Goal: Task Accomplishment & Management: Manage account settings

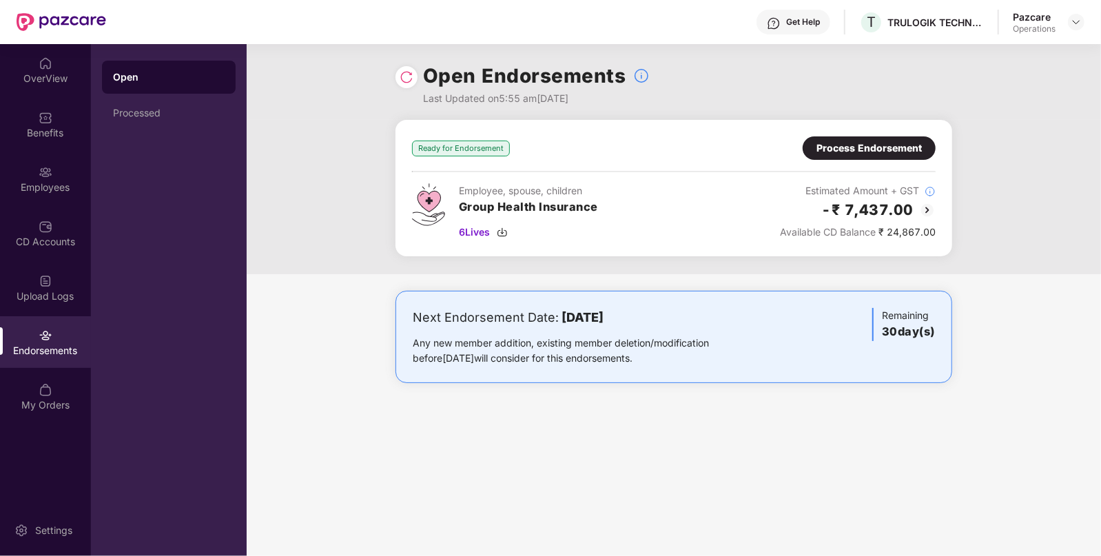
click at [844, 141] on div "Process Endorsement" at bounding box center [869, 148] width 105 height 15
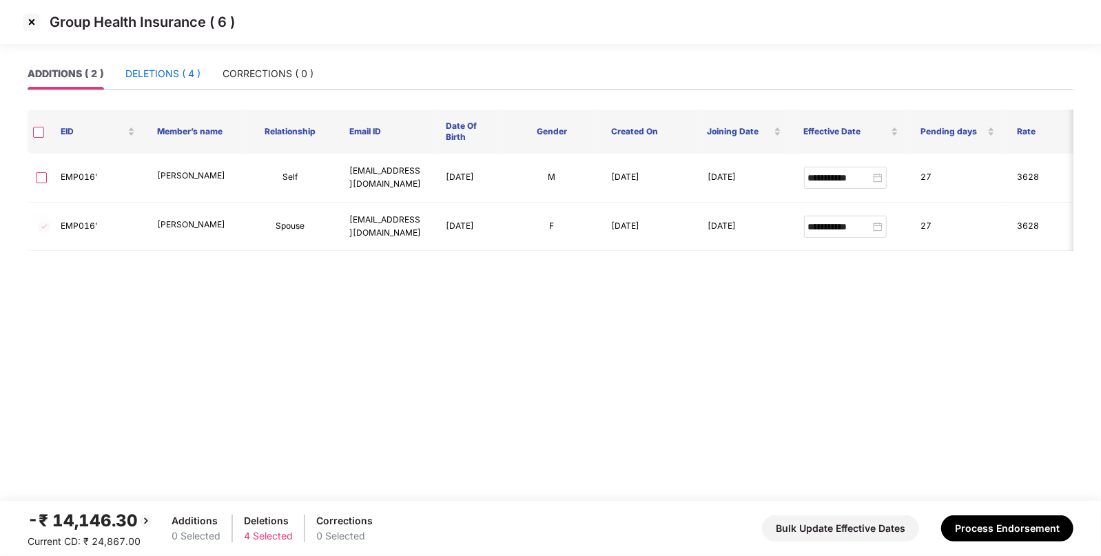
click at [176, 75] on div "DELETIONS ( 4 )" at bounding box center [162, 73] width 75 height 15
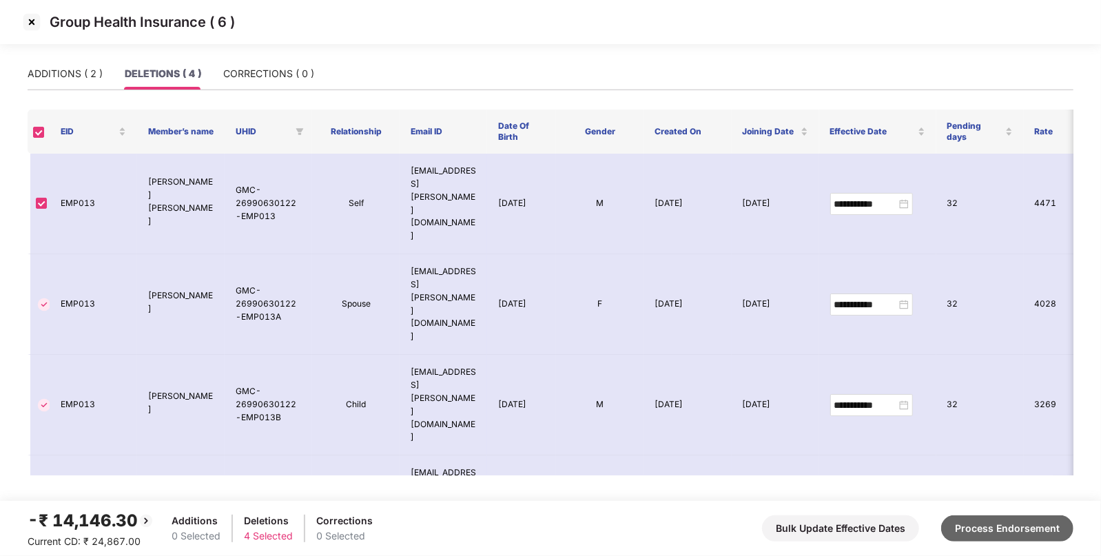
click at [986, 531] on button "Process Endorsement" at bounding box center [1008, 529] width 132 height 26
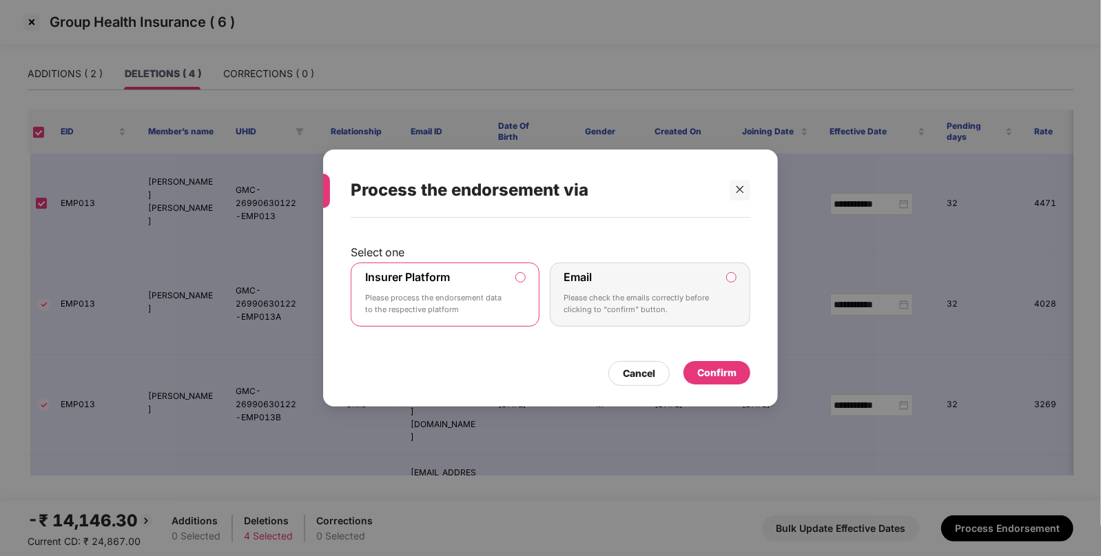
click at [717, 375] on div "Confirm" at bounding box center [717, 372] width 39 height 15
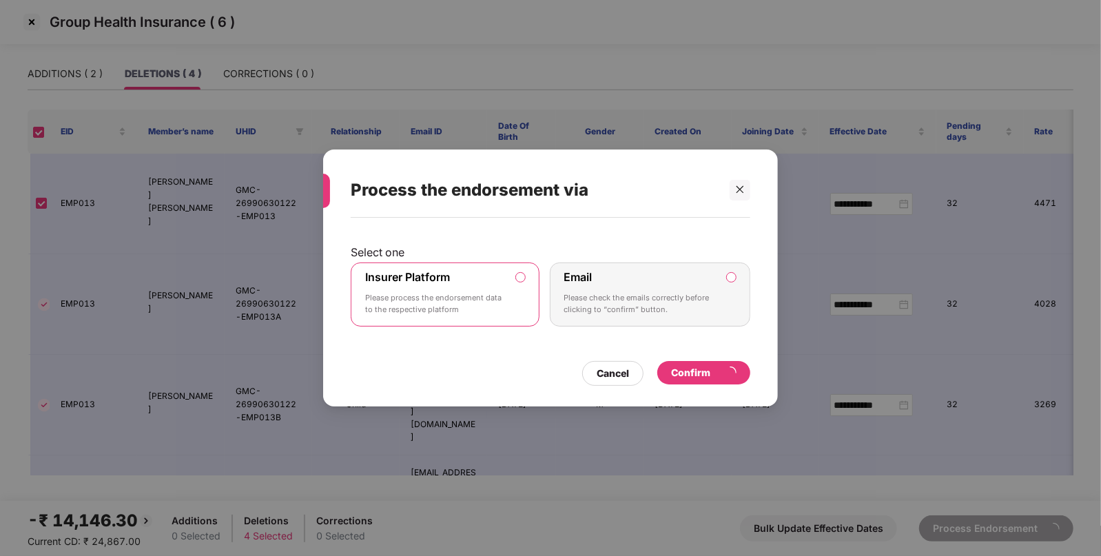
click at [717, 375] on div "Confirm" at bounding box center [703, 372] width 65 height 15
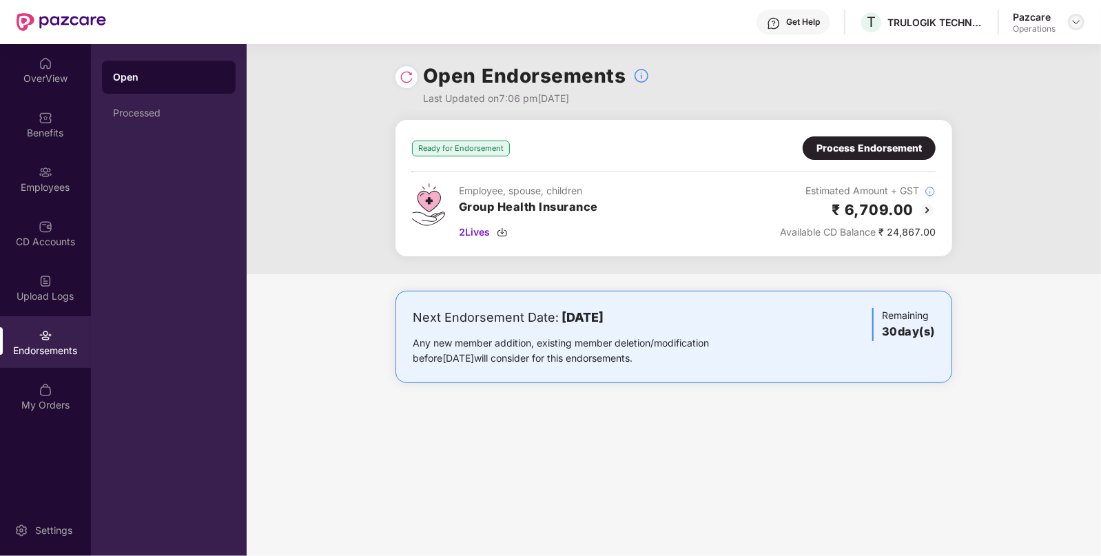
click at [1080, 18] on img at bounding box center [1076, 22] width 11 height 11
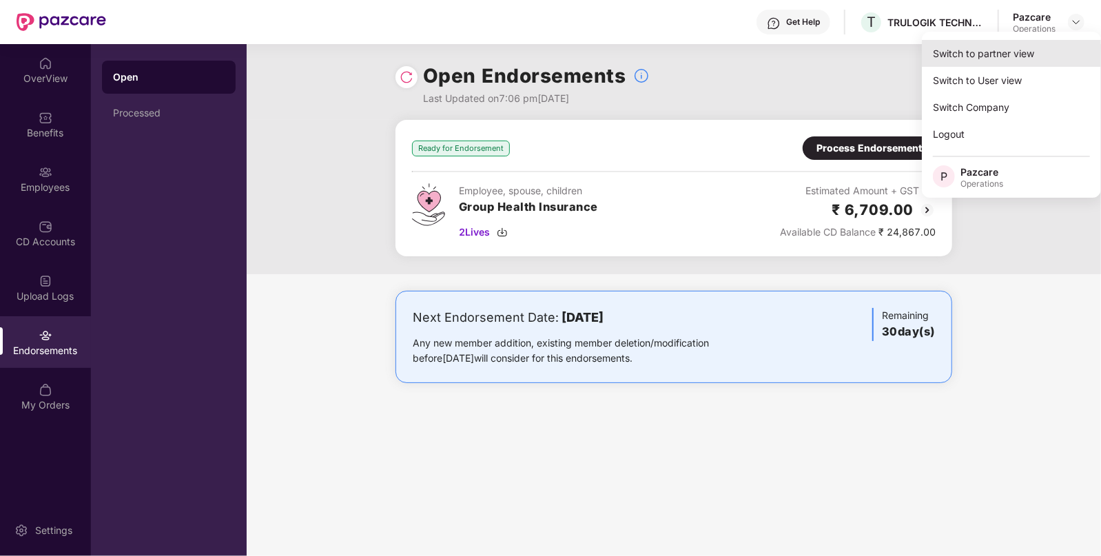
click at [983, 52] on div "Switch to partner view" at bounding box center [1011, 53] width 179 height 27
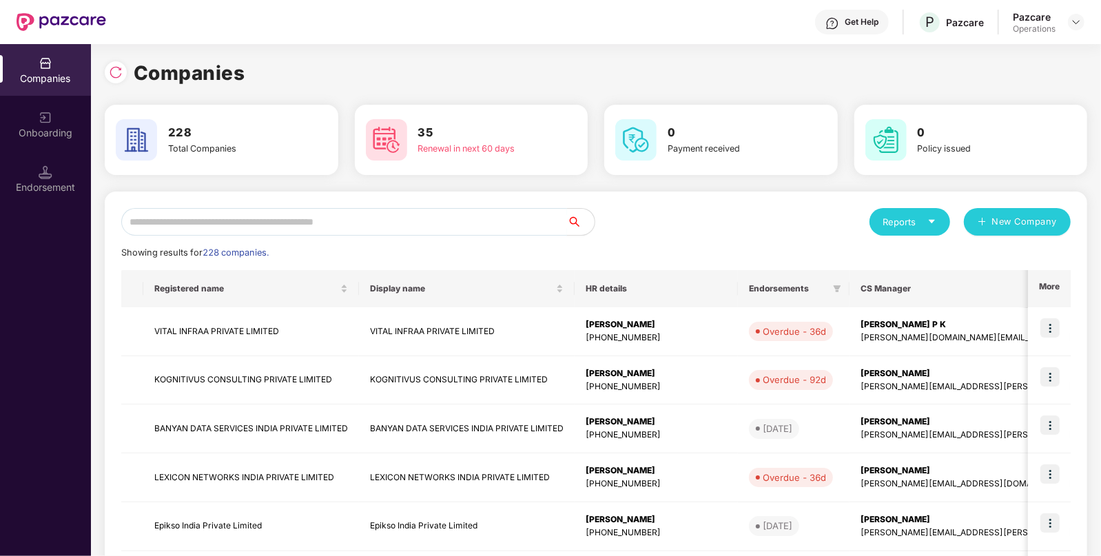
paste input "**********"
click at [431, 217] on input "text" at bounding box center [344, 222] width 446 height 28
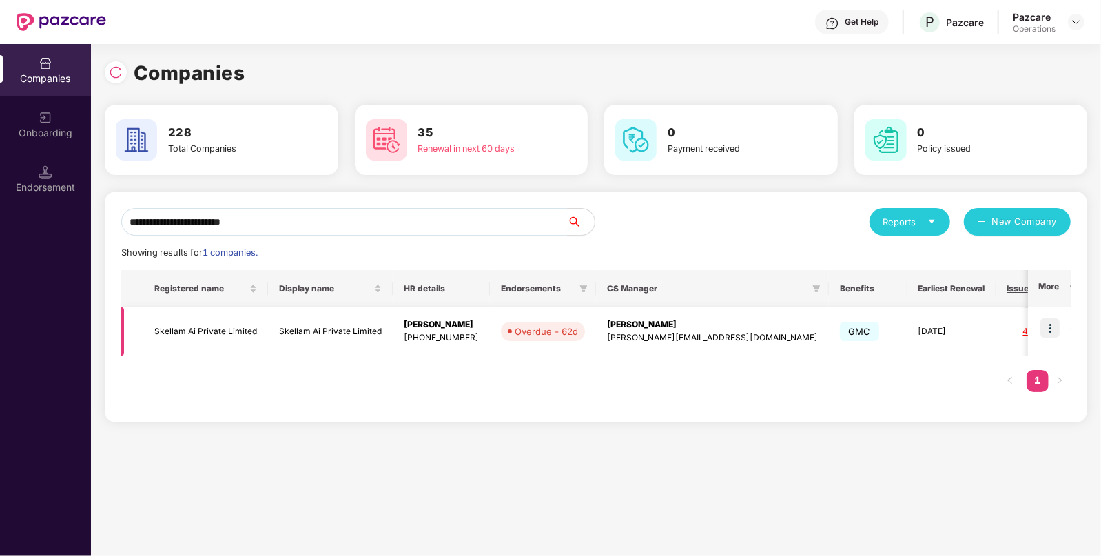
type input "**********"
click at [1053, 325] on img at bounding box center [1050, 327] width 19 height 19
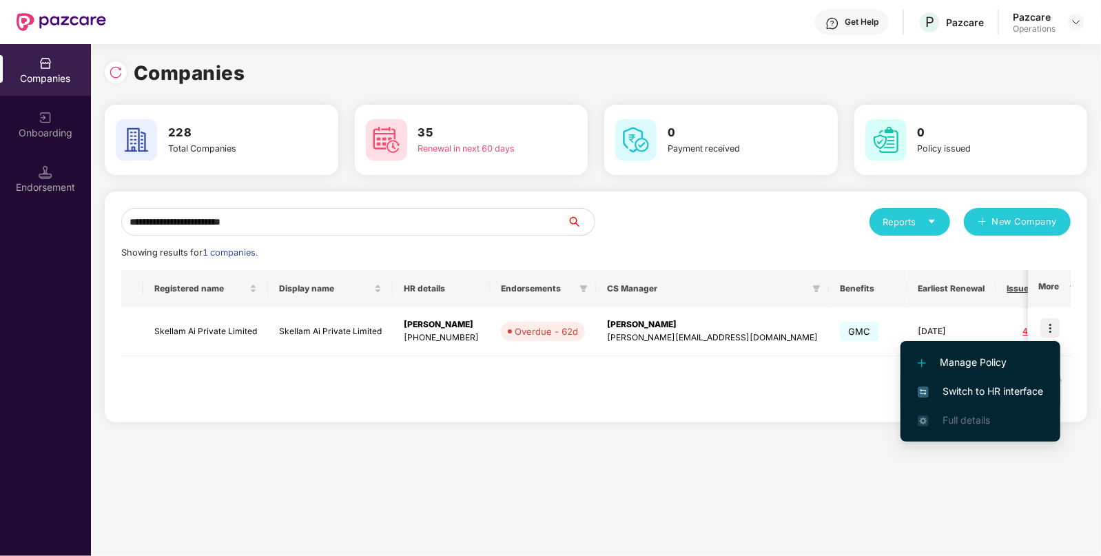
click at [948, 389] on span "Switch to HR interface" at bounding box center [980, 391] width 125 height 15
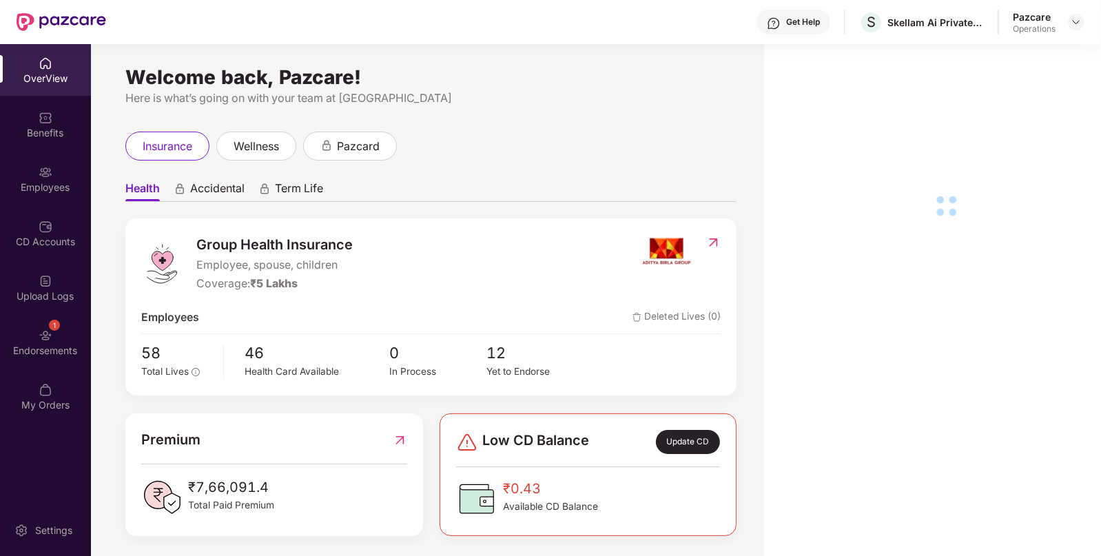
click at [80, 334] on div "1 Endorsements" at bounding box center [45, 342] width 91 height 52
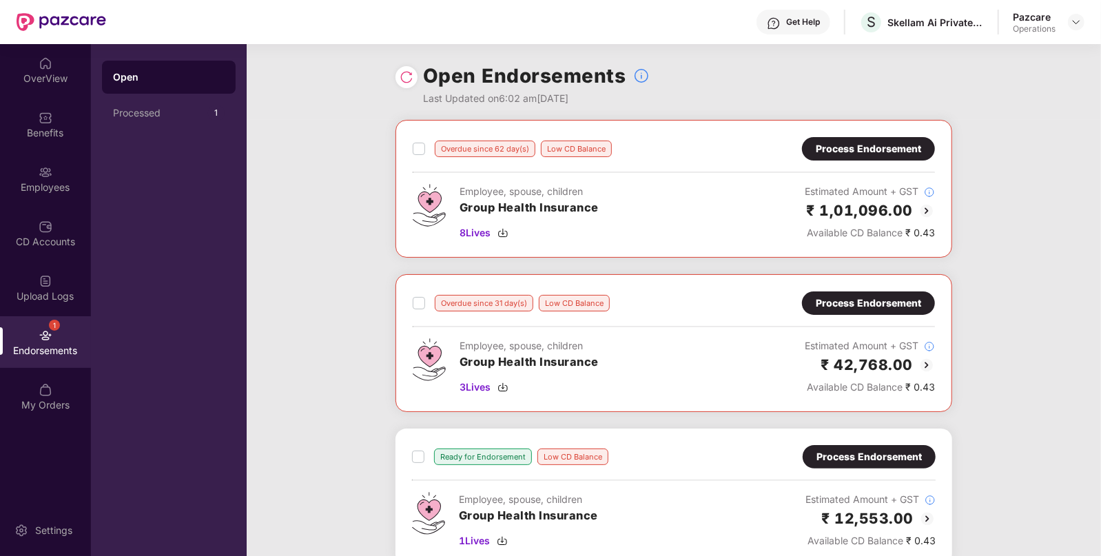
scroll to position [161, 0]
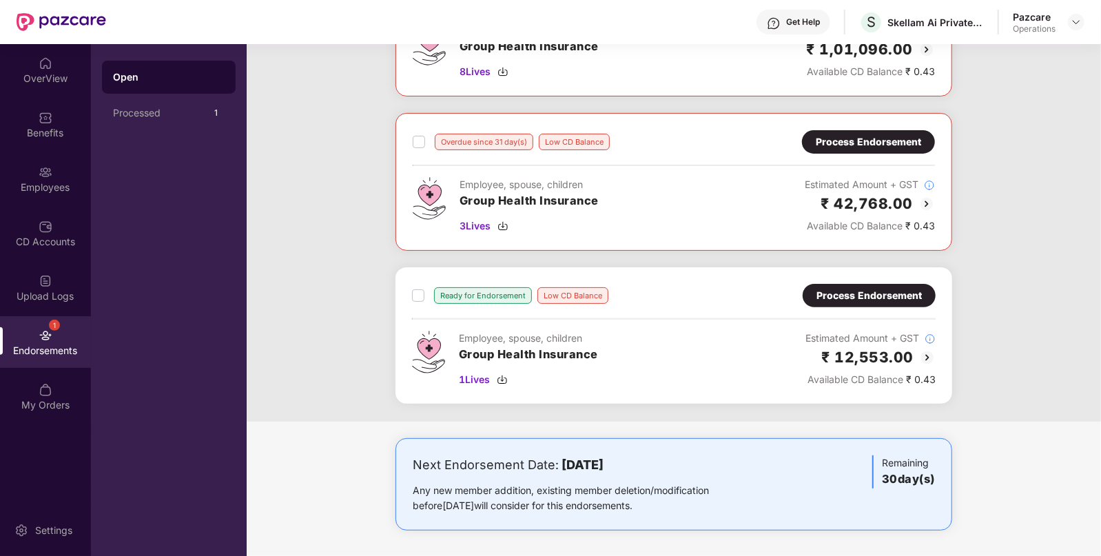
click at [932, 352] on img at bounding box center [927, 357] width 17 height 17
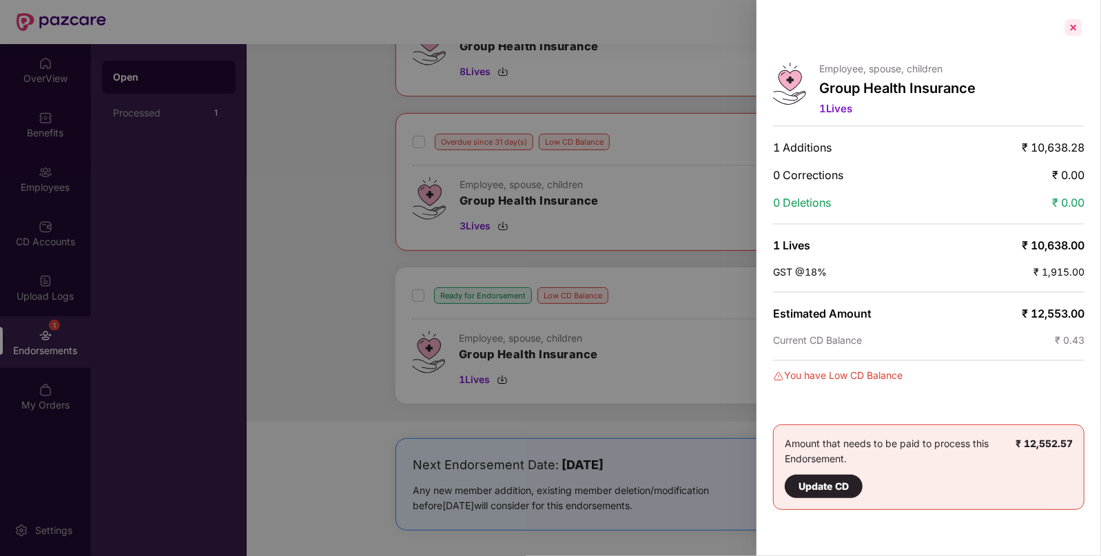
click at [1072, 32] on div at bounding box center [1074, 28] width 22 height 22
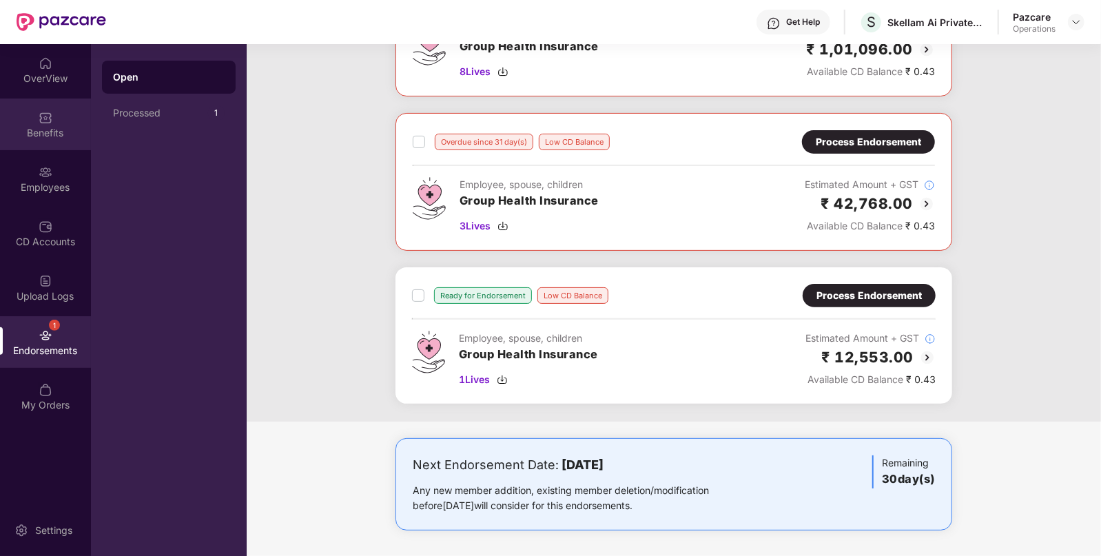
click at [45, 128] on div "Benefits" at bounding box center [45, 133] width 91 height 14
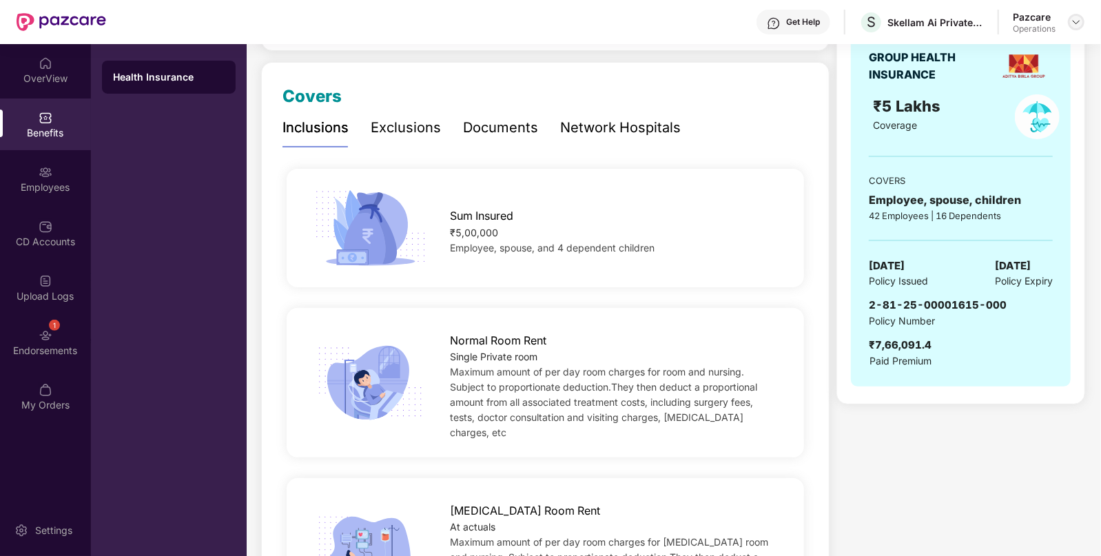
click at [1075, 25] on img at bounding box center [1076, 22] width 11 height 11
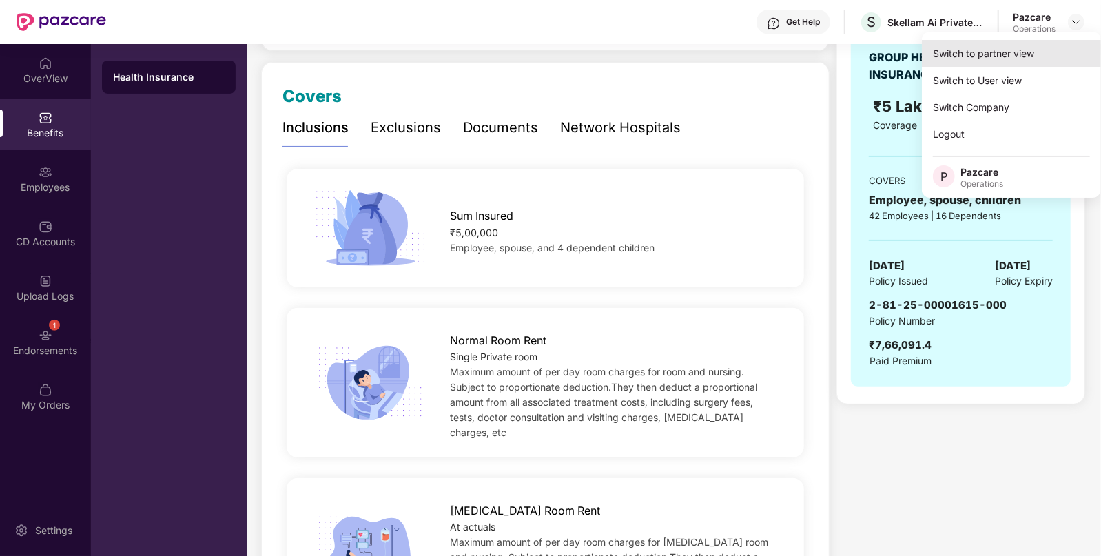
click at [1032, 55] on div "Switch to partner view" at bounding box center [1011, 53] width 179 height 27
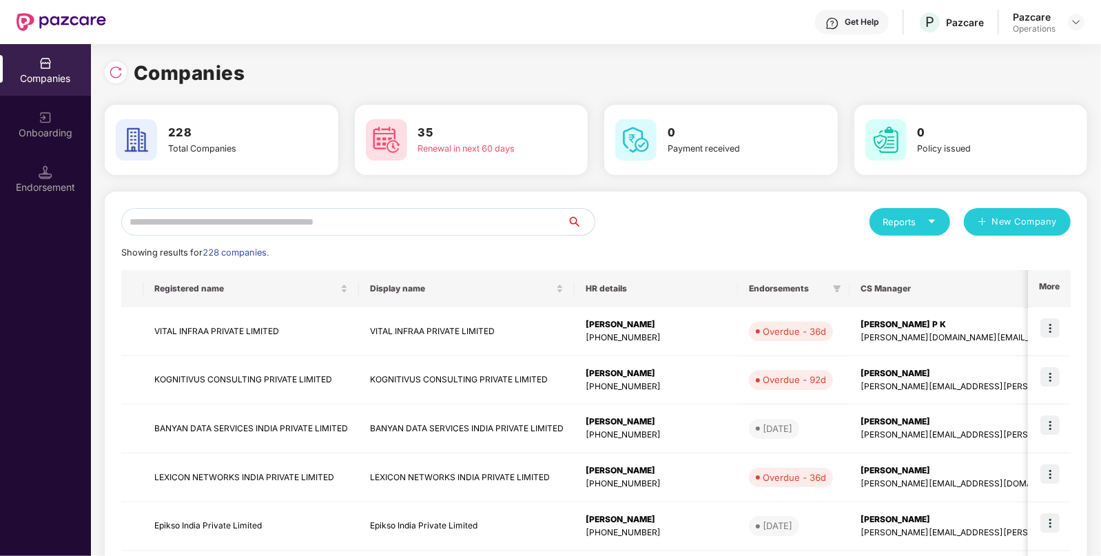
click at [393, 217] on input "text" at bounding box center [344, 222] width 446 height 28
paste input "**********"
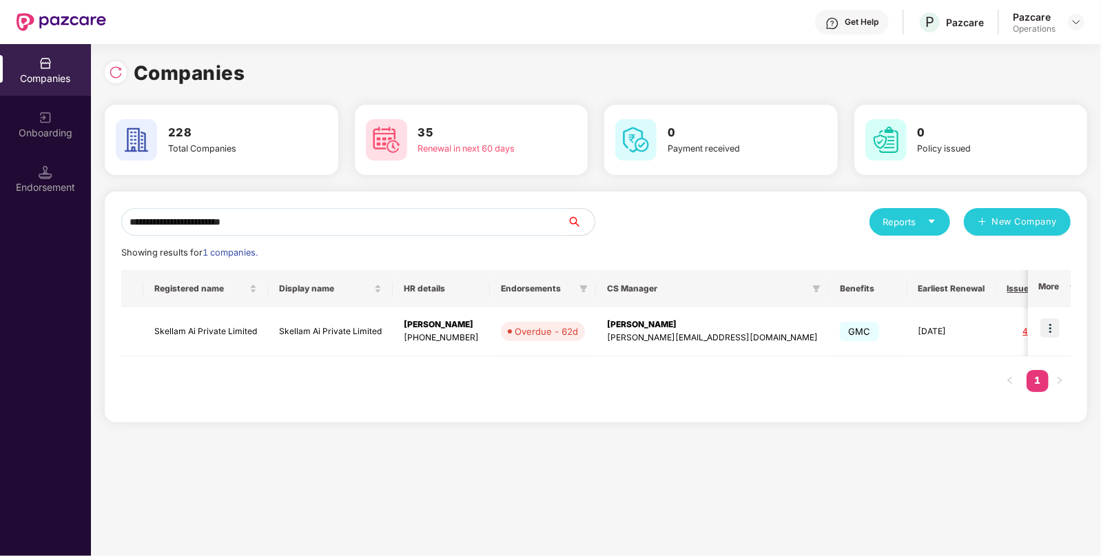
click at [395, 218] on input "**********" at bounding box center [344, 222] width 446 height 28
paste input "*********"
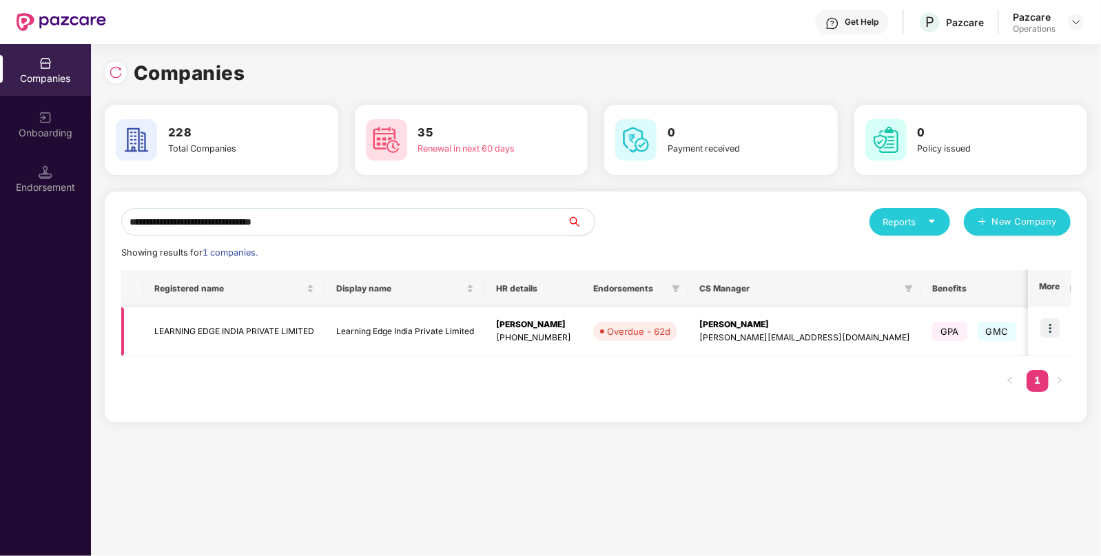
type input "**********"
click at [1048, 327] on img at bounding box center [1050, 327] width 19 height 19
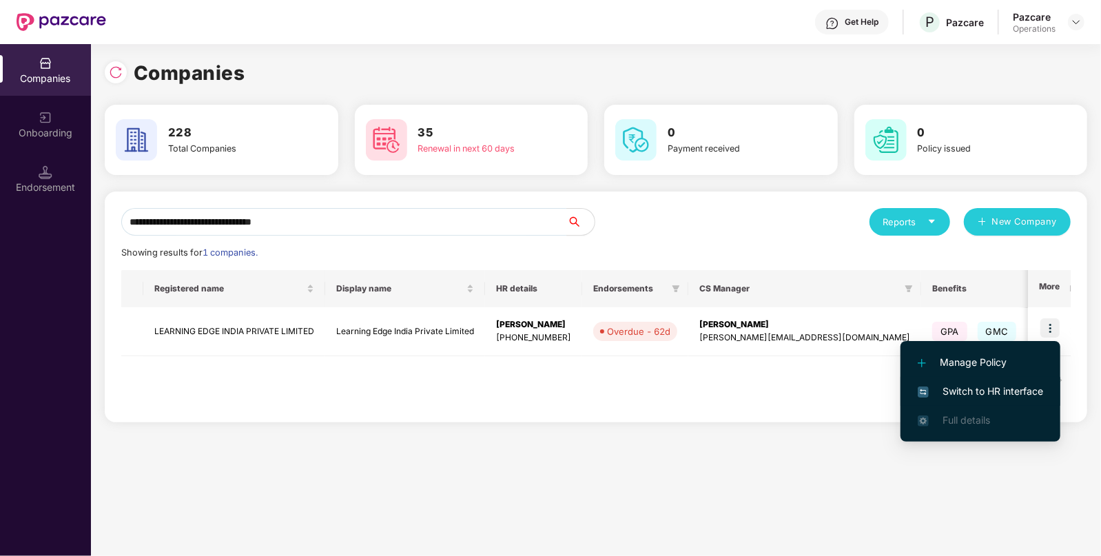
click at [986, 386] on span "Switch to HR interface" at bounding box center [980, 391] width 125 height 15
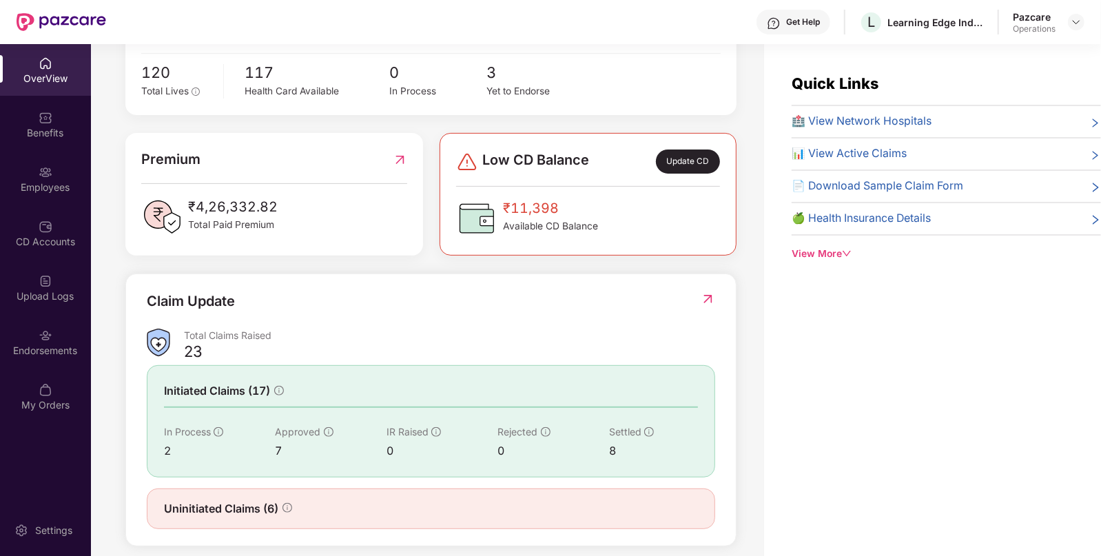
scroll to position [293, 0]
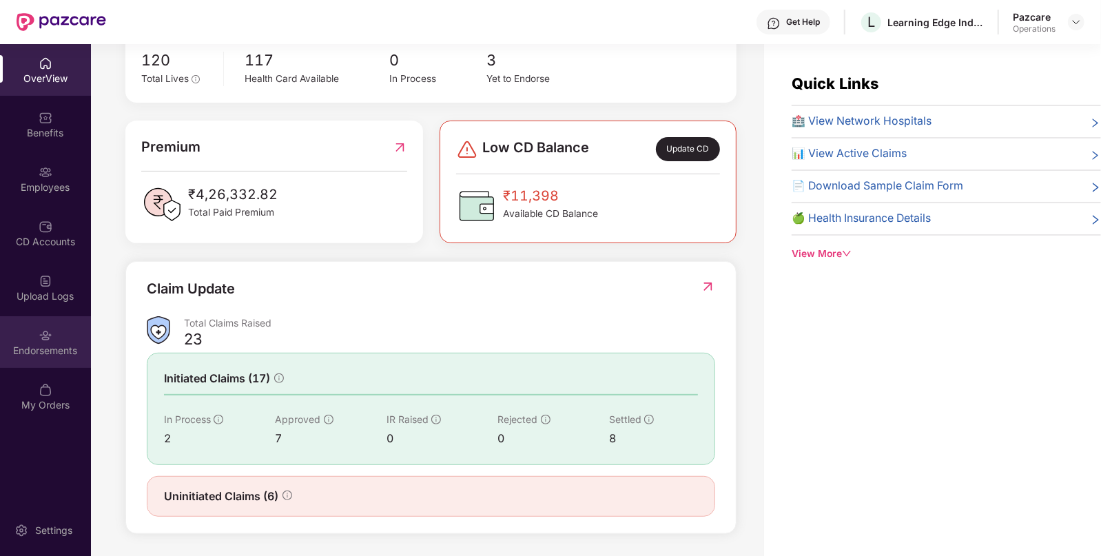
click at [48, 340] on img at bounding box center [46, 336] width 14 height 14
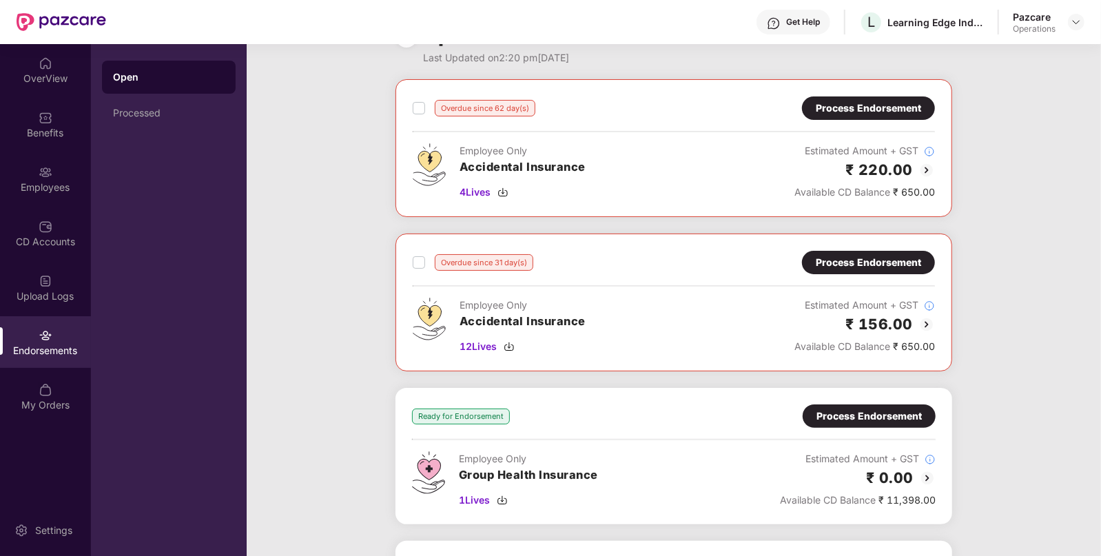
scroll to position [0, 0]
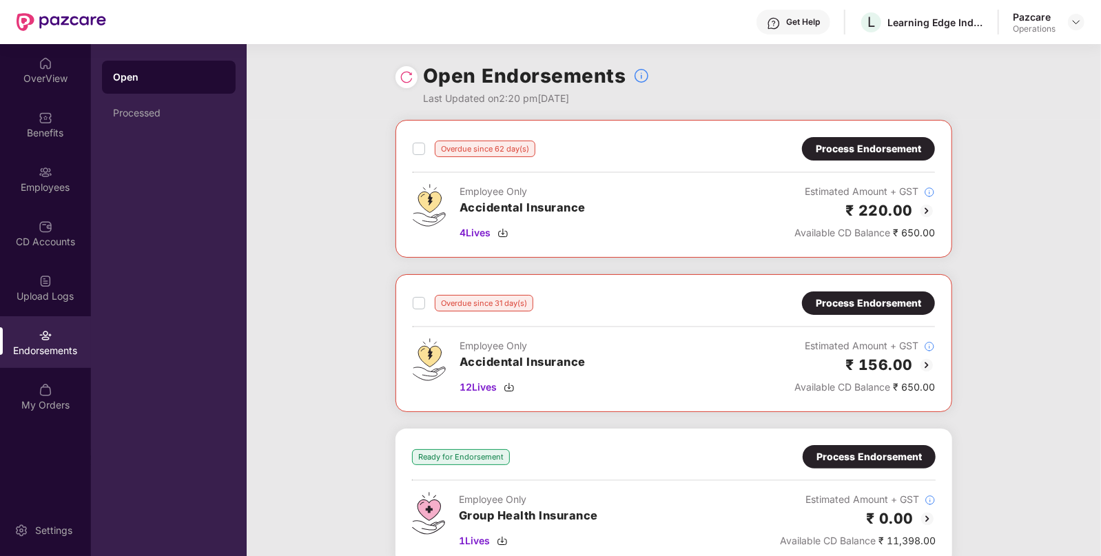
click at [925, 211] on img at bounding box center [927, 211] width 17 height 17
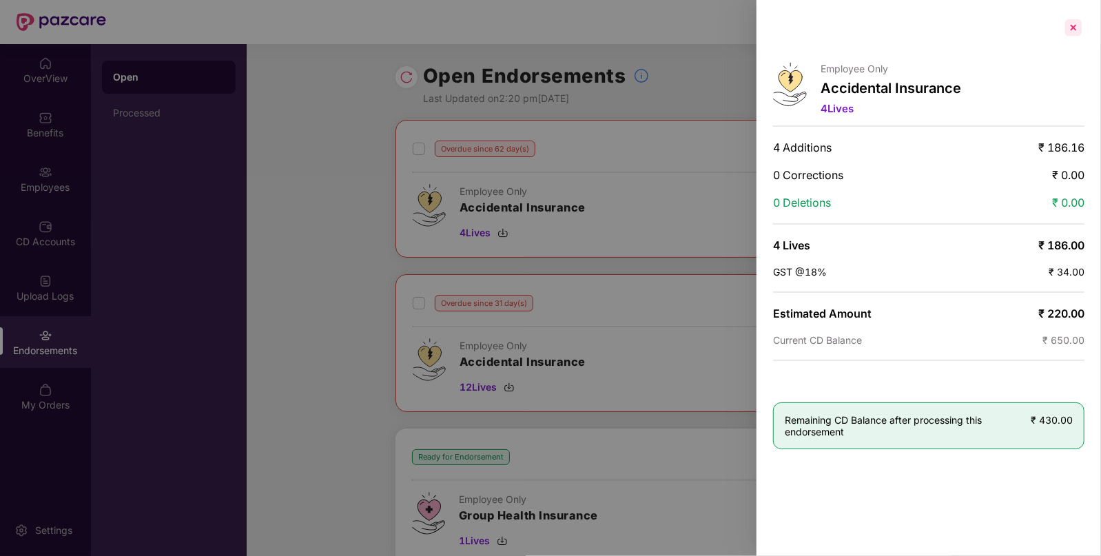
click at [1074, 26] on div at bounding box center [1074, 28] width 22 height 22
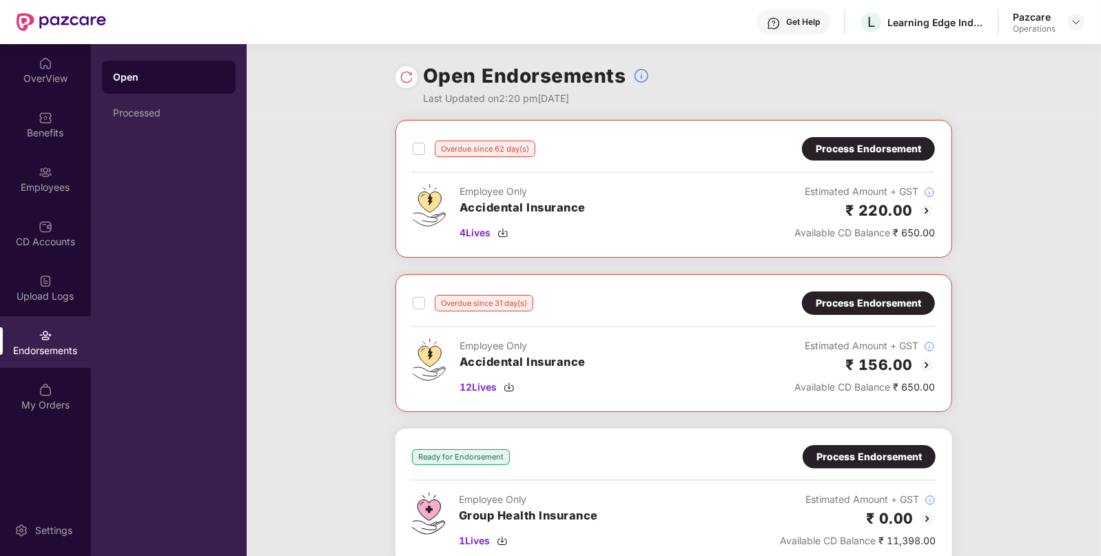
click at [931, 359] on img at bounding box center [927, 365] width 17 height 17
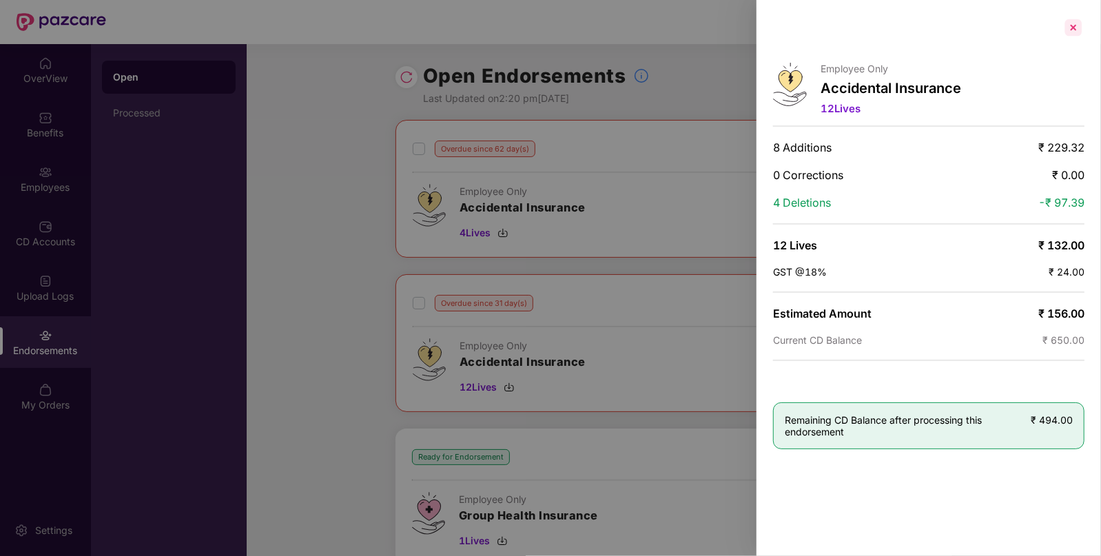
click at [1067, 32] on div at bounding box center [1074, 28] width 22 height 22
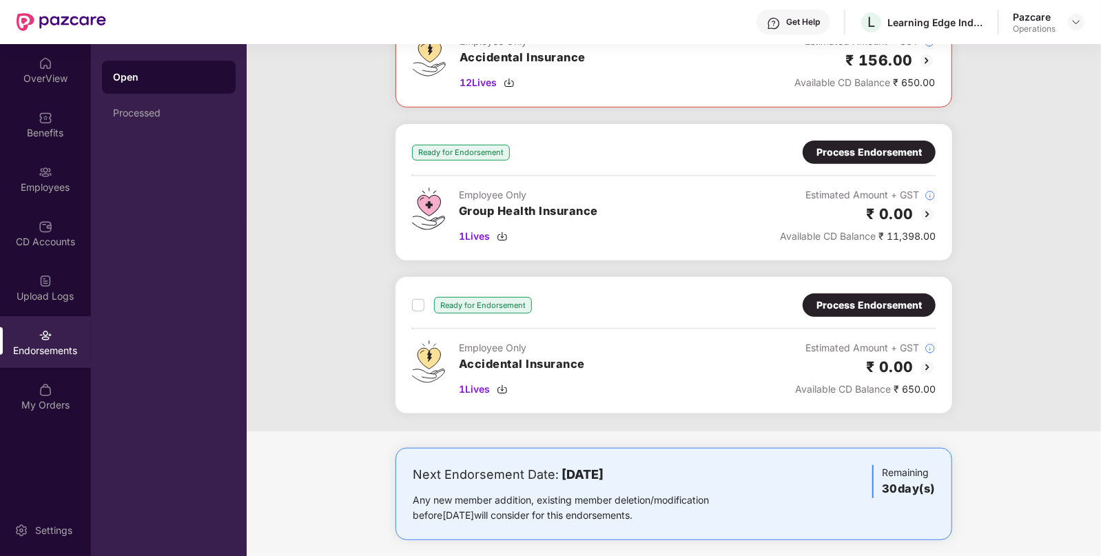
scroll to position [314, 0]
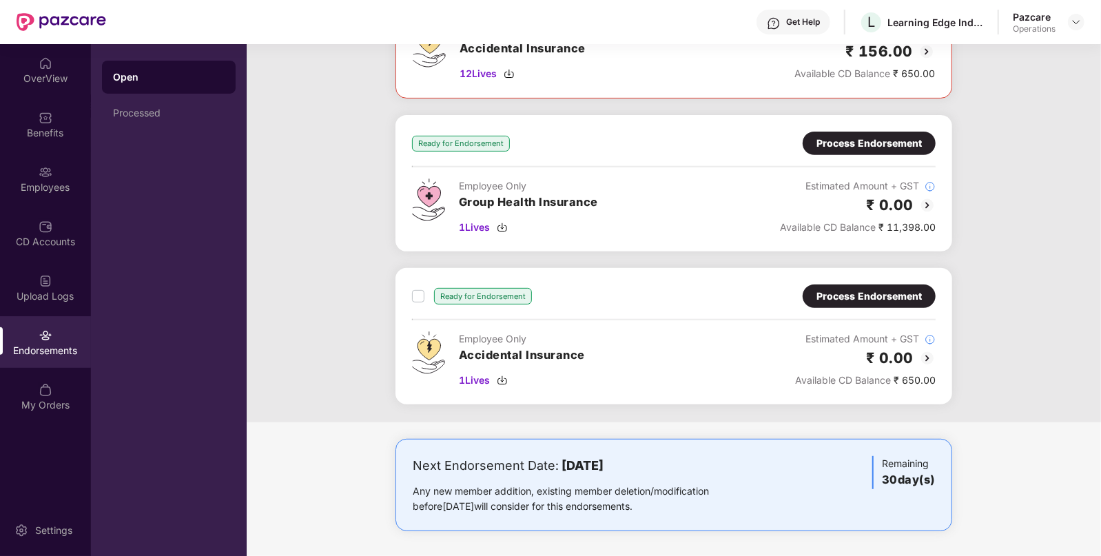
click at [922, 350] on img at bounding box center [927, 358] width 17 height 17
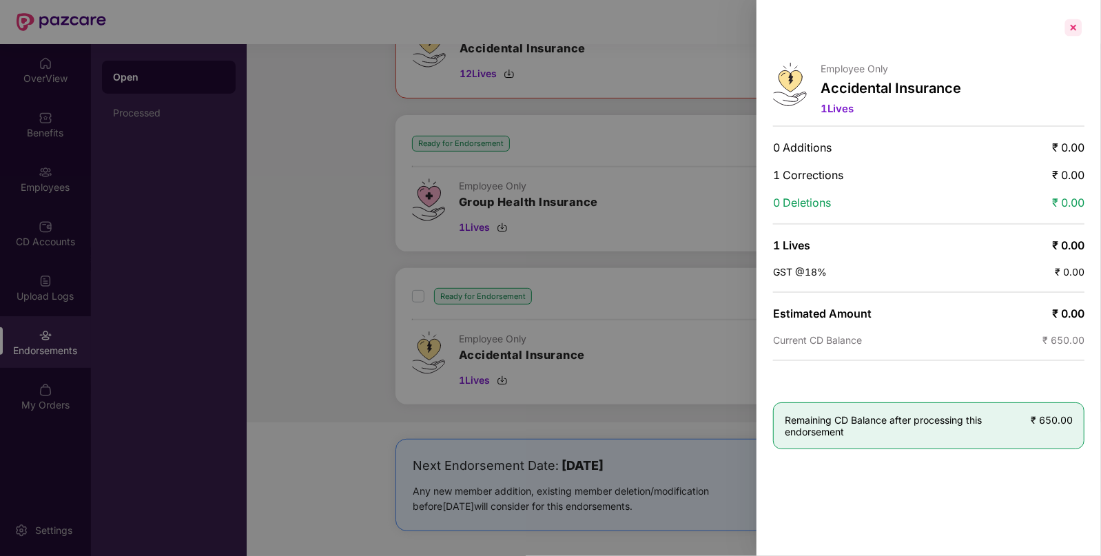
click at [1075, 29] on div at bounding box center [1074, 28] width 22 height 22
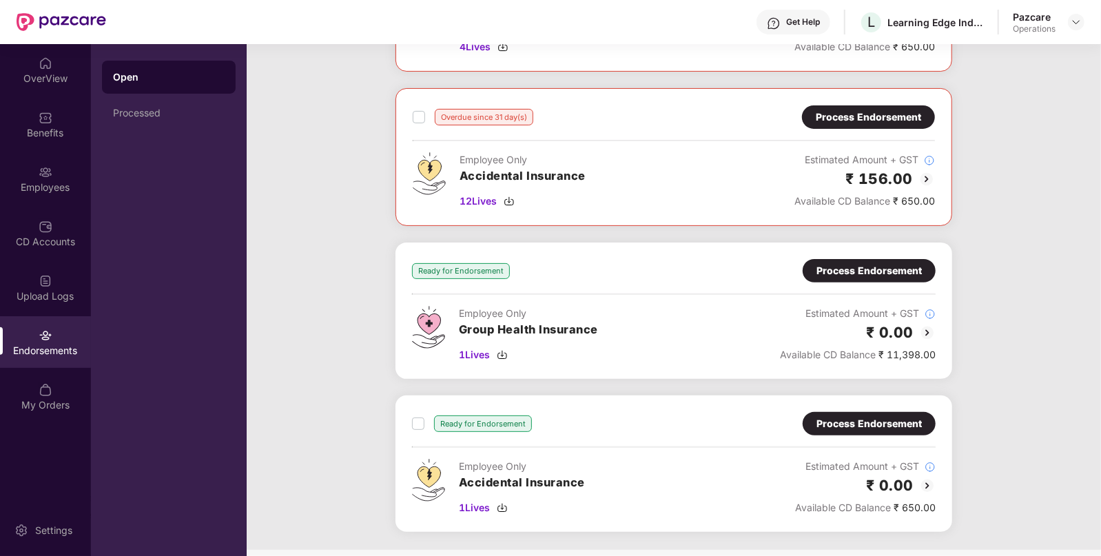
scroll to position [192, 0]
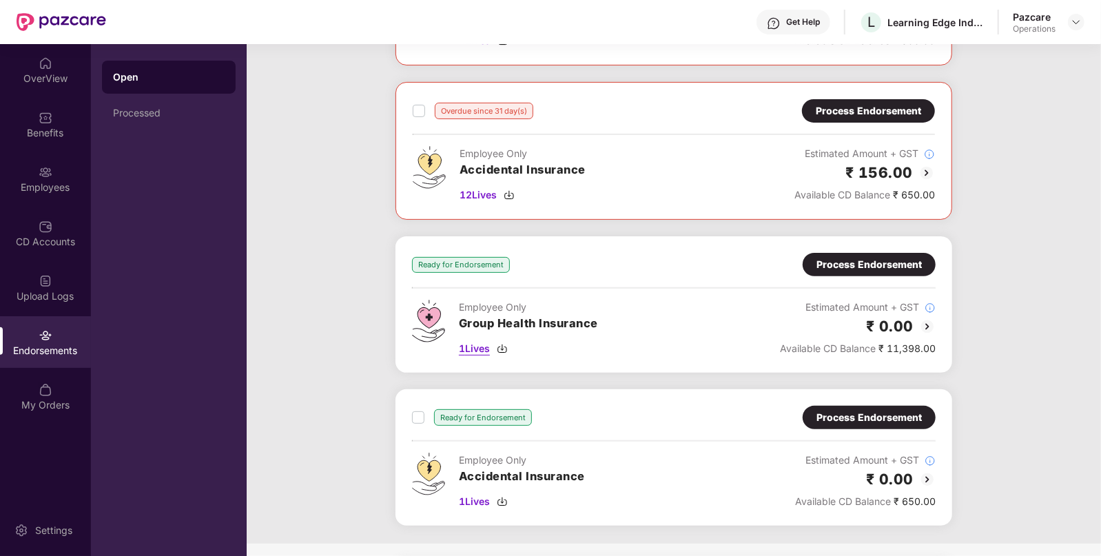
click at [507, 345] on img at bounding box center [502, 348] width 11 height 11
click at [924, 472] on img at bounding box center [927, 479] width 17 height 17
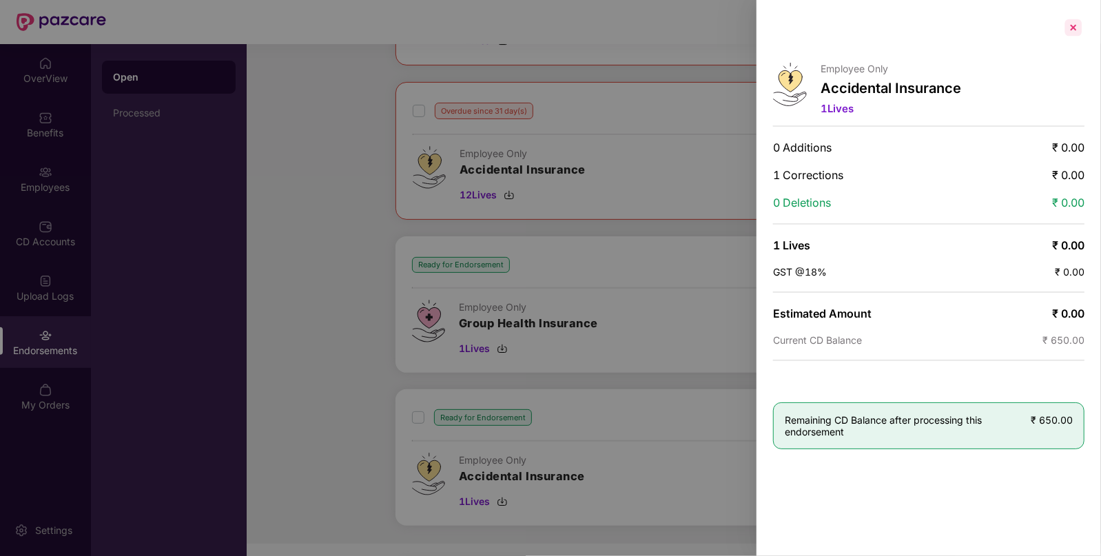
click at [1070, 22] on div at bounding box center [1074, 28] width 22 height 22
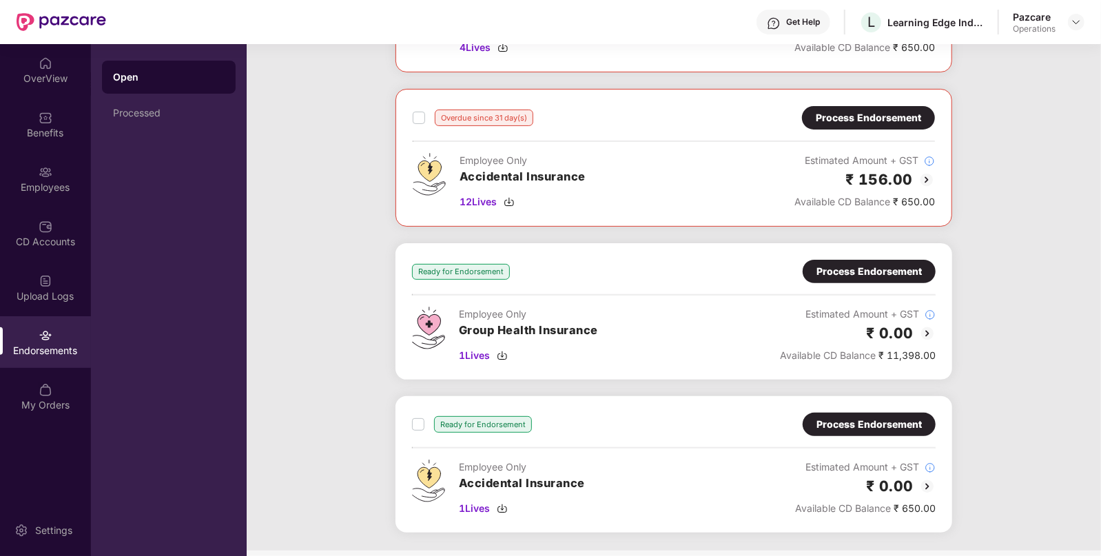
scroll to position [186, 0]
click at [820, 267] on div "Process Endorsement" at bounding box center [869, 270] width 105 height 15
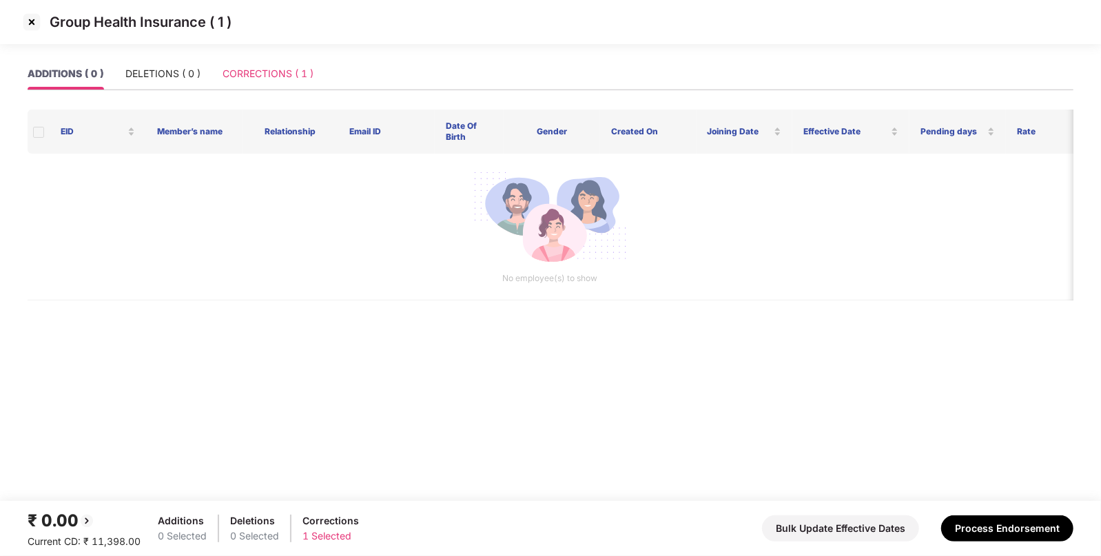
click at [261, 61] on div "CORRECTIONS ( 1 )" at bounding box center [268, 74] width 91 height 32
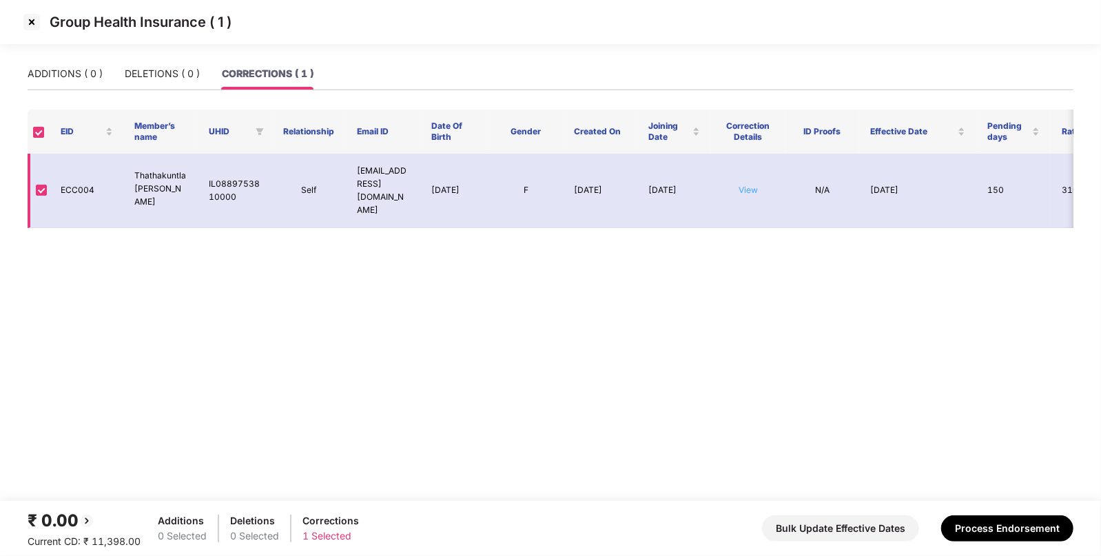
click at [746, 185] on link "View" at bounding box center [748, 190] width 19 height 10
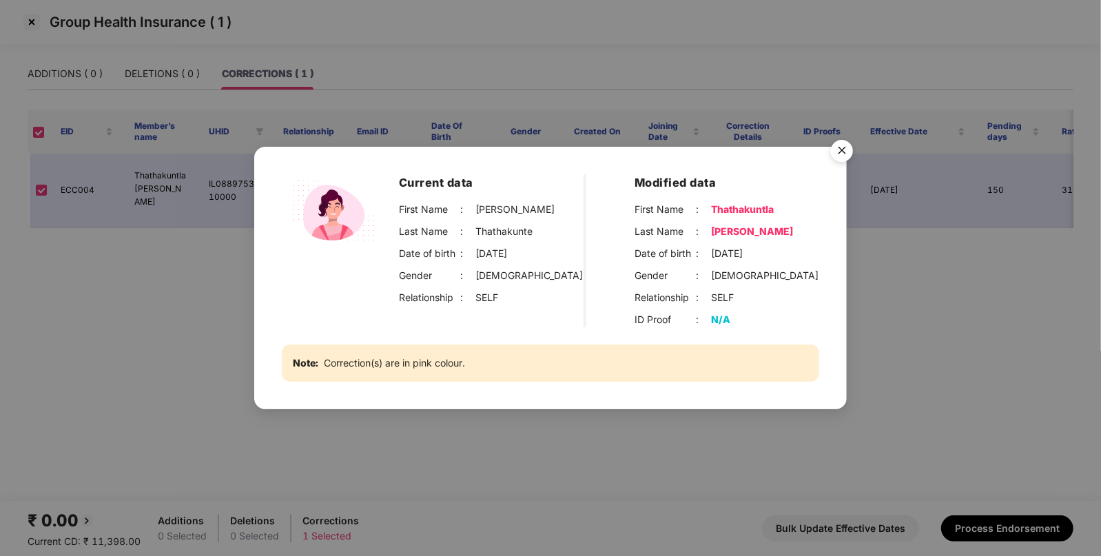
click at [731, 209] on div "Thathakuntla" at bounding box center [743, 209] width 63 height 15
click at [837, 148] on img "Close" at bounding box center [842, 153] width 39 height 39
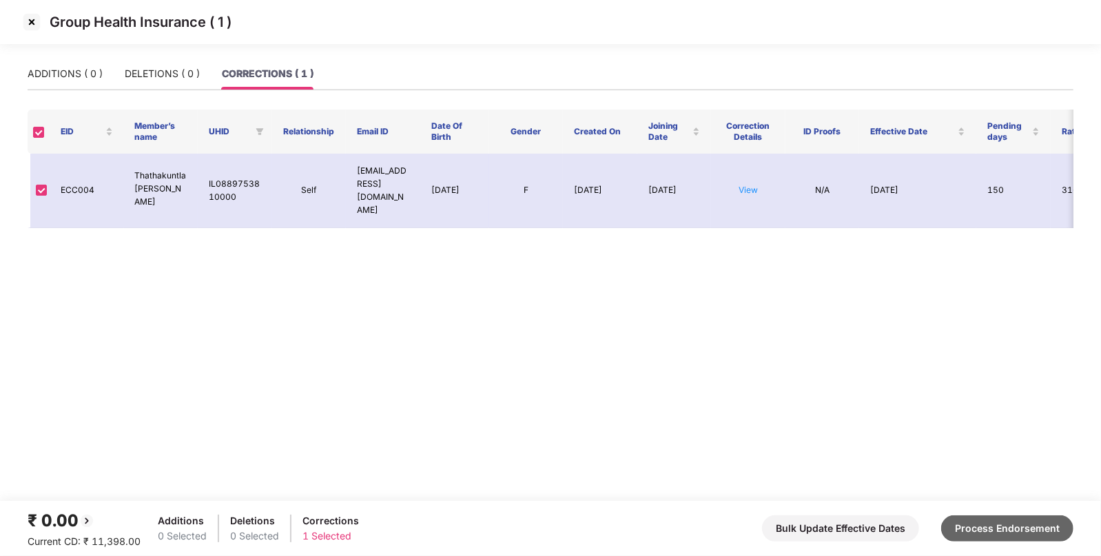
click at [1004, 517] on button "Process Endorsement" at bounding box center [1008, 529] width 132 height 26
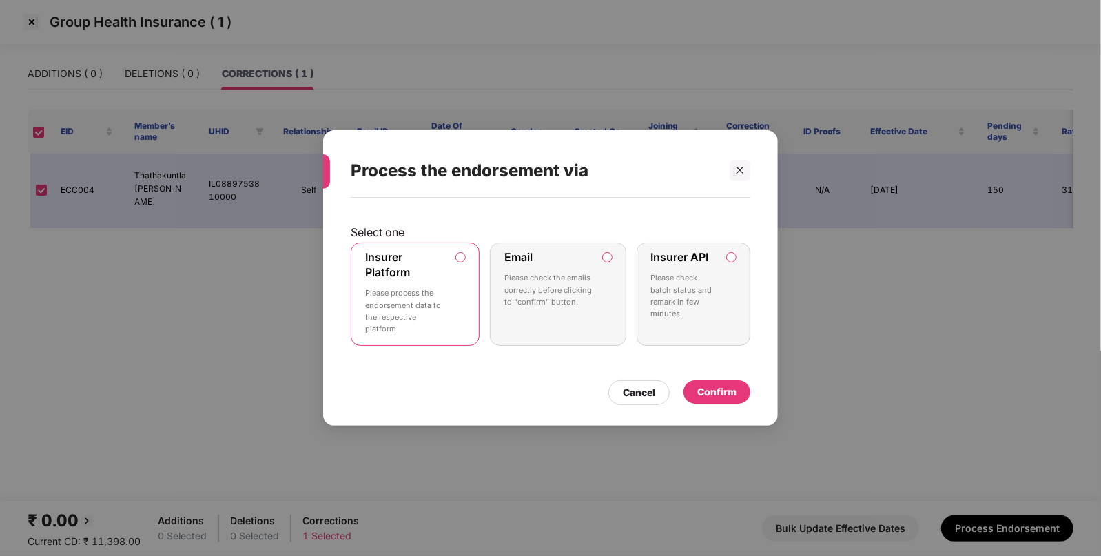
click at [710, 383] on div "Confirm" at bounding box center [717, 391] width 67 height 23
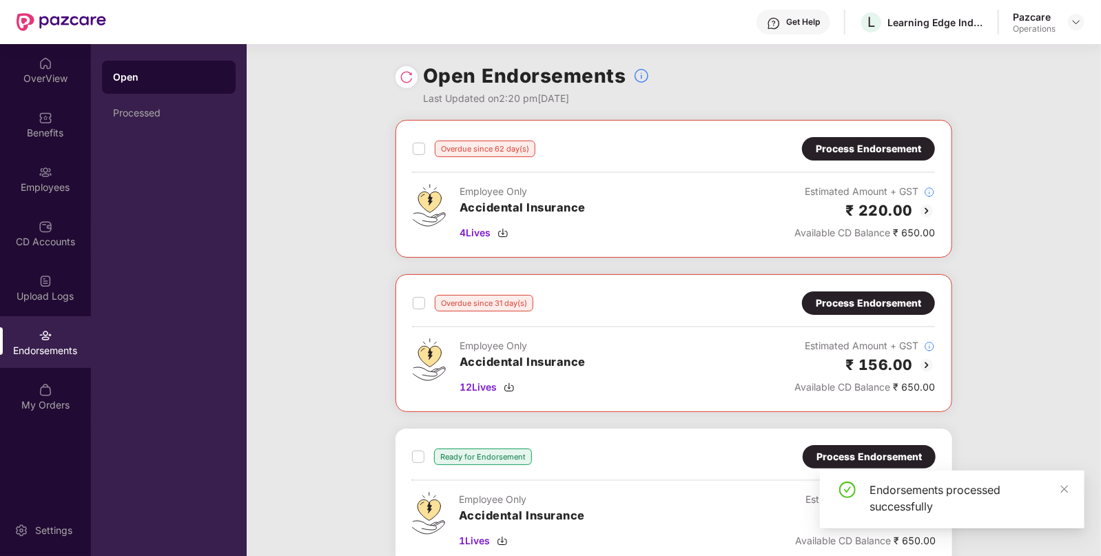
scroll to position [161, 0]
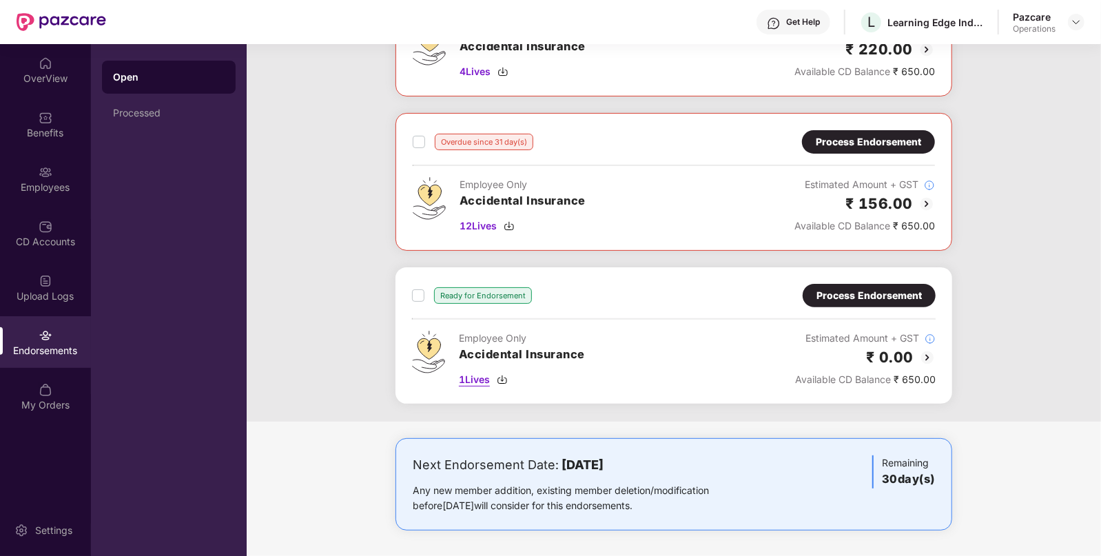
click at [503, 376] on img at bounding box center [502, 379] width 11 height 11
click at [853, 298] on div "Process Endorsement" at bounding box center [869, 295] width 105 height 15
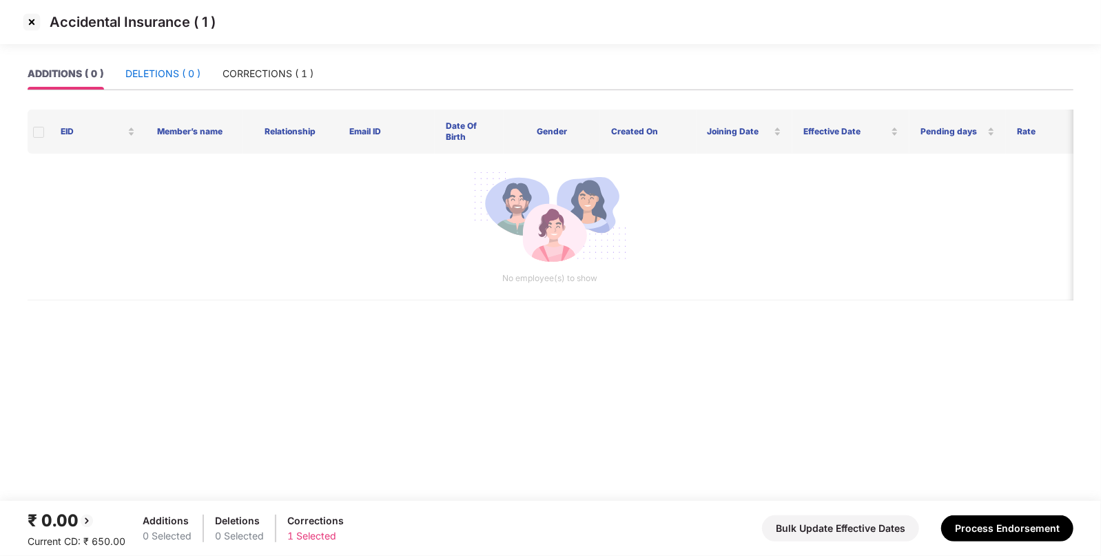
click at [171, 72] on div "DELETIONS ( 0 )" at bounding box center [162, 73] width 75 height 15
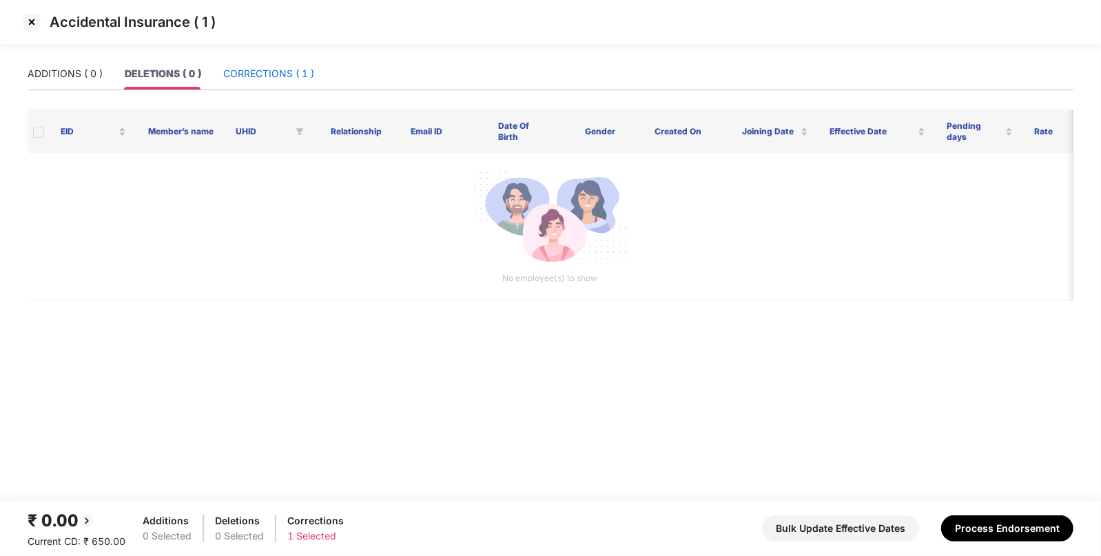
click at [276, 75] on div "CORRECTIONS ( 1 )" at bounding box center [268, 73] width 91 height 15
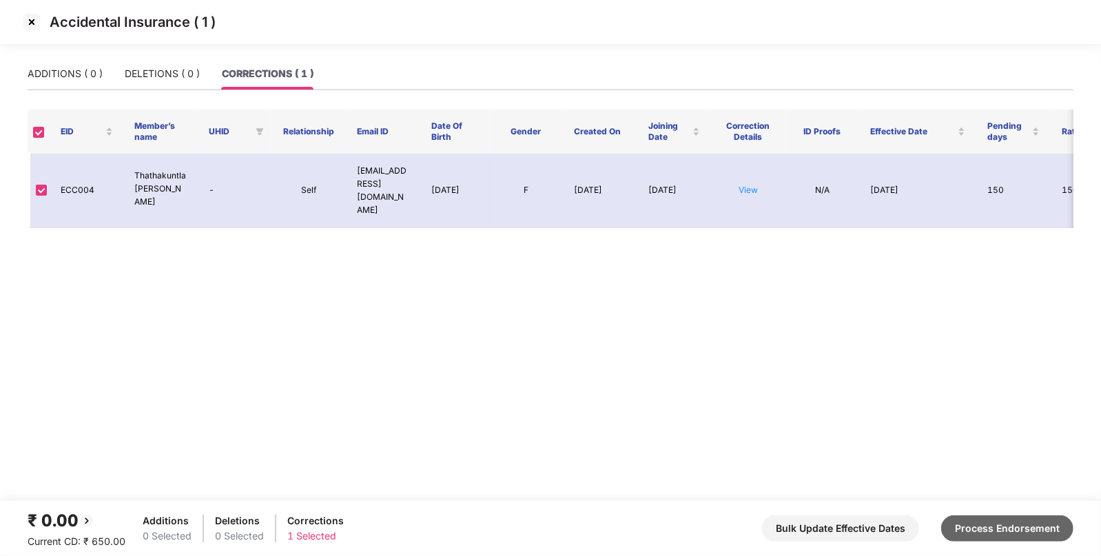
click at [985, 536] on button "Process Endorsement" at bounding box center [1008, 529] width 132 height 26
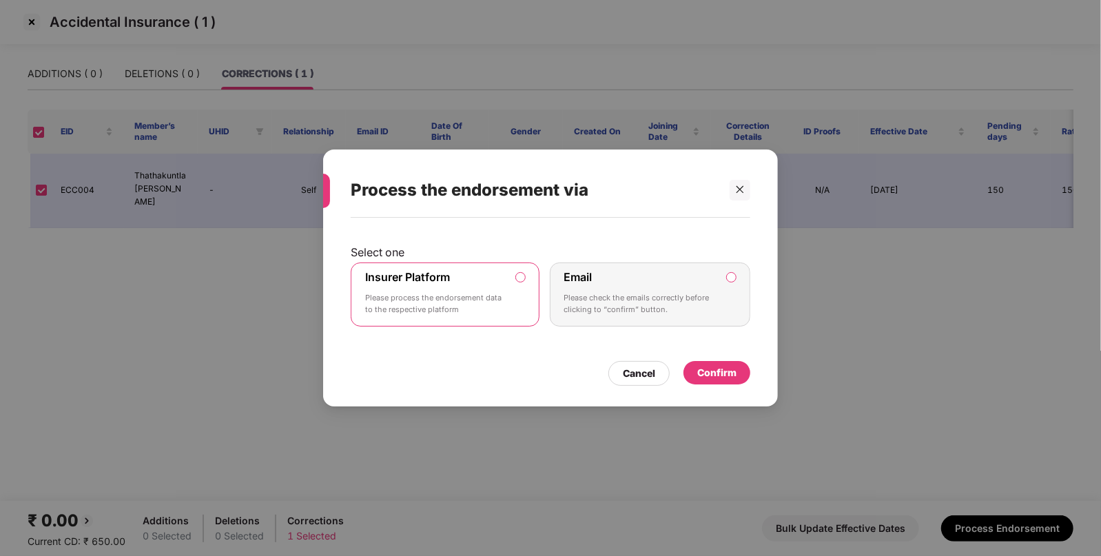
click at [713, 372] on div "Confirm" at bounding box center [717, 372] width 39 height 15
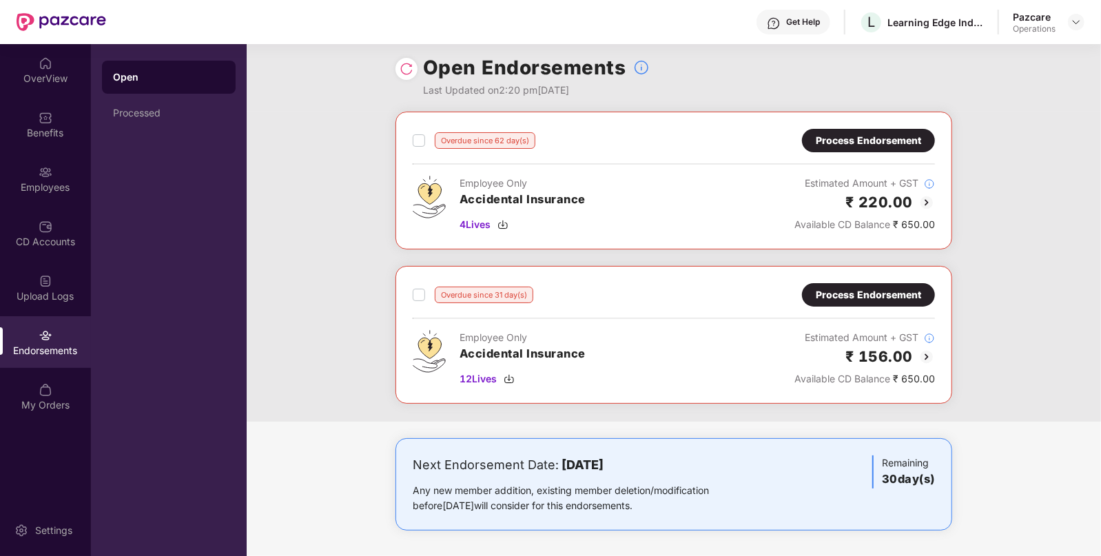
scroll to position [0, 0]
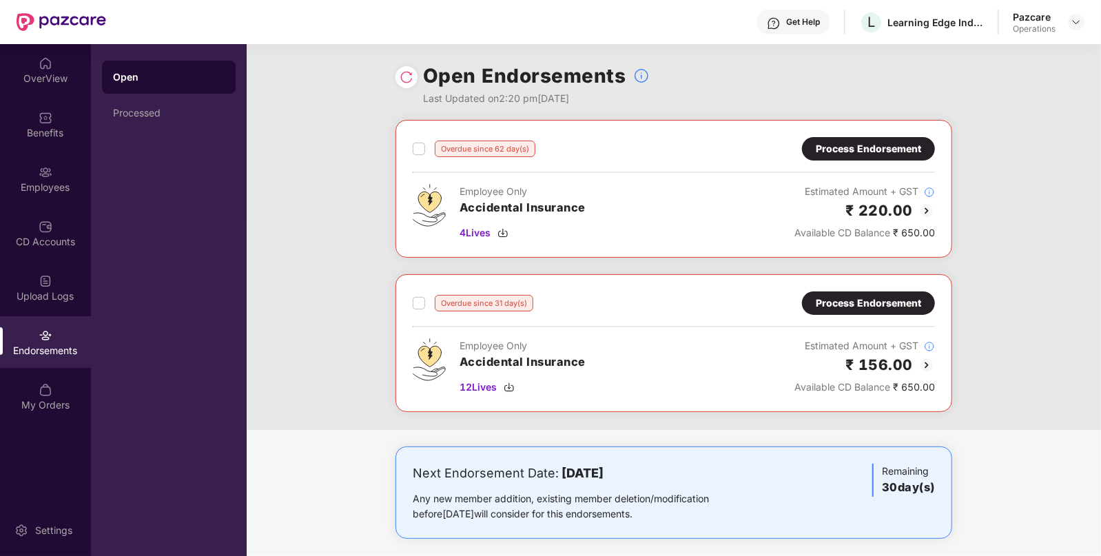
click at [924, 357] on img at bounding box center [927, 365] width 17 height 17
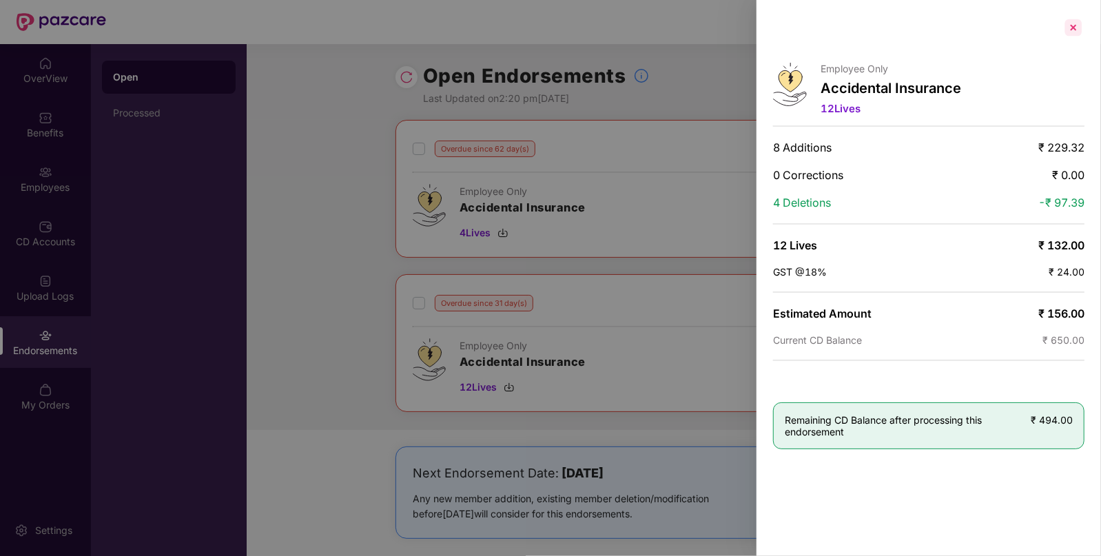
click at [1076, 30] on div at bounding box center [1074, 28] width 22 height 22
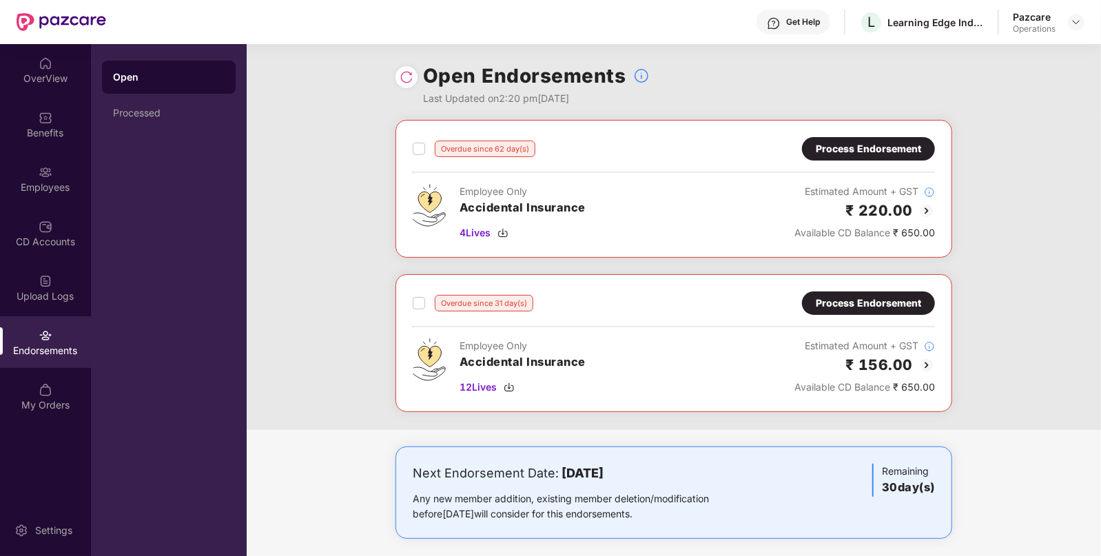
scroll to position [8, 0]
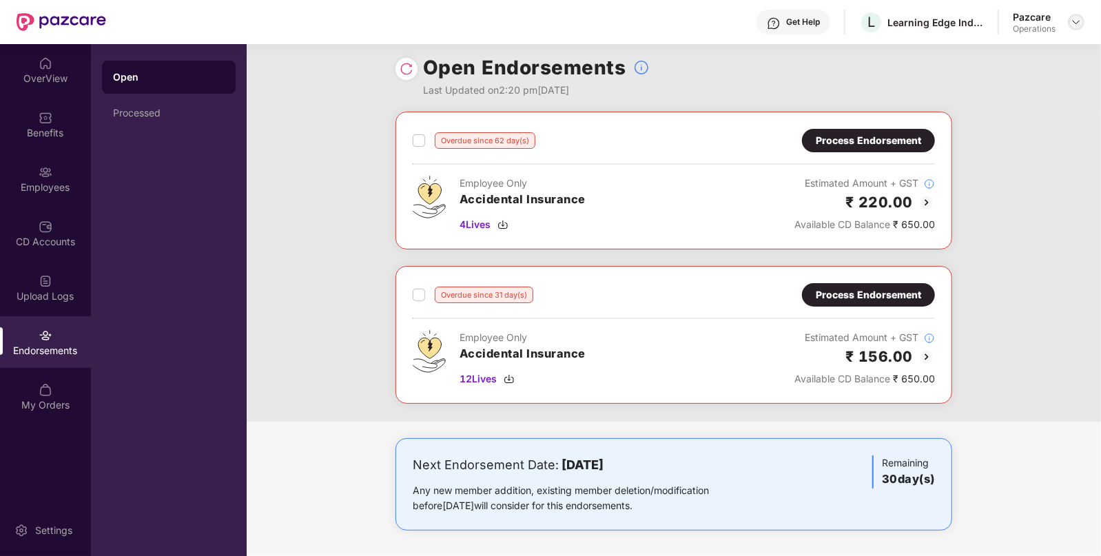
click at [1077, 26] on img at bounding box center [1076, 22] width 11 height 11
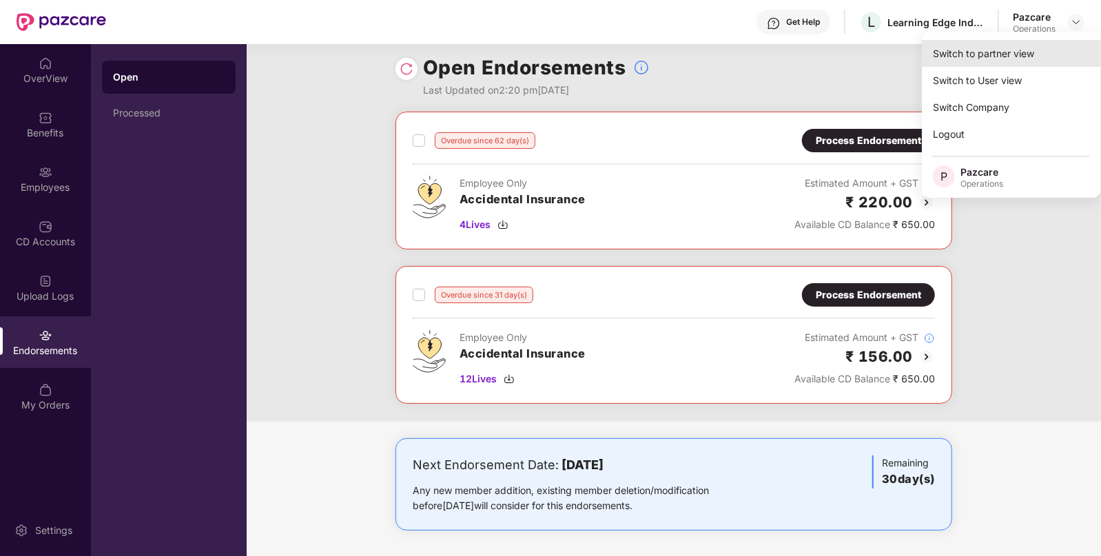
click at [976, 58] on div "Switch to partner view" at bounding box center [1011, 53] width 179 height 27
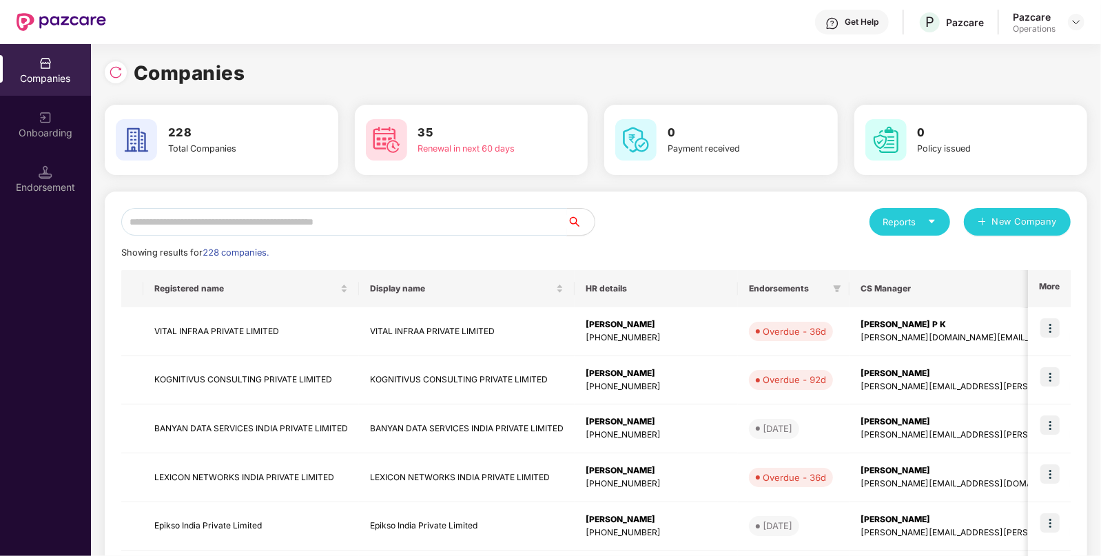
click at [471, 231] on input "text" at bounding box center [344, 222] width 446 height 28
paste input "**********"
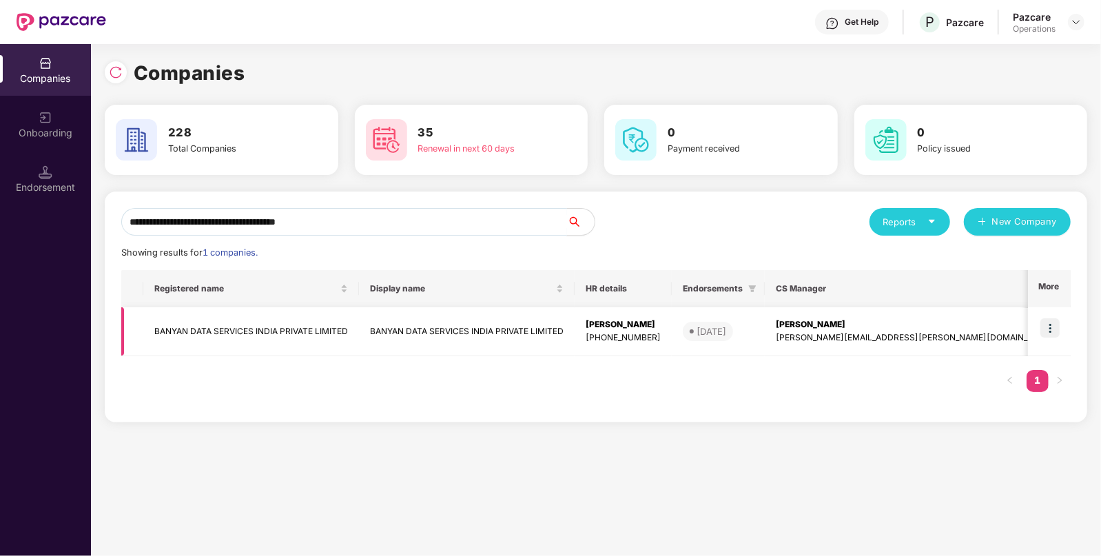
type input "**********"
click at [1053, 329] on img at bounding box center [1050, 327] width 19 height 19
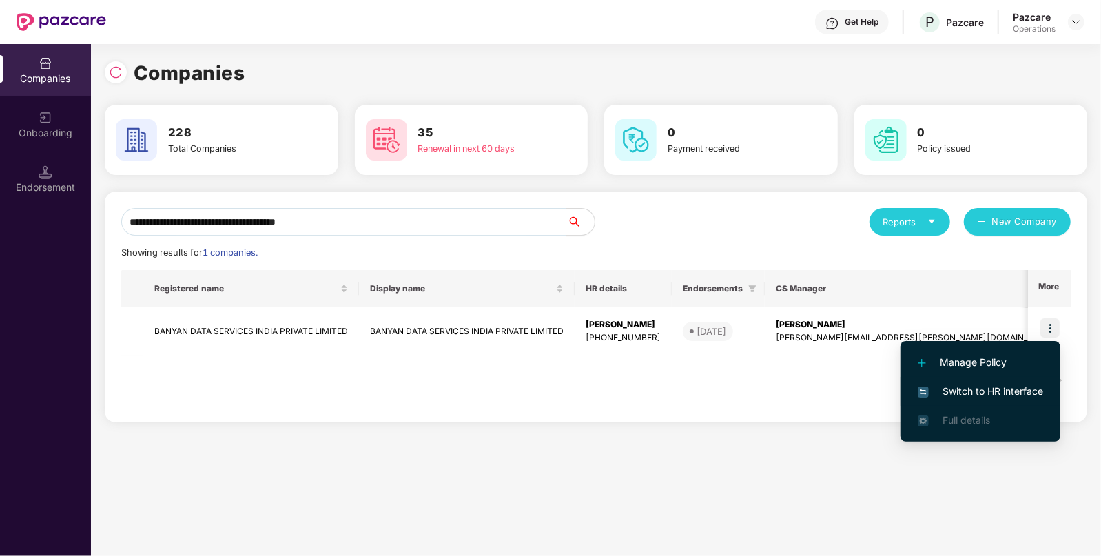
click at [954, 390] on span "Switch to HR interface" at bounding box center [980, 391] width 125 height 15
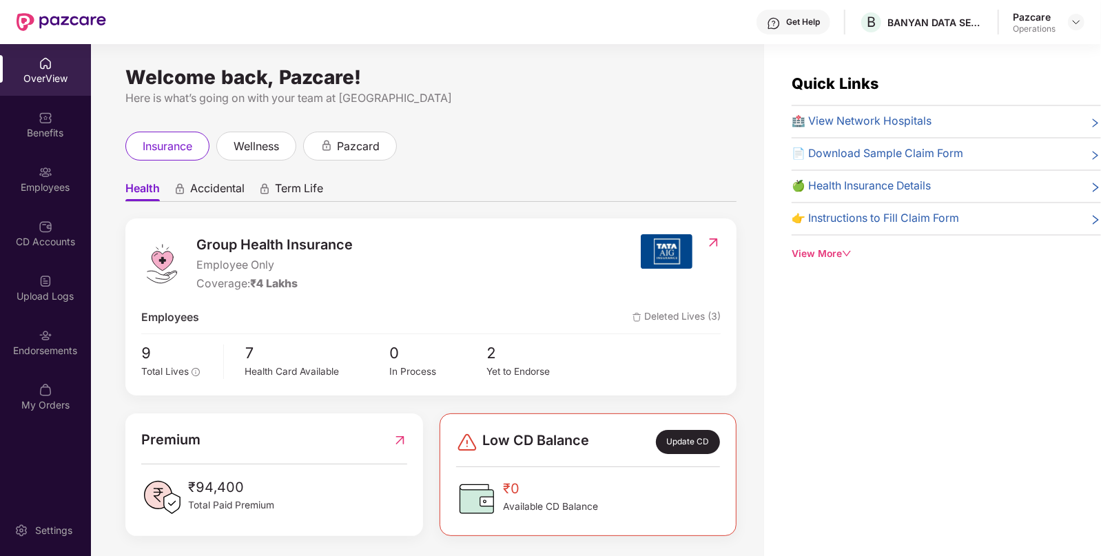
click at [61, 345] on div "Endorsements" at bounding box center [45, 351] width 91 height 14
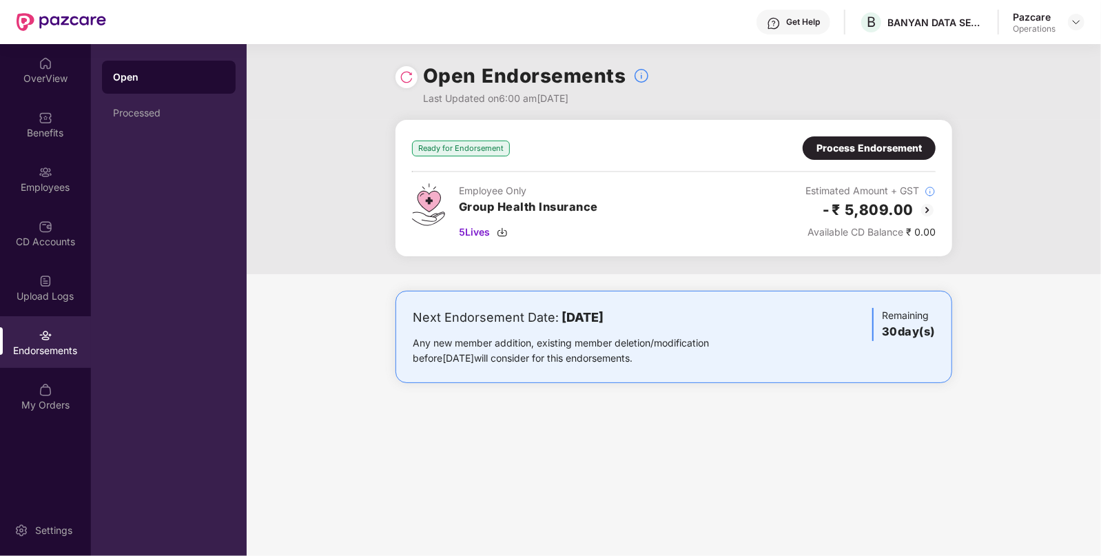
click at [928, 210] on img at bounding box center [927, 210] width 17 height 17
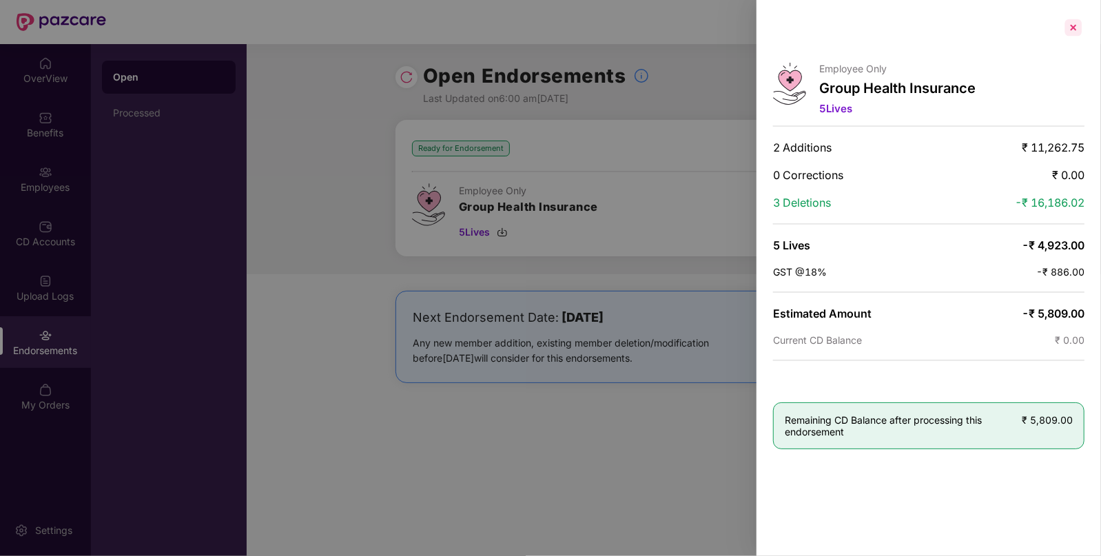
click at [1067, 31] on div at bounding box center [1074, 28] width 22 height 22
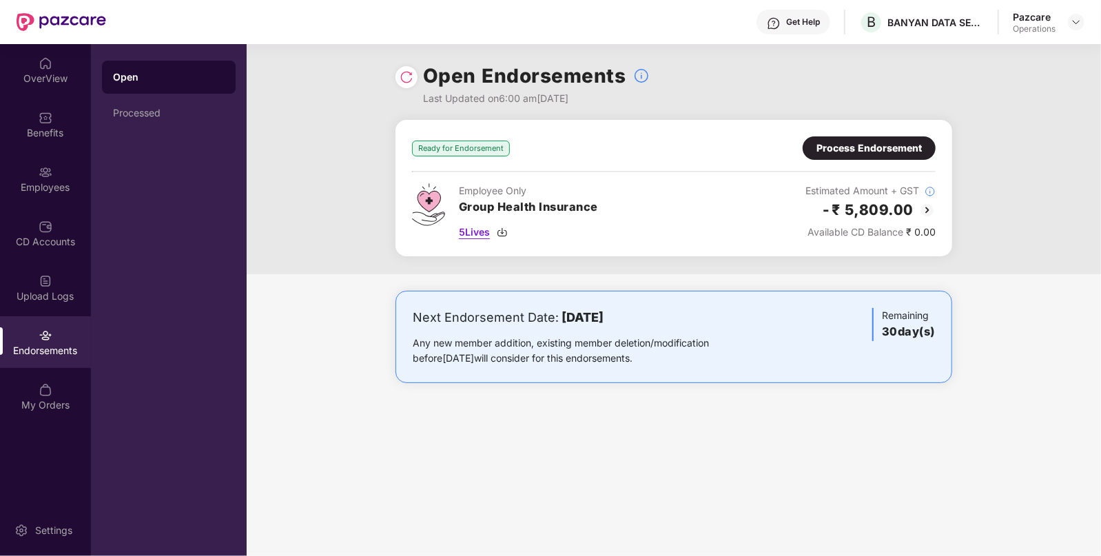
click at [507, 232] on img at bounding box center [502, 232] width 11 height 11
click at [833, 158] on div "Process Endorsement" at bounding box center [869, 147] width 133 height 23
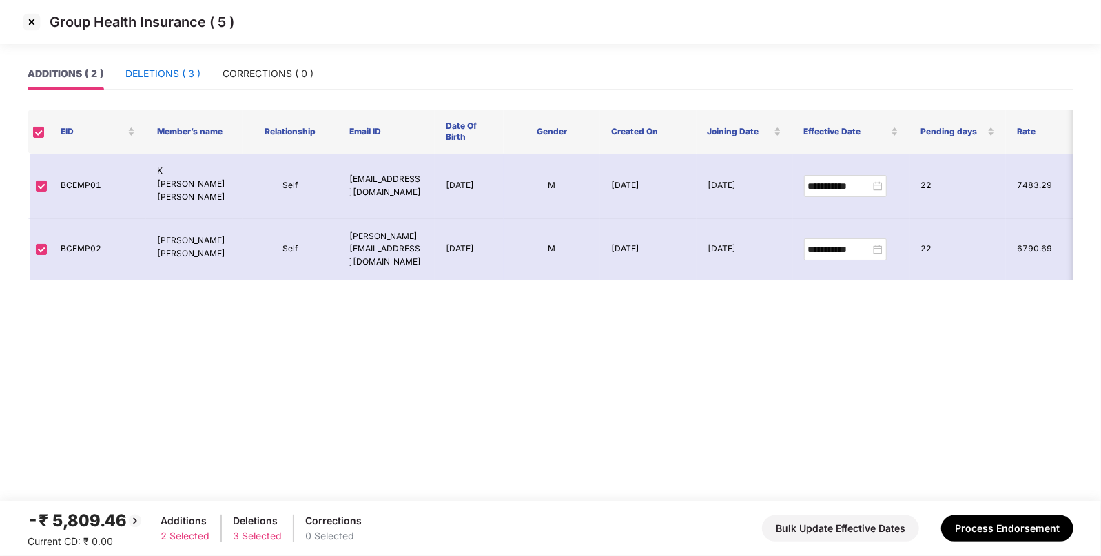
click at [172, 69] on div "DELETIONS ( 3 )" at bounding box center [162, 73] width 75 height 15
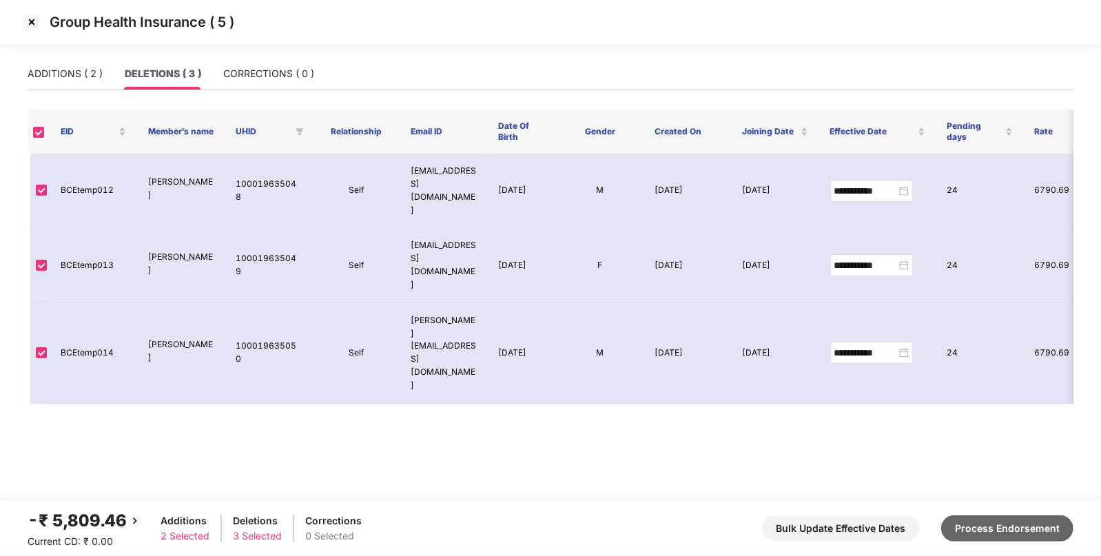
click at [985, 524] on button "Process Endorsement" at bounding box center [1008, 529] width 132 height 26
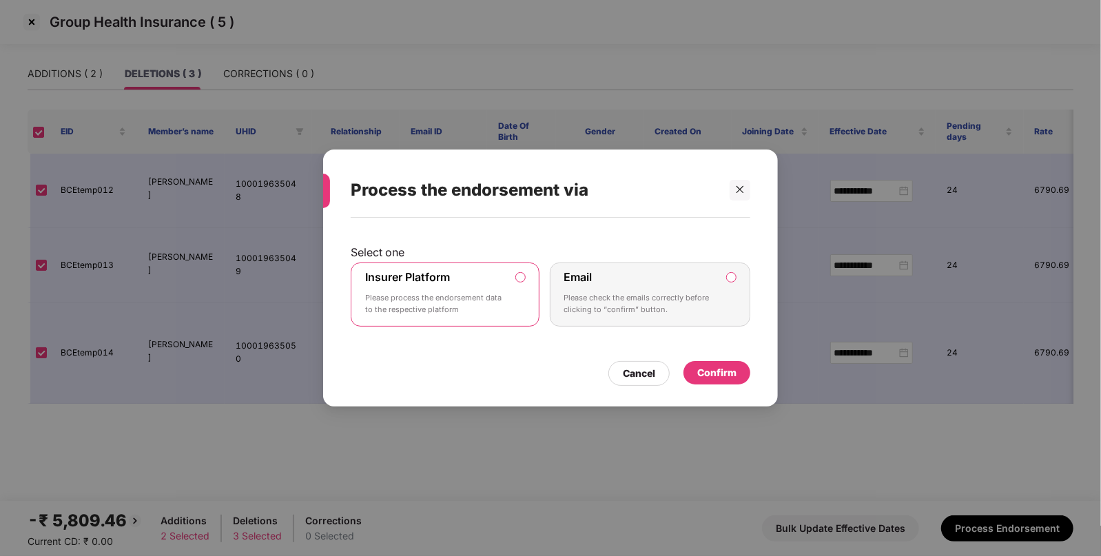
click at [710, 365] on div "Confirm" at bounding box center [717, 372] width 39 height 15
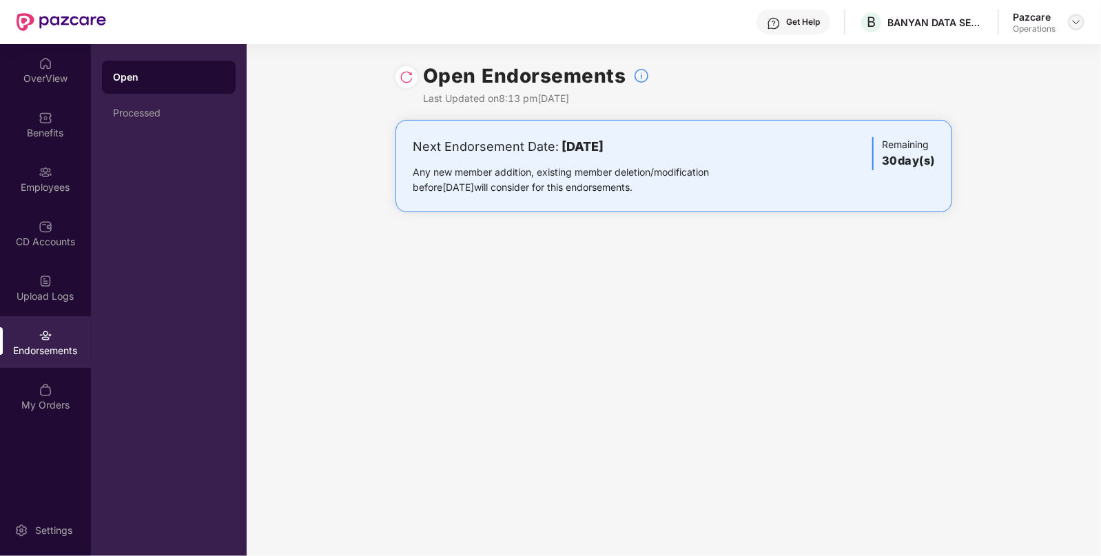
click at [1075, 23] on img at bounding box center [1076, 22] width 11 height 11
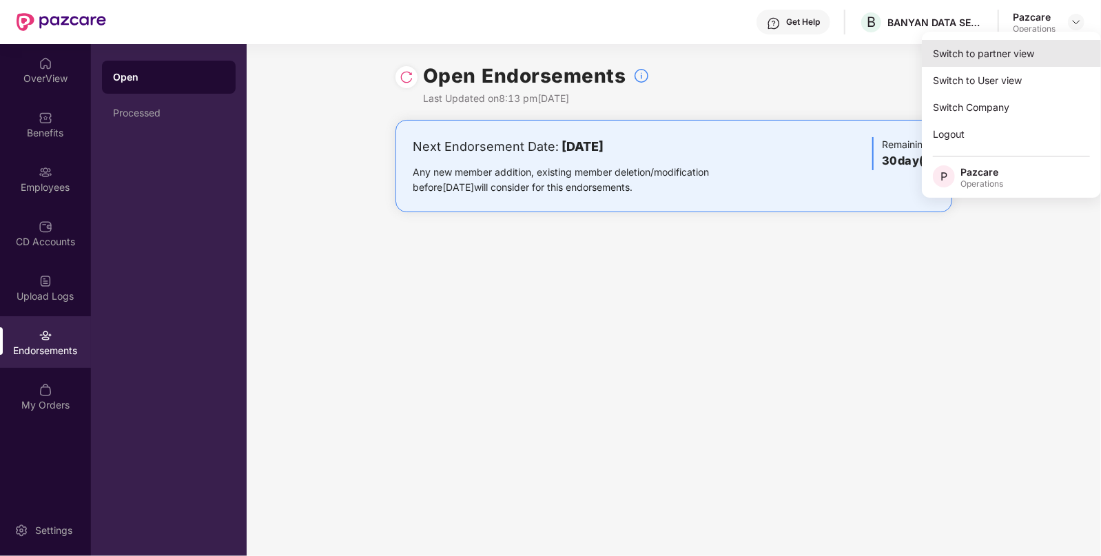
click at [967, 47] on div "Switch to partner view" at bounding box center [1011, 53] width 179 height 27
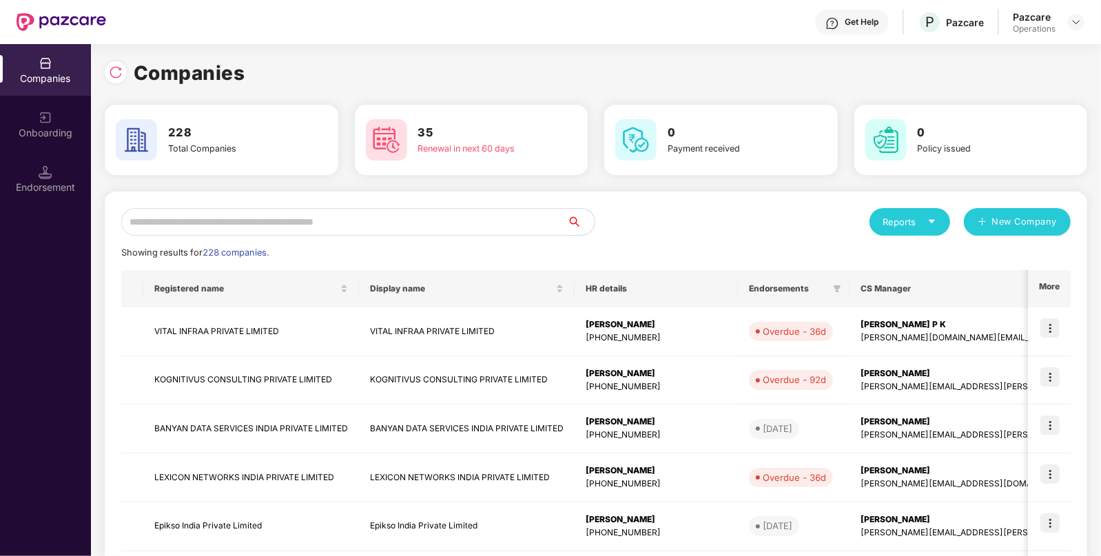
click at [39, 188] on div "Endorsement" at bounding box center [45, 188] width 91 height 14
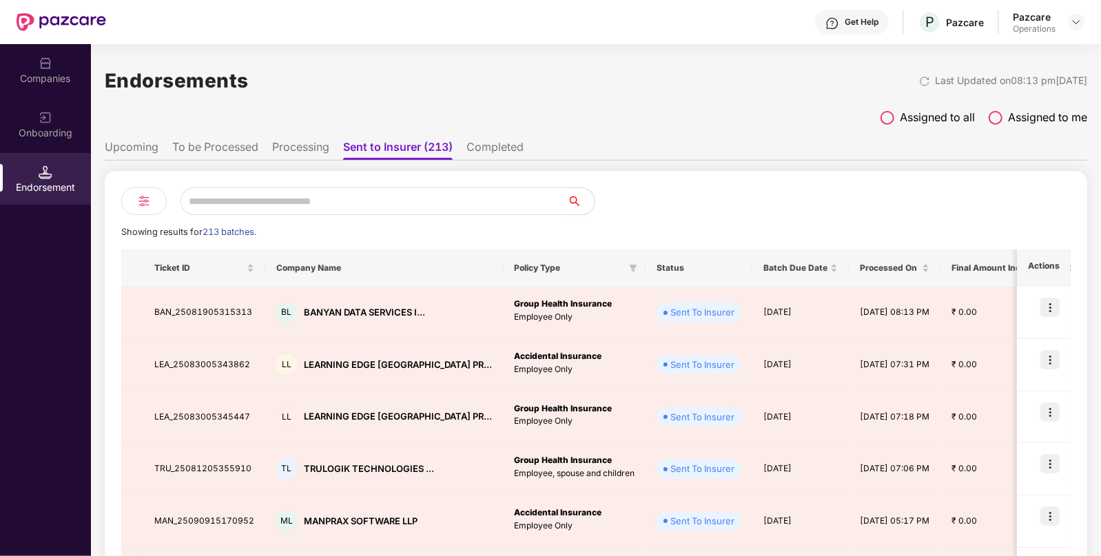
click at [300, 207] on input "text" at bounding box center [374, 201] width 387 height 28
paste input "**********"
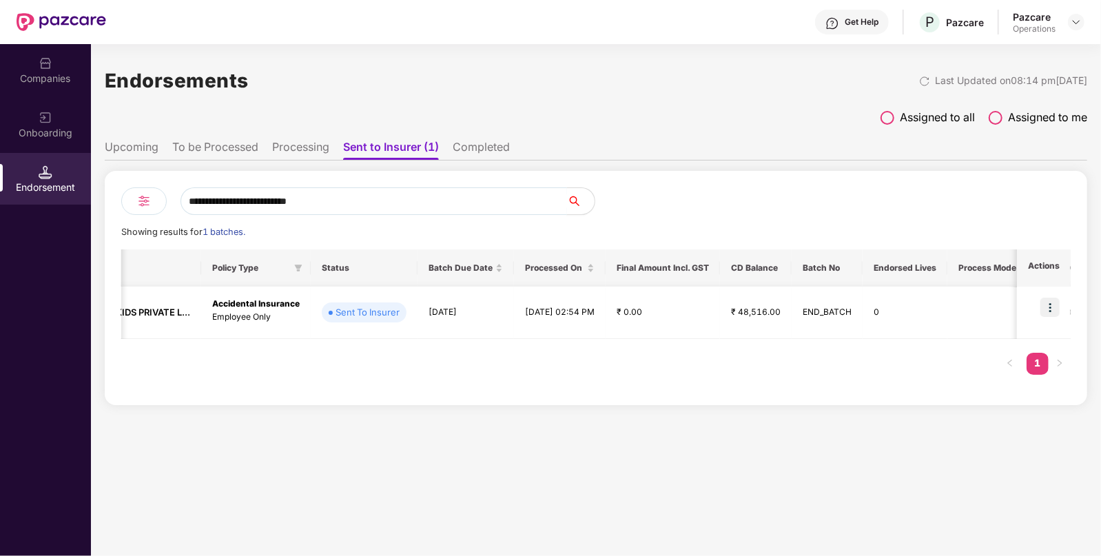
scroll to position [0, 0]
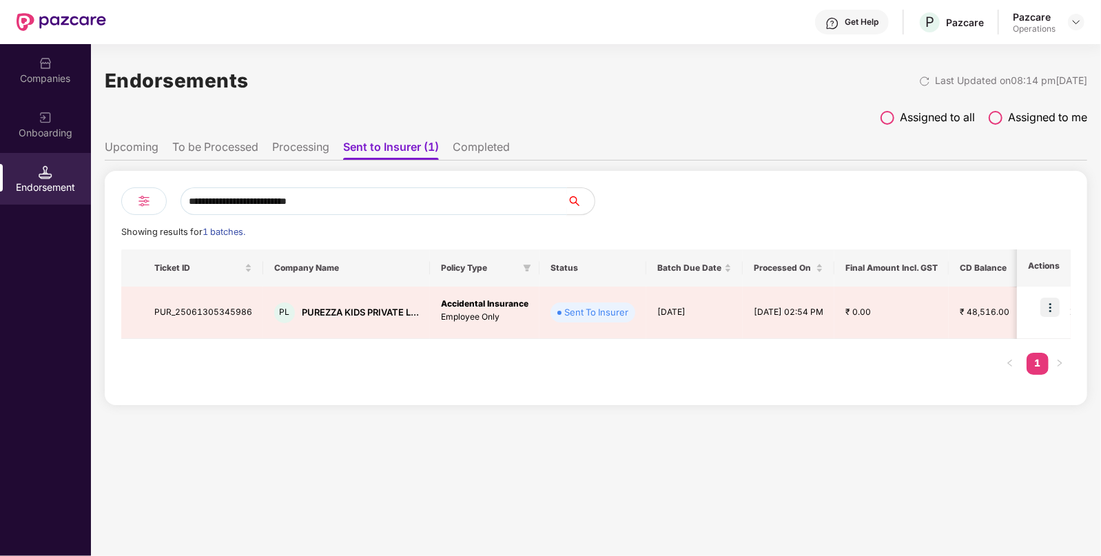
type input "**********"
click at [233, 137] on ul "Upcoming To be Processed Processing Sent to Insurer (1) Completed" at bounding box center [596, 147] width 983 height 28
click at [224, 145] on li "To be Processed" at bounding box center [215, 150] width 86 height 20
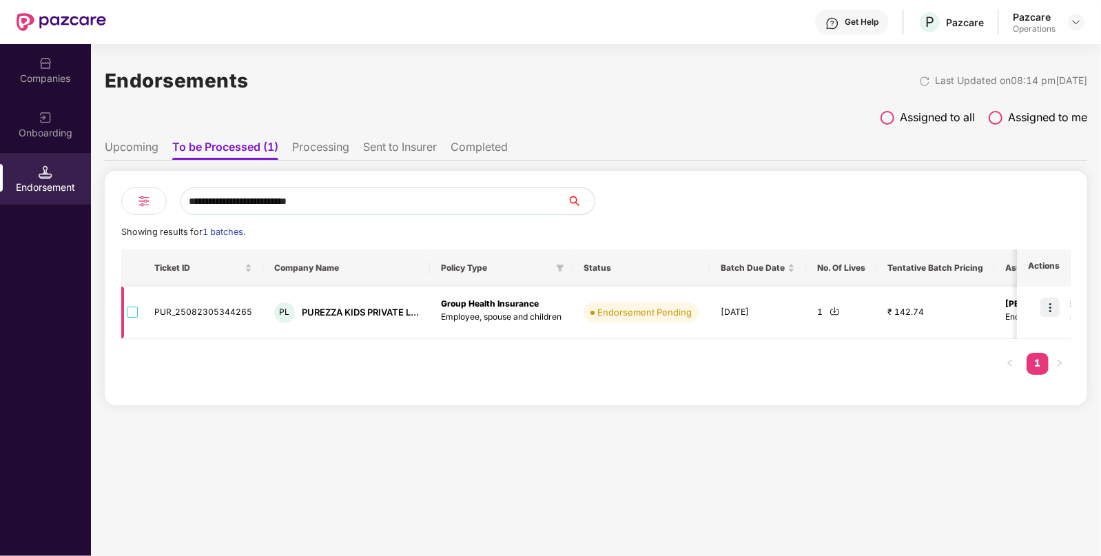
click at [834, 312] on img at bounding box center [835, 311] width 10 height 10
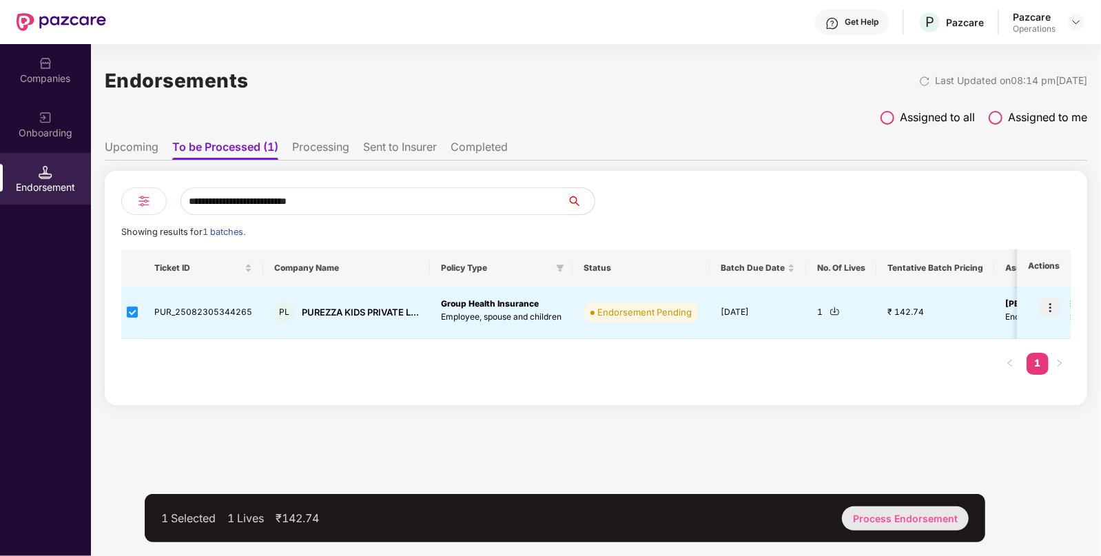
click at [874, 511] on div "Process Endorsement" at bounding box center [905, 519] width 127 height 24
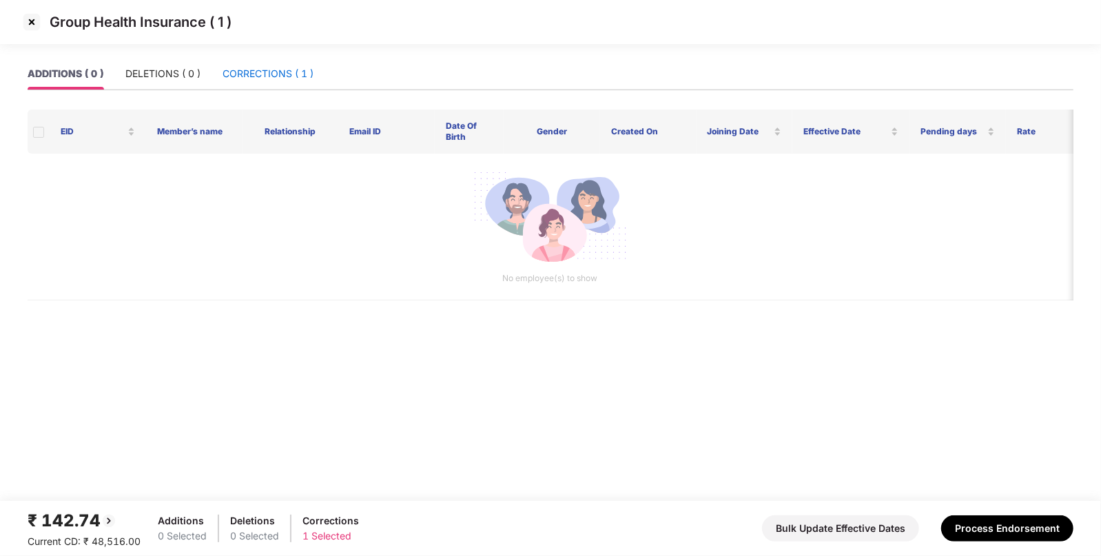
click at [258, 72] on div "CORRECTIONS ( 1 )" at bounding box center [268, 73] width 91 height 15
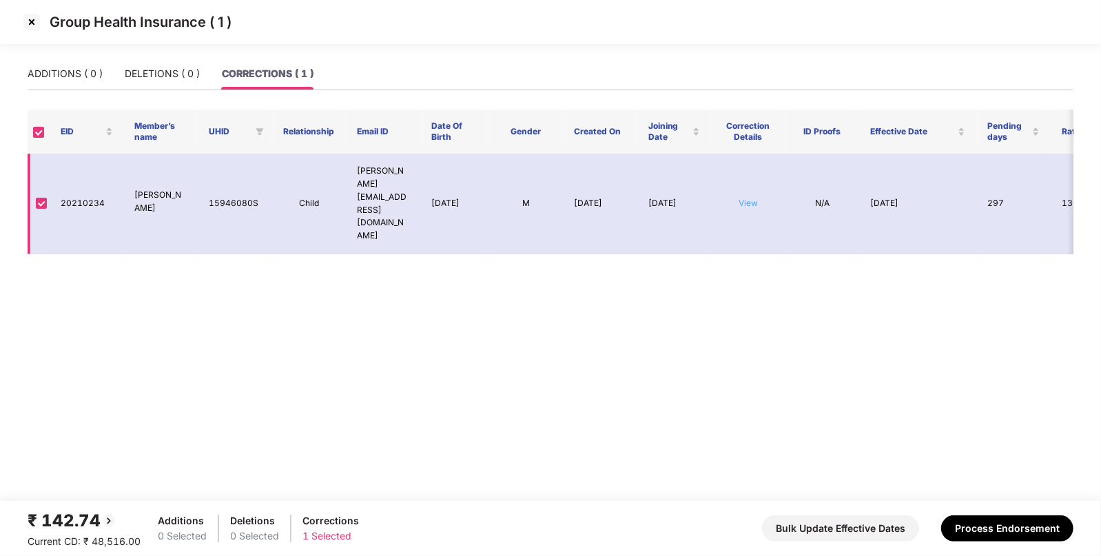
click at [744, 198] on link "View" at bounding box center [748, 203] width 19 height 10
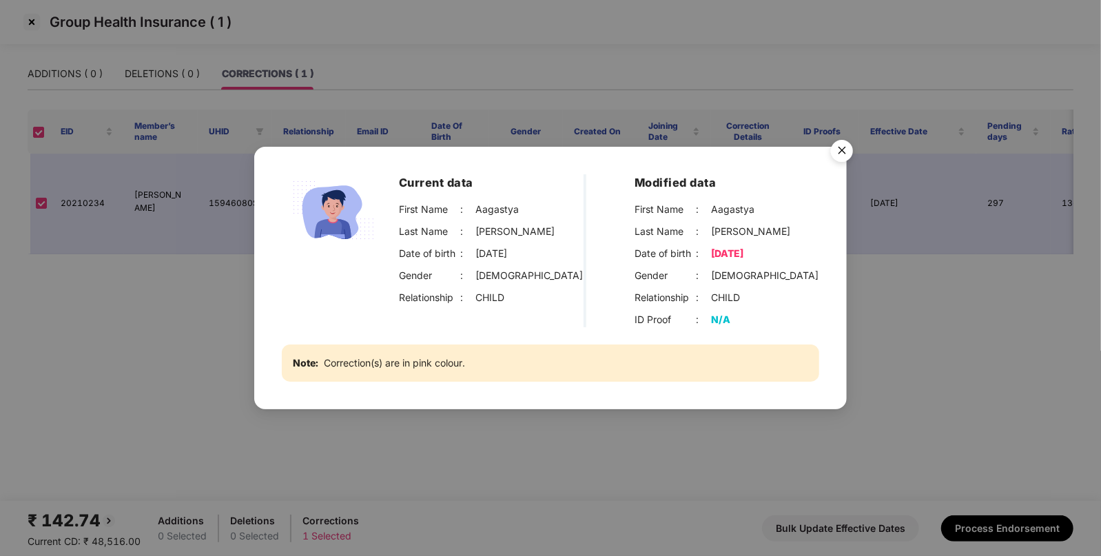
click at [846, 155] on img "Close" at bounding box center [842, 153] width 39 height 39
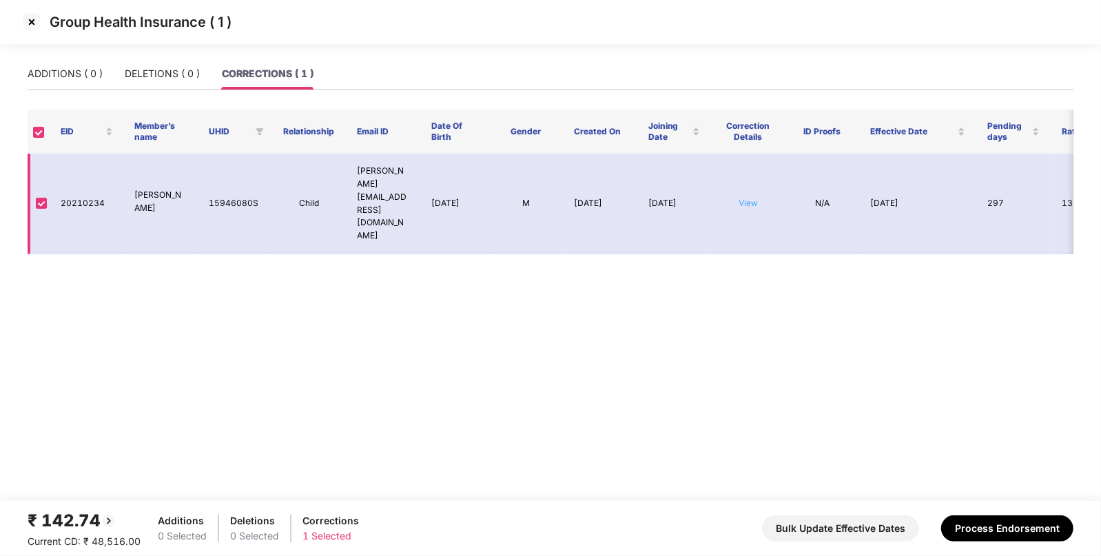
click at [748, 198] on link "View" at bounding box center [748, 203] width 19 height 10
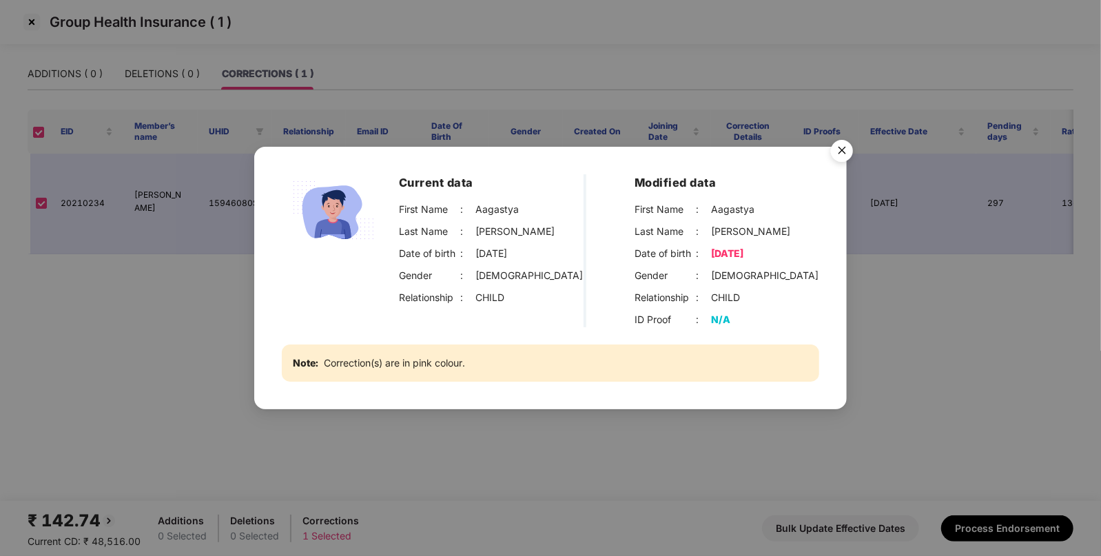
click at [843, 151] on img "Close" at bounding box center [842, 153] width 39 height 39
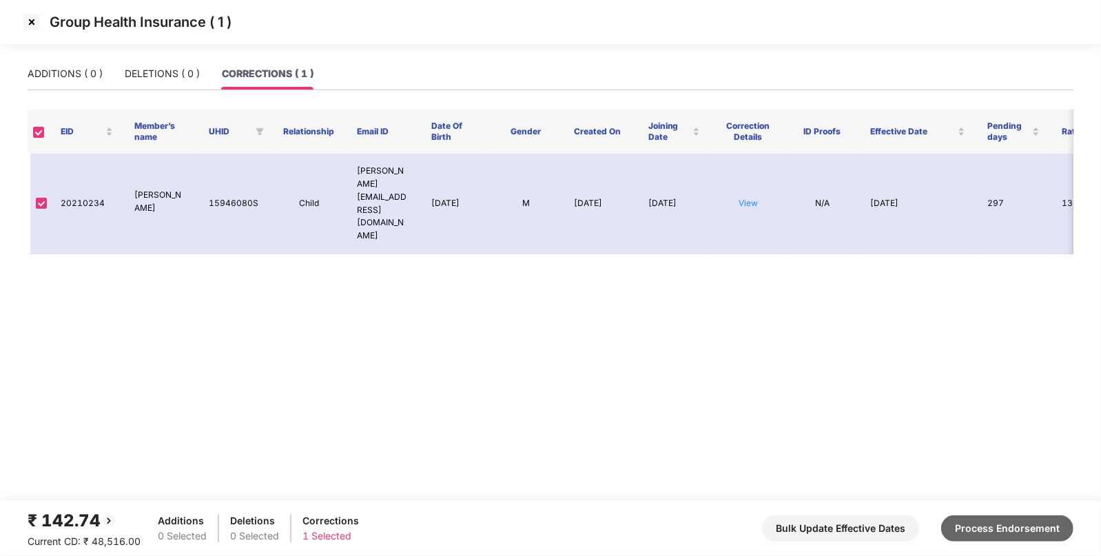
click at [971, 531] on button "Process Endorsement" at bounding box center [1008, 529] width 132 height 26
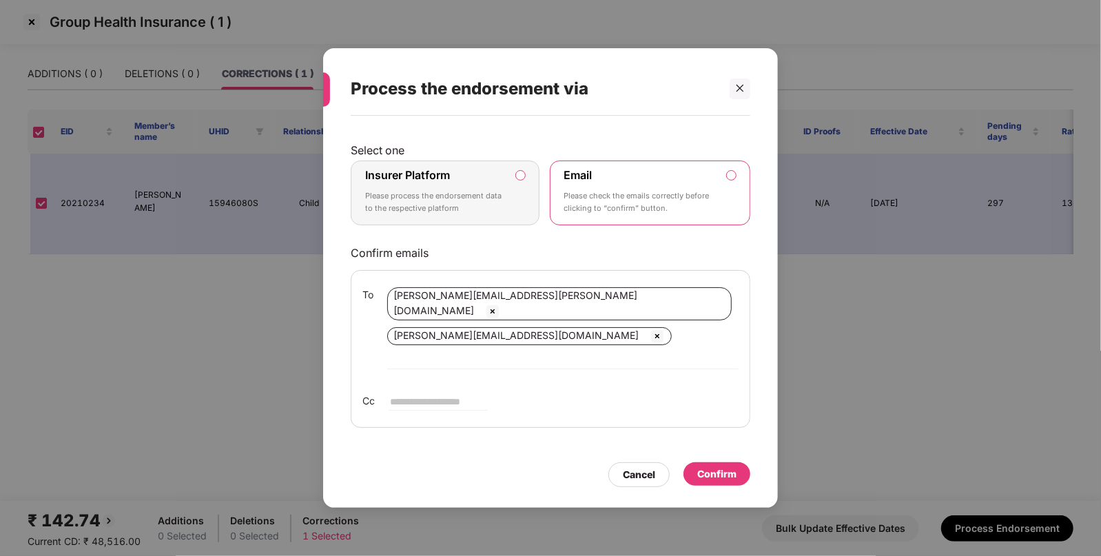
click at [525, 197] on label "Insurer Platform Please process the endorsement data to the respective platform" at bounding box center [445, 193] width 189 height 65
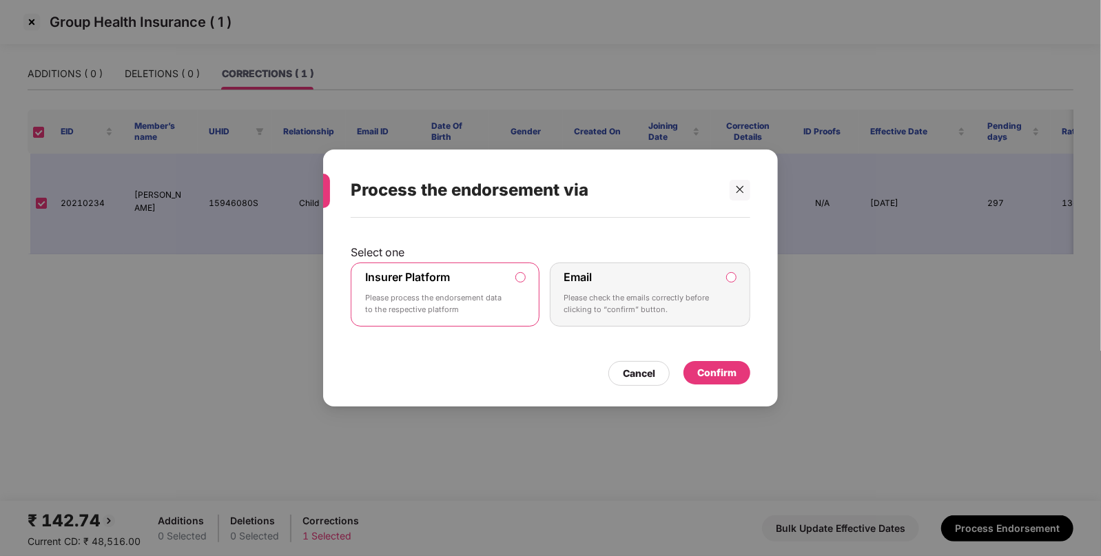
click at [720, 372] on div "Confirm" at bounding box center [717, 372] width 39 height 15
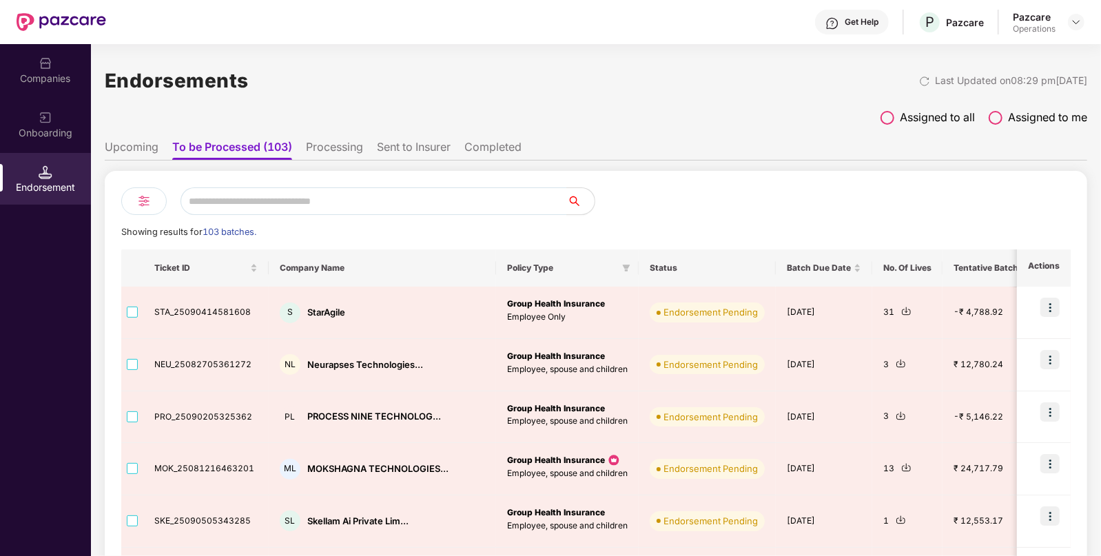
click at [411, 145] on li "Sent to Insurer" at bounding box center [414, 150] width 74 height 20
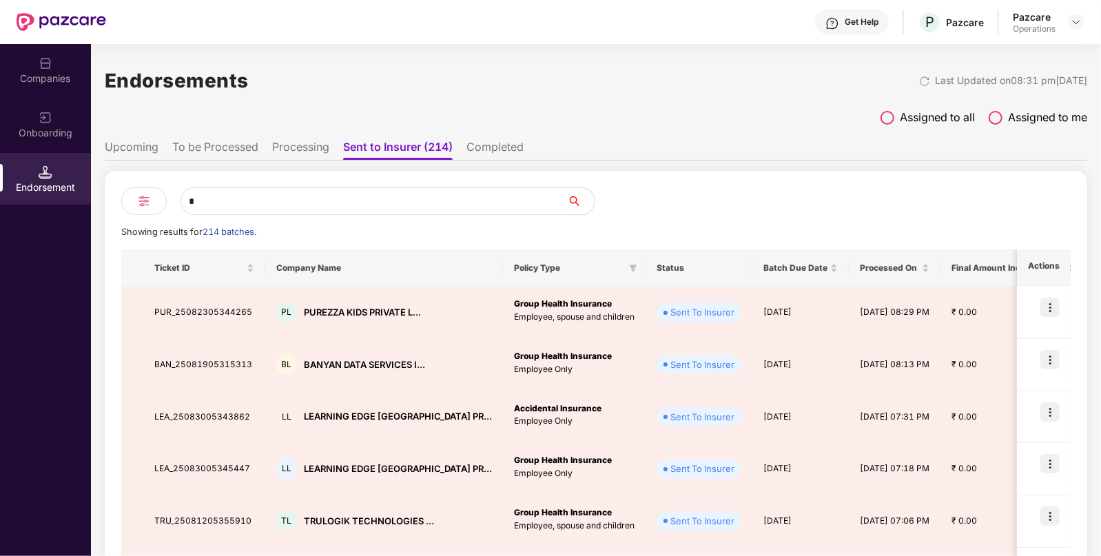
click at [347, 205] on input "*" at bounding box center [374, 201] width 387 height 28
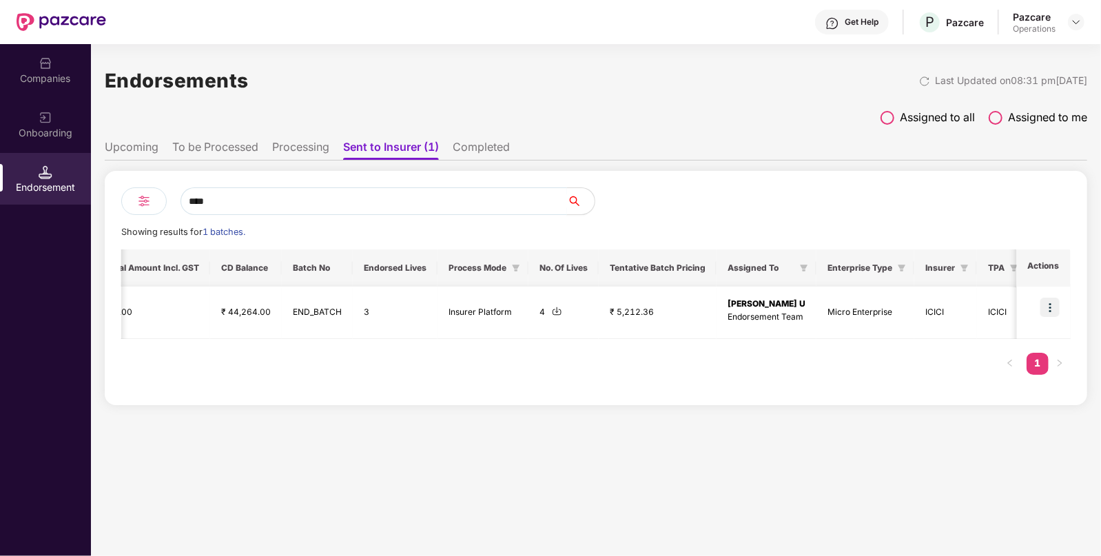
scroll to position [0, 802]
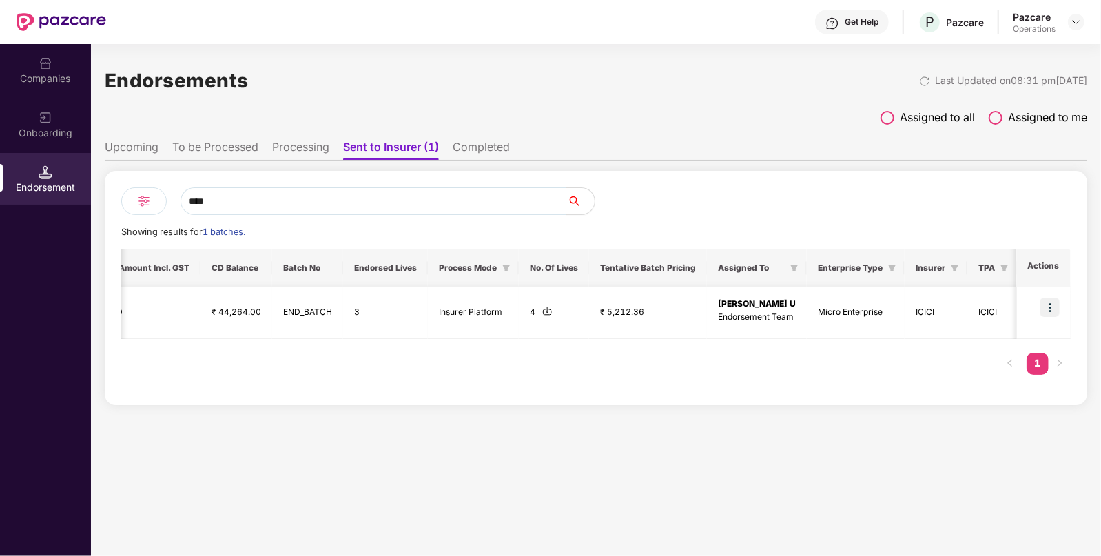
click at [1048, 301] on img at bounding box center [1050, 307] width 19 height 19
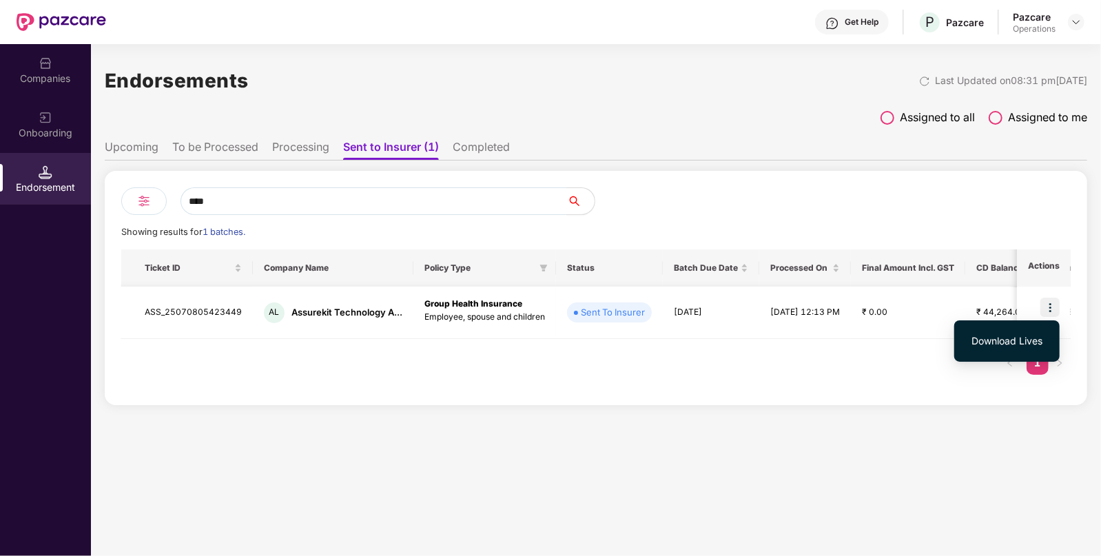
scroll to position [0, 0]
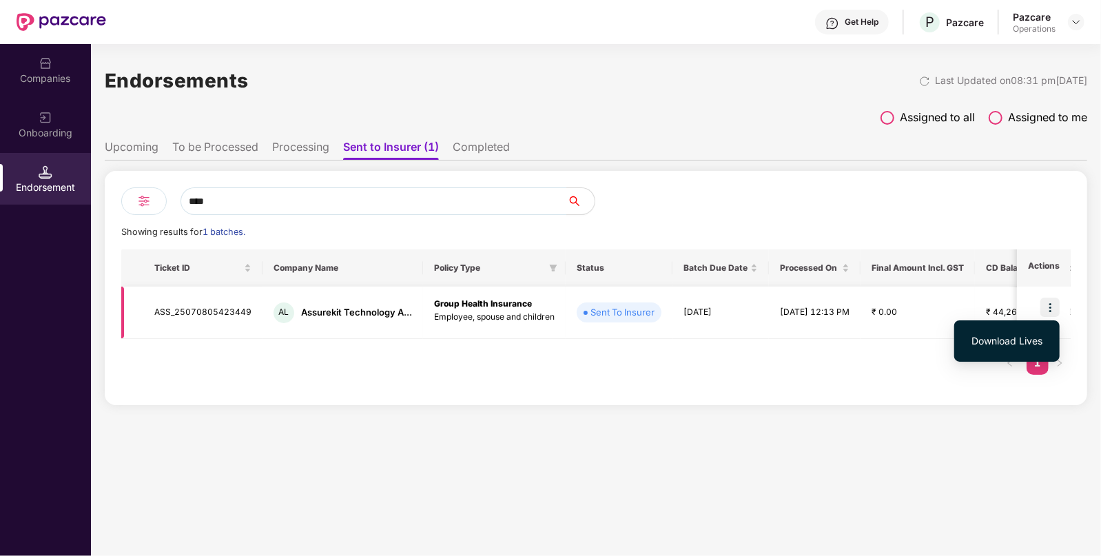
click at [199, 310] on td "ASS_25070805423449" at bounding box center [202, 313] width 119 height 52
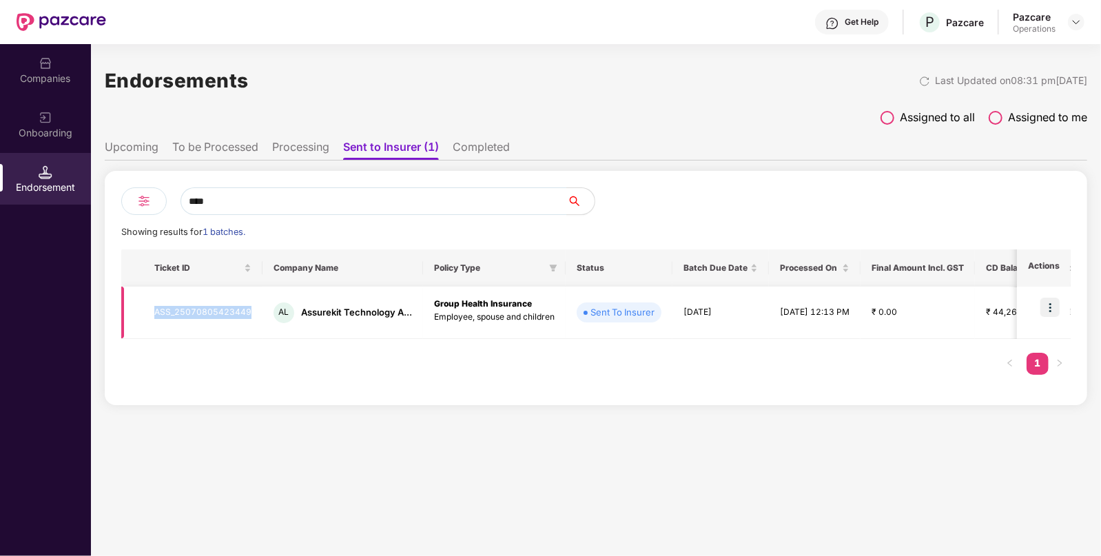
click at [199, 310] on td "ASS_25070805423449" at bounding box center [202, 313] width 119 height 52
copy td "ASS_25070805423449"
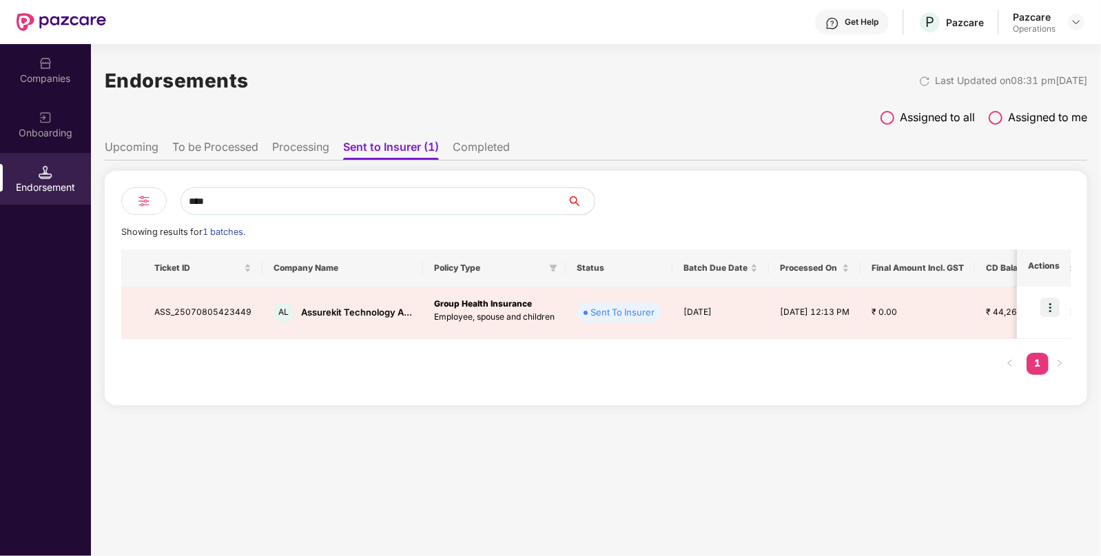
click at [233, 206] on input "****" at bounding box center [374, 201] width 387 height 28
paste input "**********"
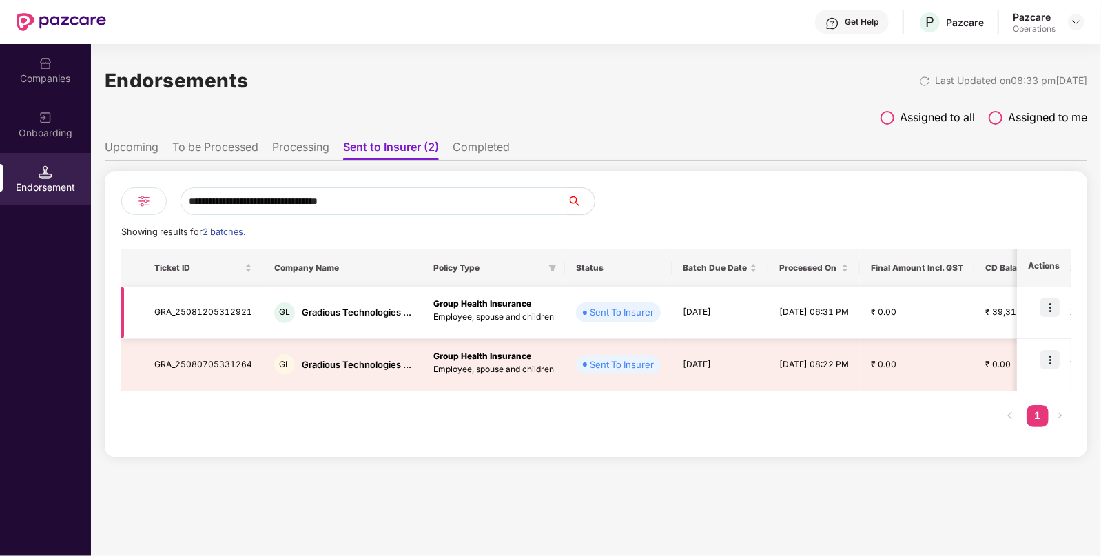
type input "**********"
click at [221, 307] on td "GRA_25081205312921" at bounding box center [203, 313] width 120 height 52
copy td "GRA_25081205312921"
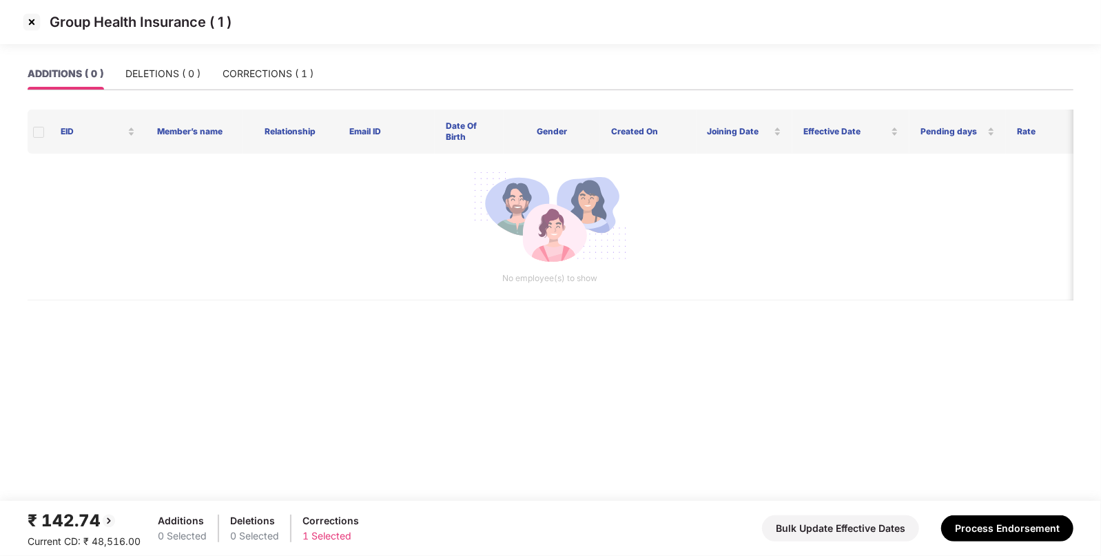
click at [39, 17] on img at bounding box center [32, 22] width 22 height 22
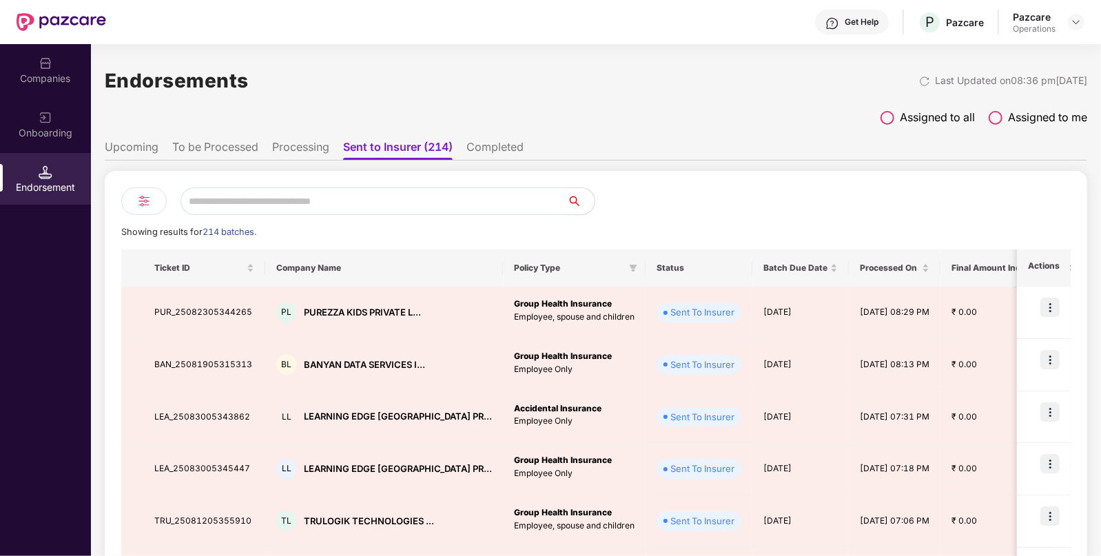
click at [289, 192] on input "text" at bounding box center [374, 201] width 387 height 28
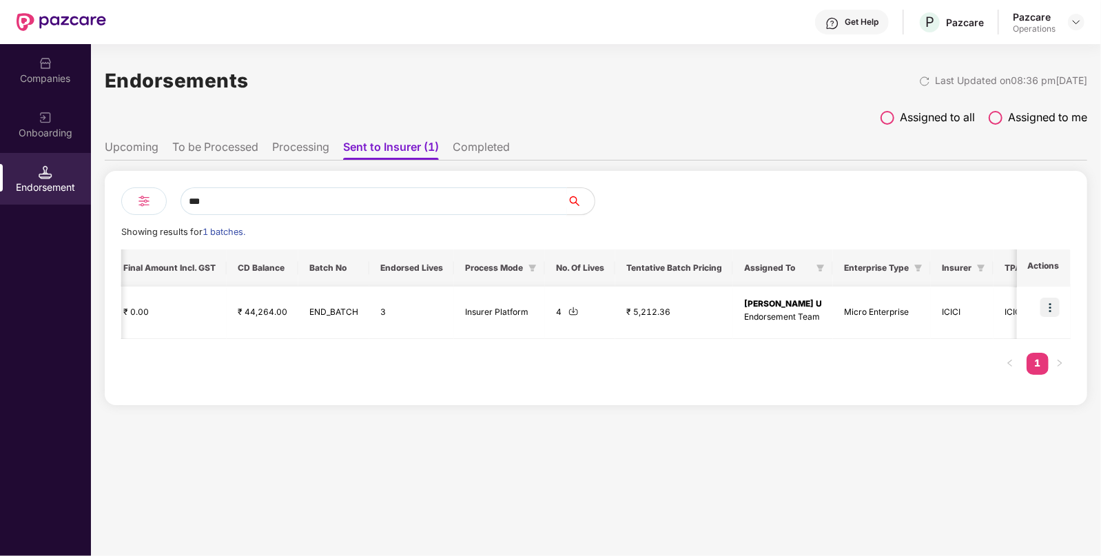
scroll to position [0, 749]
type input "***"
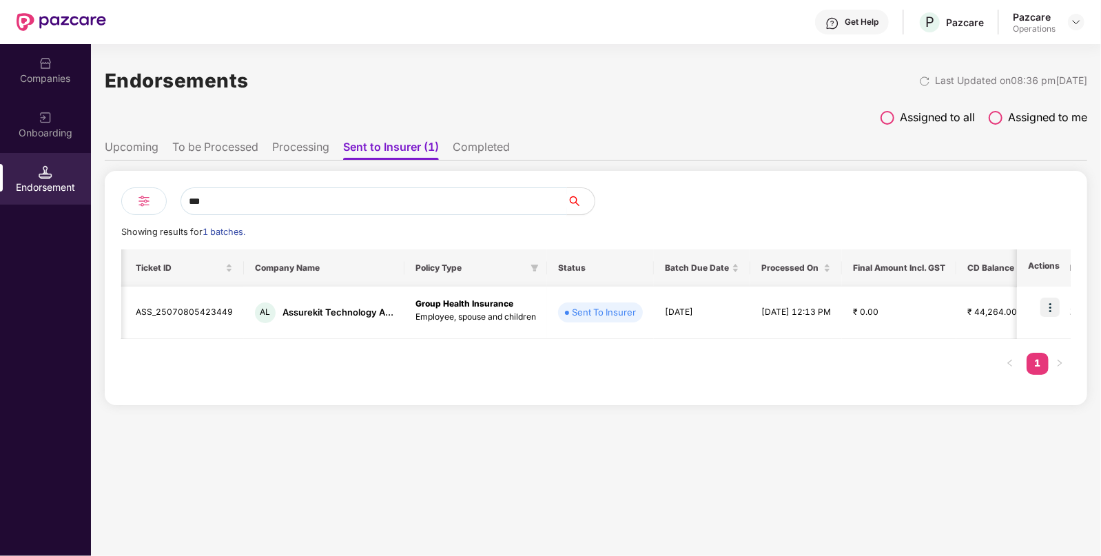
scroll to position [0, 0]
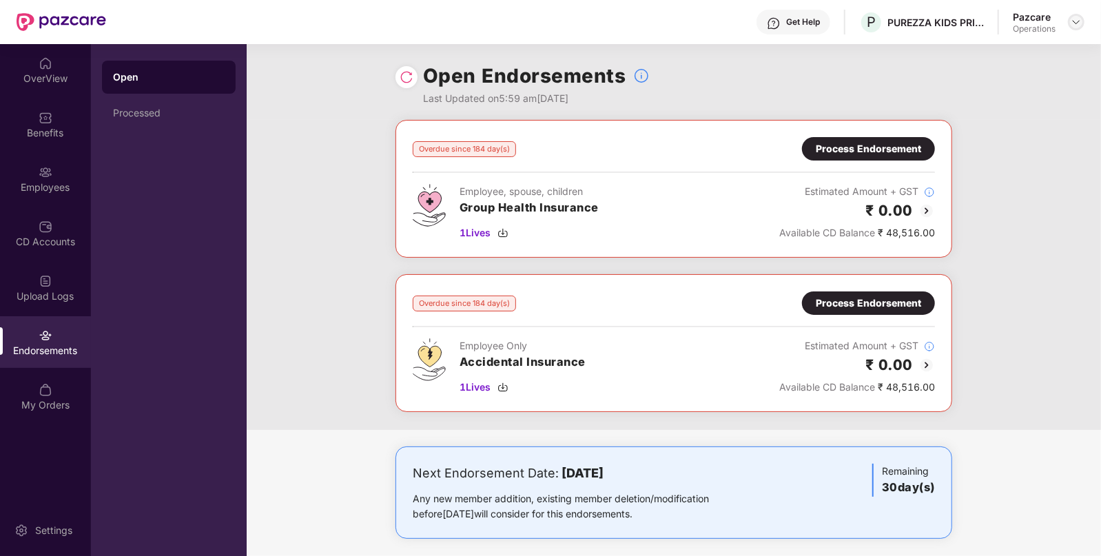
click at [1077, 20] on img at bounding box center [1076, 22] width 11 height 11
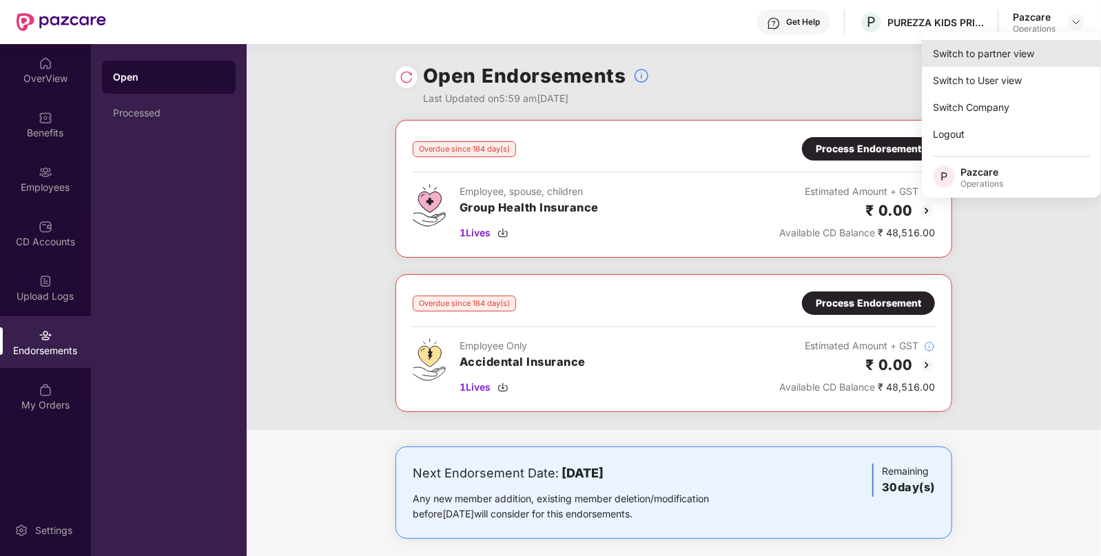
click at [979, 55] on div "Switch to partner view" at bounding box center [1011, 53] width 179 height 27
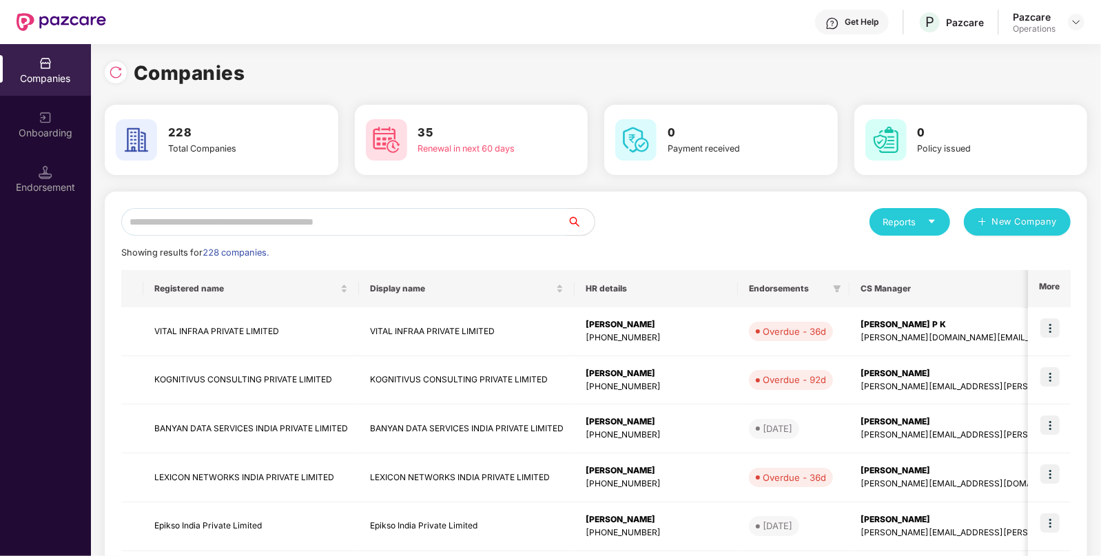
click at [424, 226] on input "text" at bounding box center [344, 222] width 446 height 28
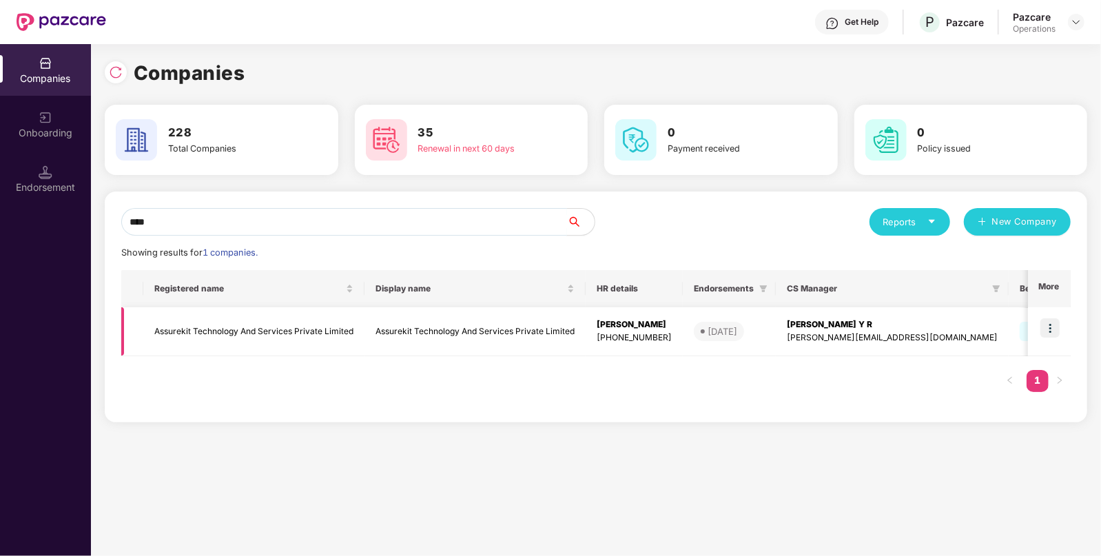
type input "****"
click at [1053, 325] on img at bounding box center [1050, 327] width 19 height 19
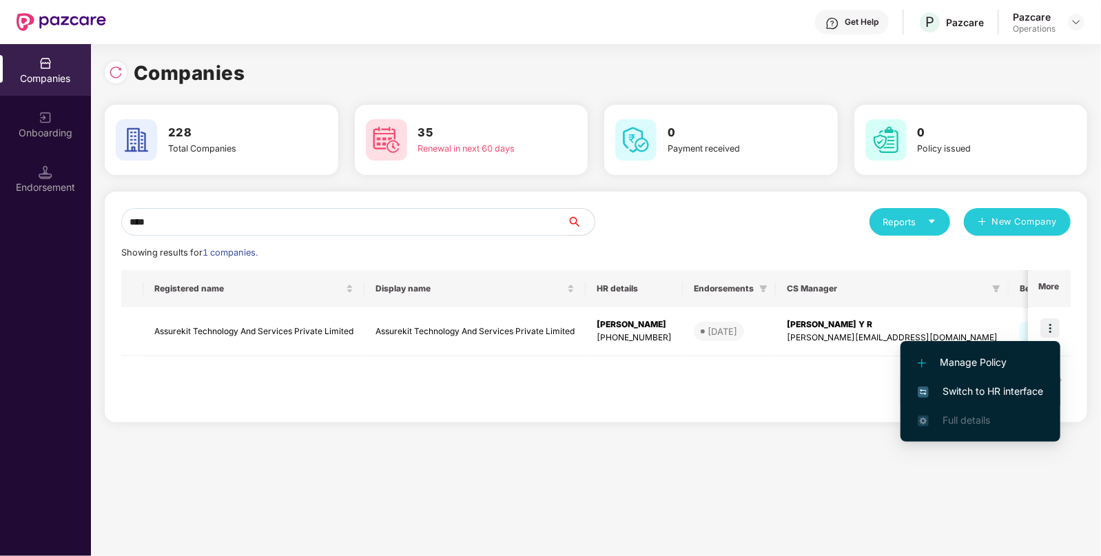
click at [970, 386] on span "Switch to HR interface" at bounding box center [980, 391] width 125 height 15
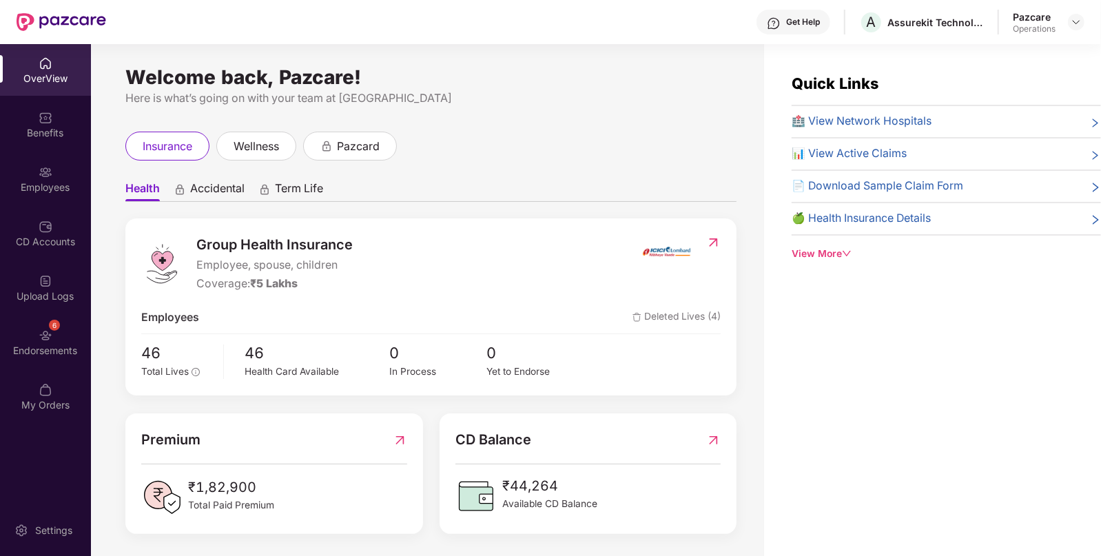
click at [41, 334] on img at bounding box center [46, 336] width 14 height 14
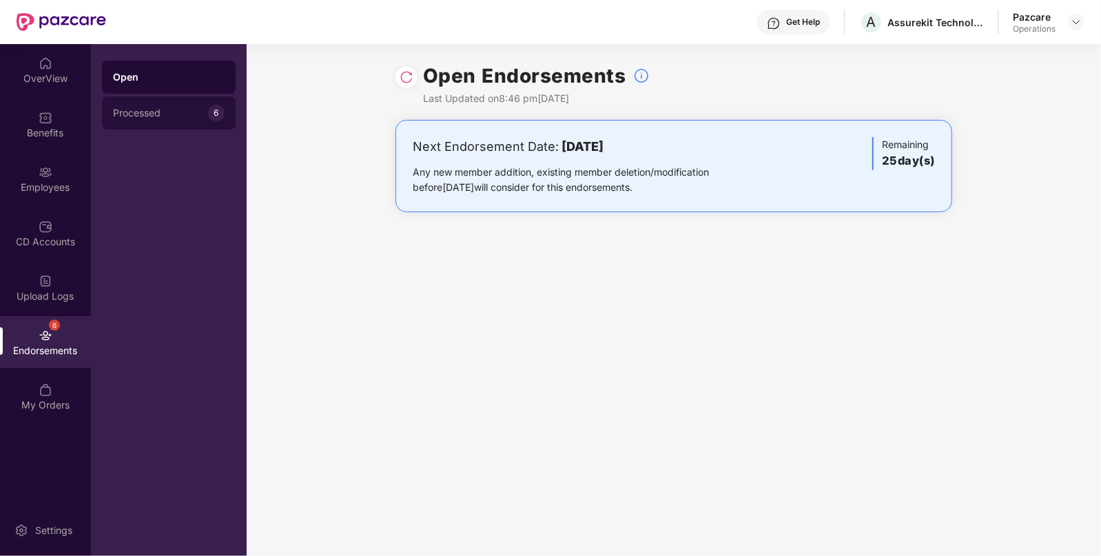
click at [173, 113] on div "Processed" at bounding box center [160, 113] width 95 height 11
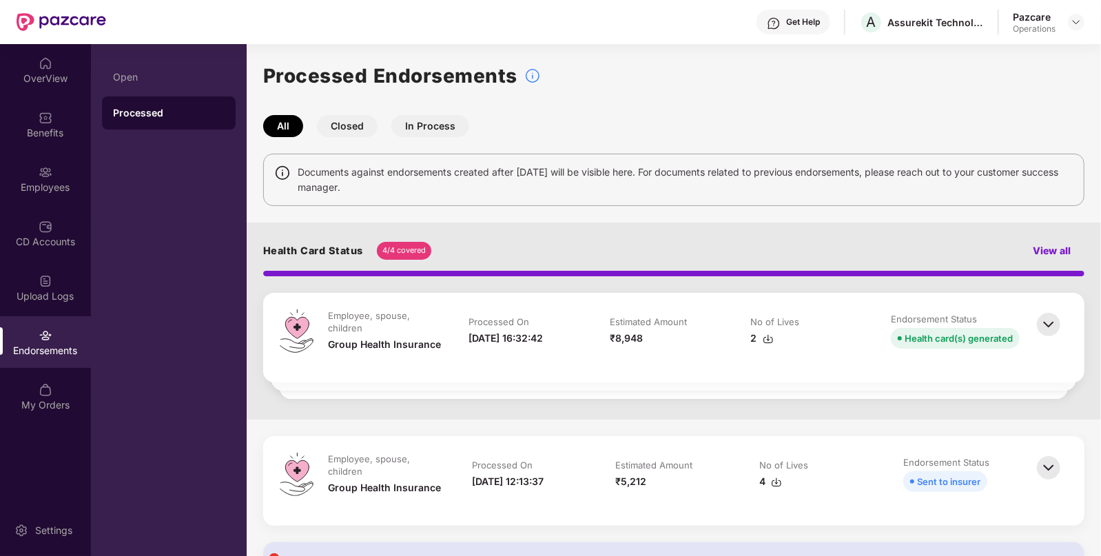
click at [1051, 318] on img at bounding box center [1049, 324] width 30 height 30
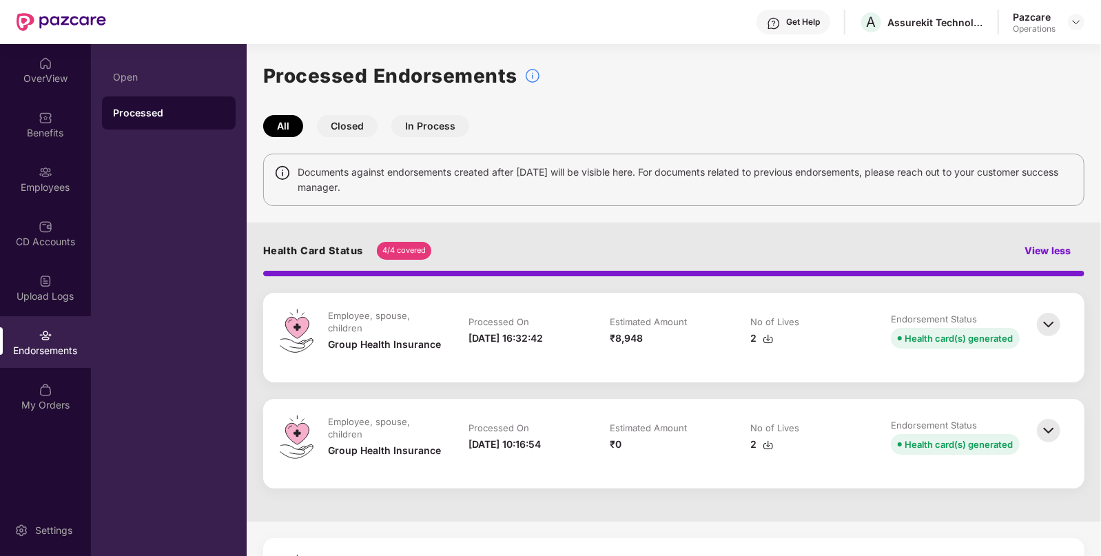
click at [1044, 324] on img at bounding box center [1049, 324] width 30 height 30
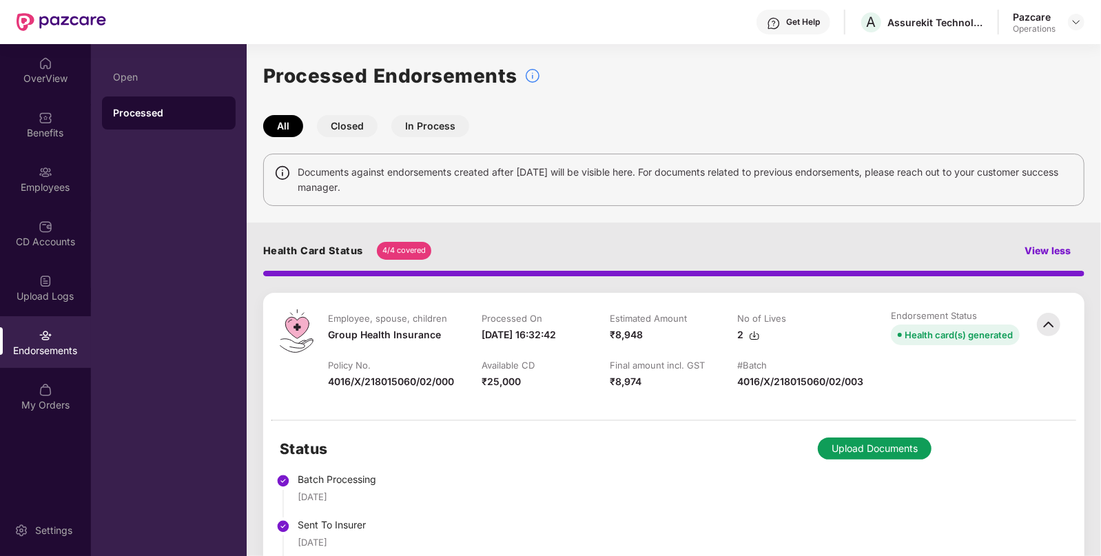
click at [1042, 241] on div "View less" at bounding box center [1048, 250] width 74 height 23
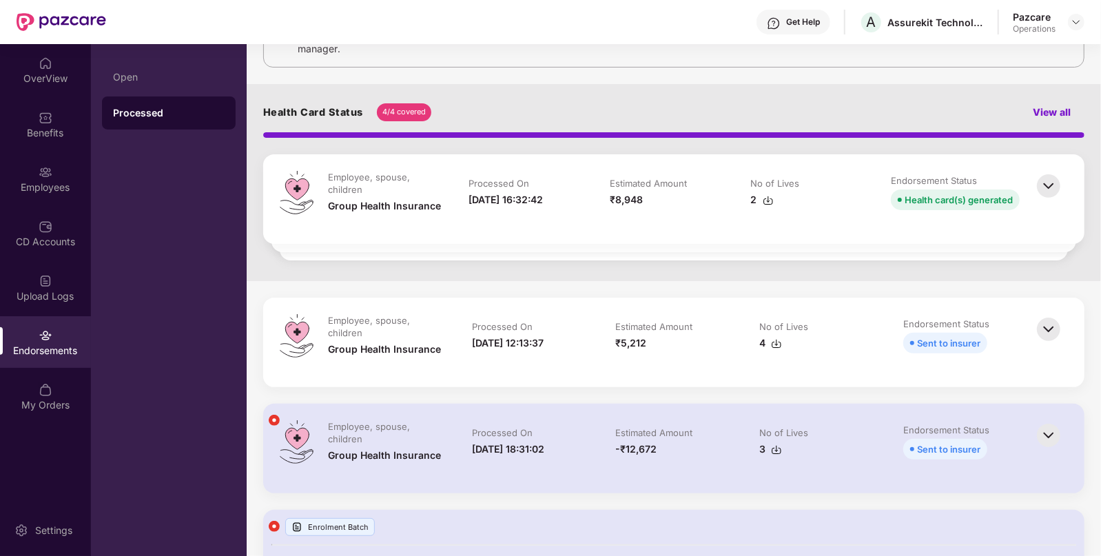
scroll to position [137, 0]
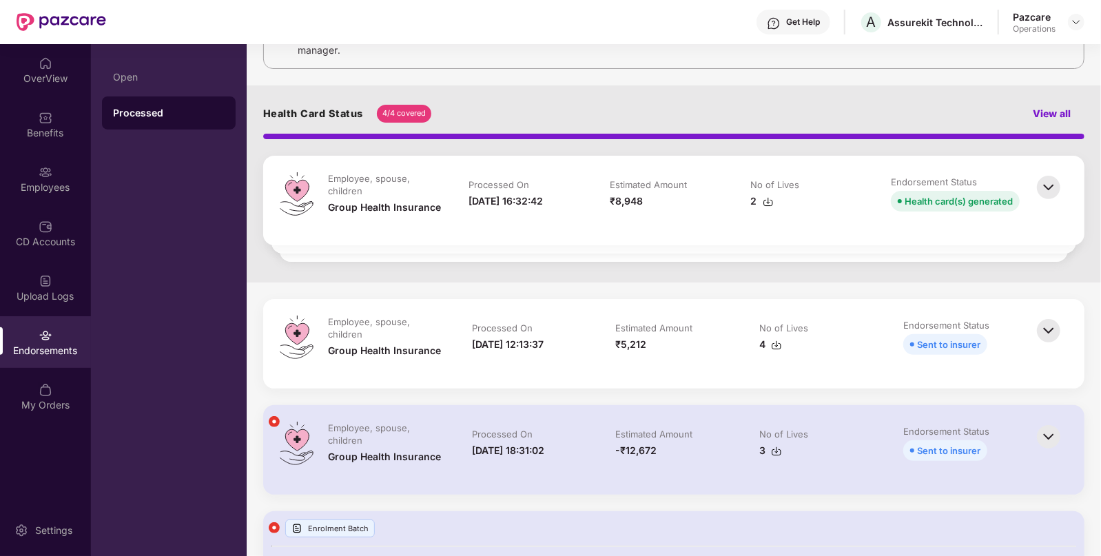
click at [1056, 331] on img at bounding box center [1049, 331] width 30 height 30
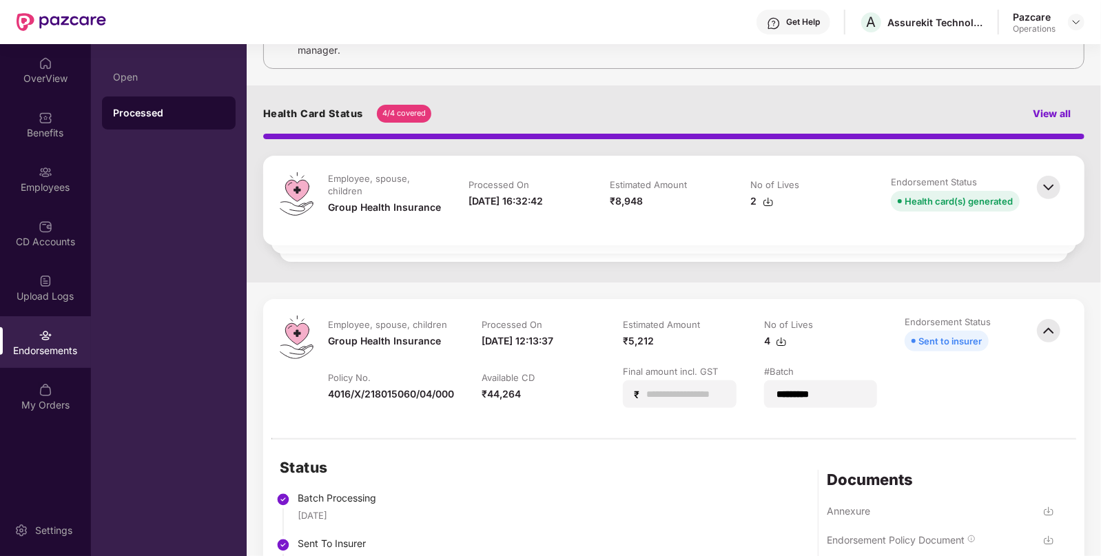
click at [1040, 327] on img at bounding box center [1049, 331] width 30 height 30
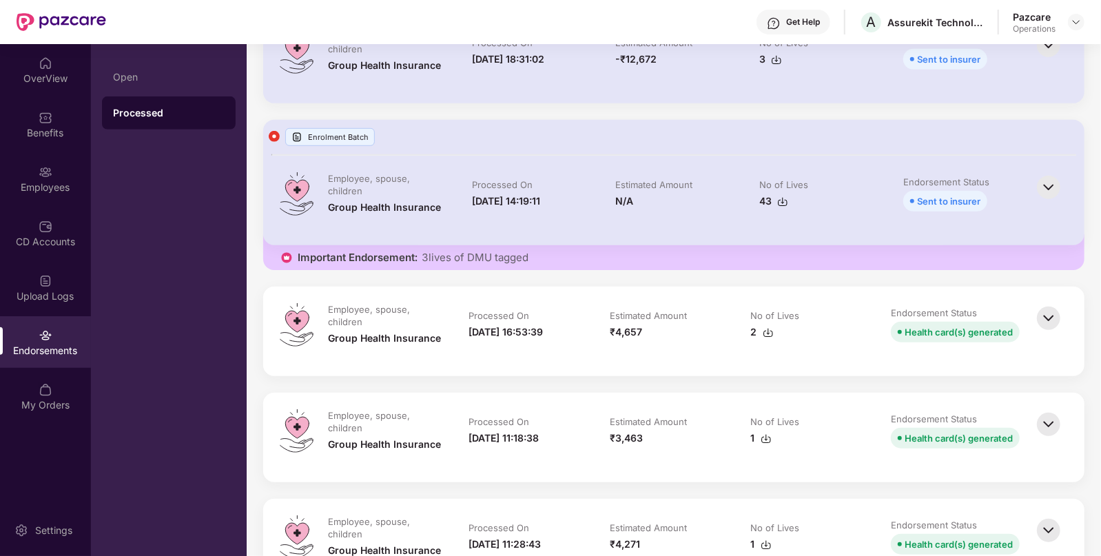
scroll to position [529, 0]
click at [1048, 312] on img at bounding box center [1049, 318] width 30 height 30
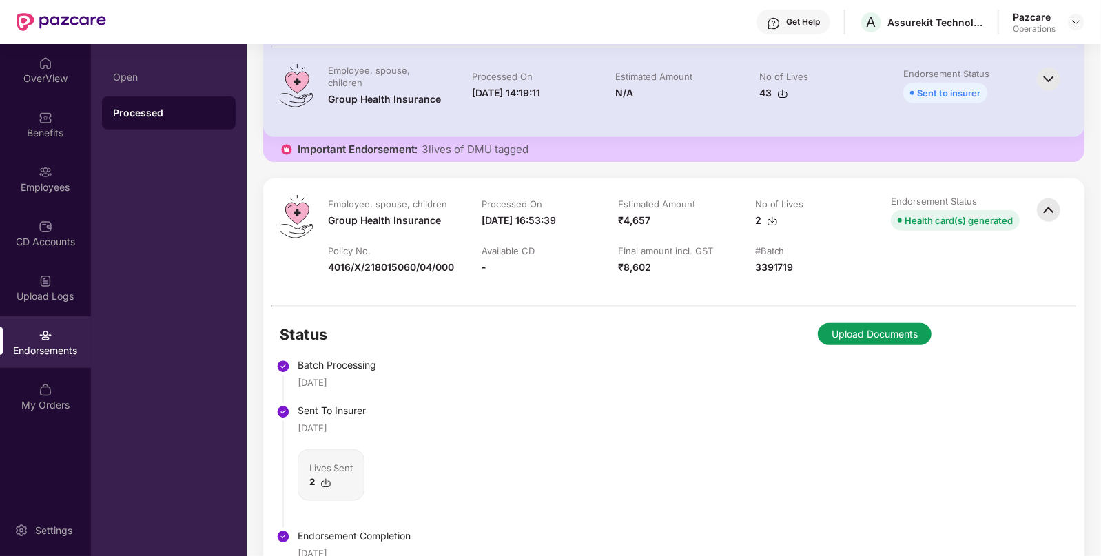
scroll to position [638, 0]
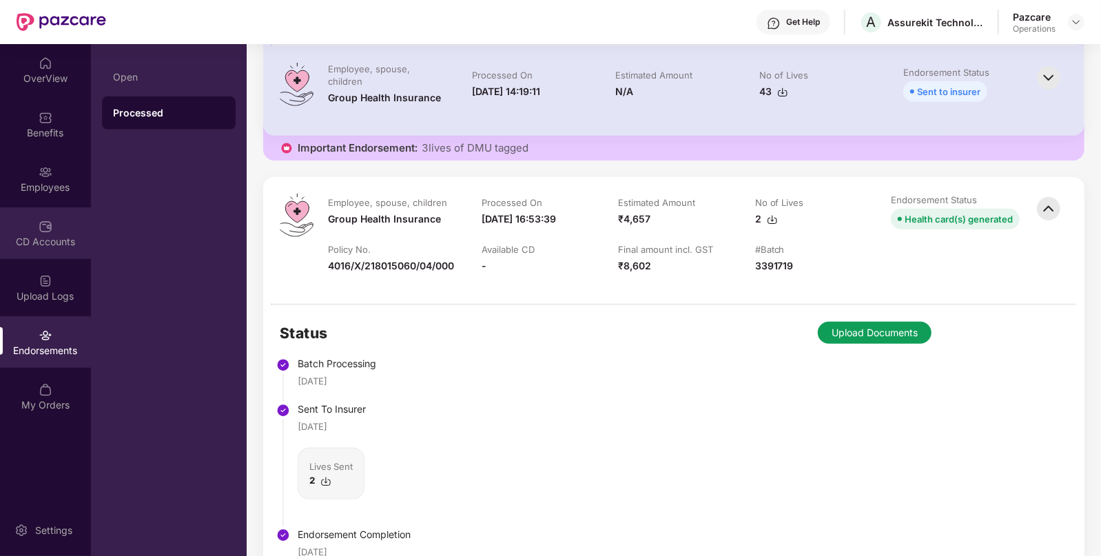
click at [40, 218] on div at bounding box center [46, 225] width 14 height 14
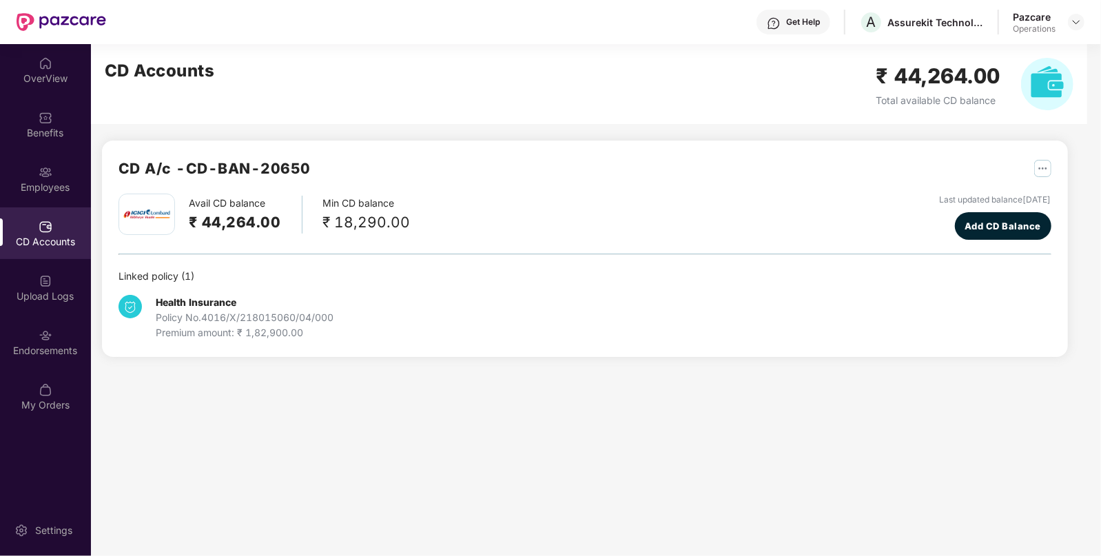
scroll to position [0, 0]
click at [965, 225] on span "Add CD Balance" at bounding box center [1003, 226] width 77 height 14
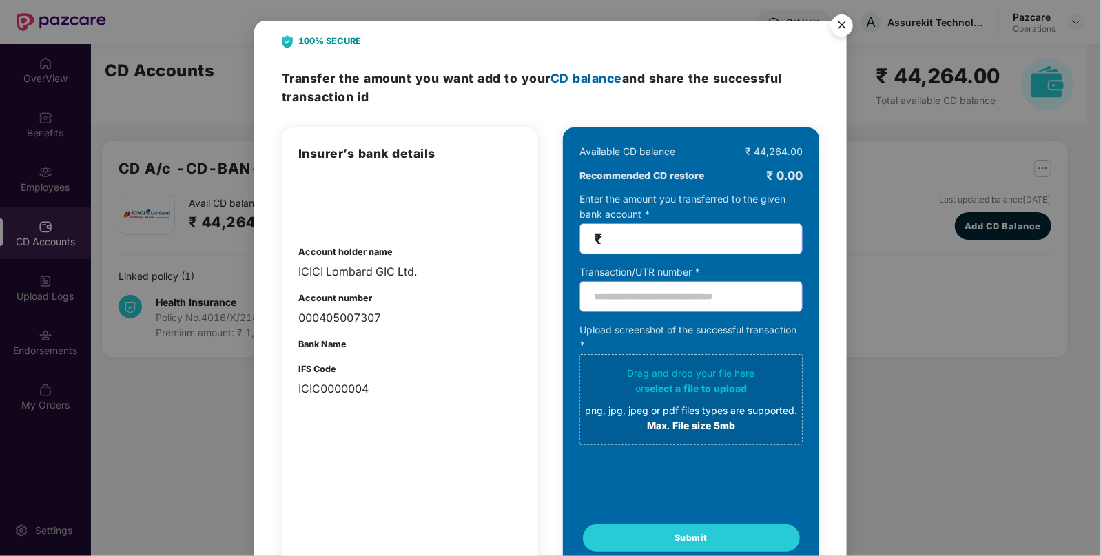
click at [846, 28] on img "Close" at bounding box center [842, 27] width 39 height 39
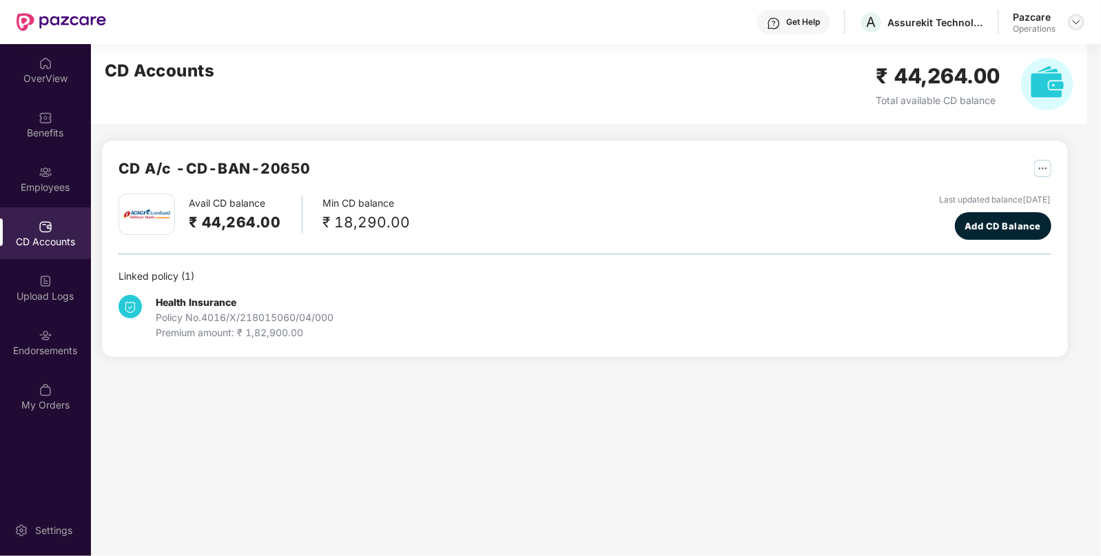
click at [1079, 20] on img at bounding box center [1076, 22] width 11 height 11
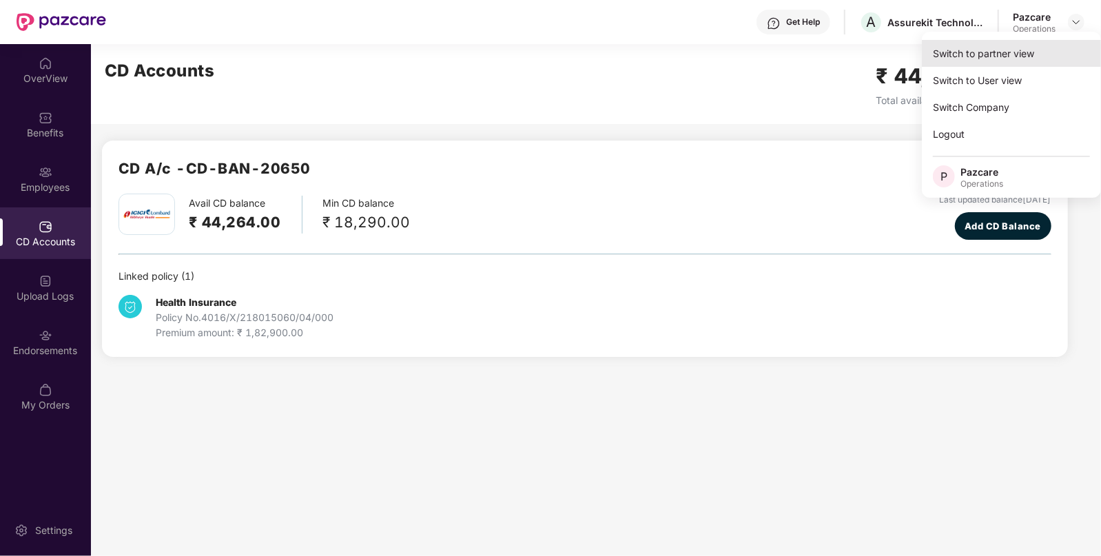
click at [996, 46] on div "Switch to partner view" at bounding box center [1011, 53] width 179 height 27
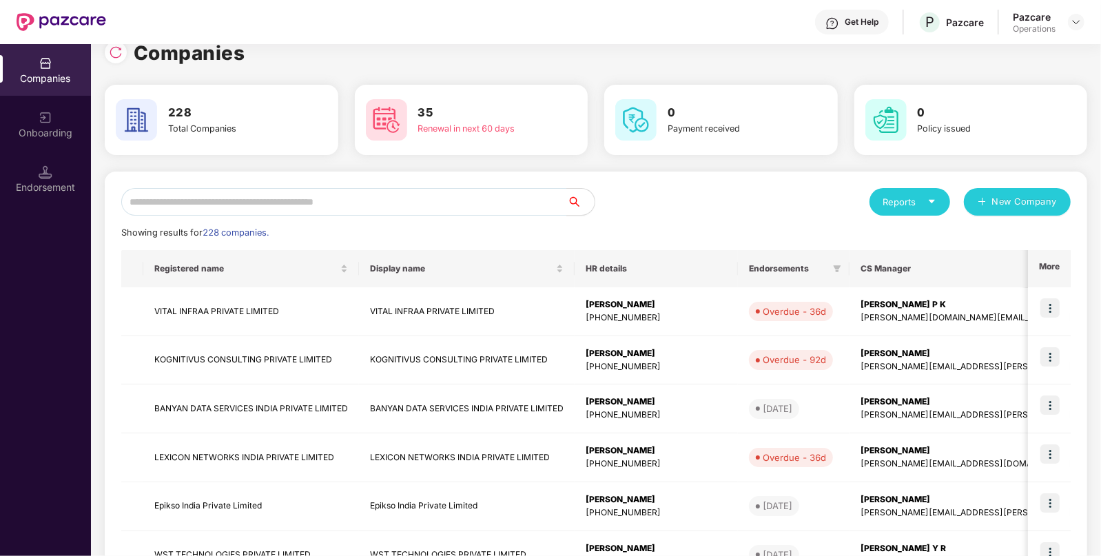
scroll to position [13, 0]
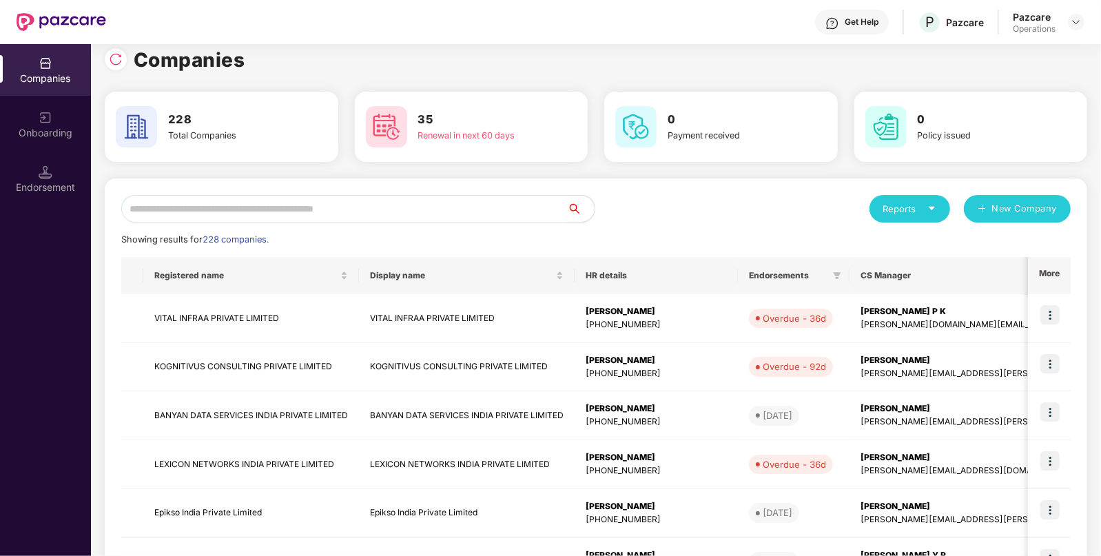
click at [395, 217] on input "text" at bounding box center [344, 209] width 446 height 28
paste input "**********"
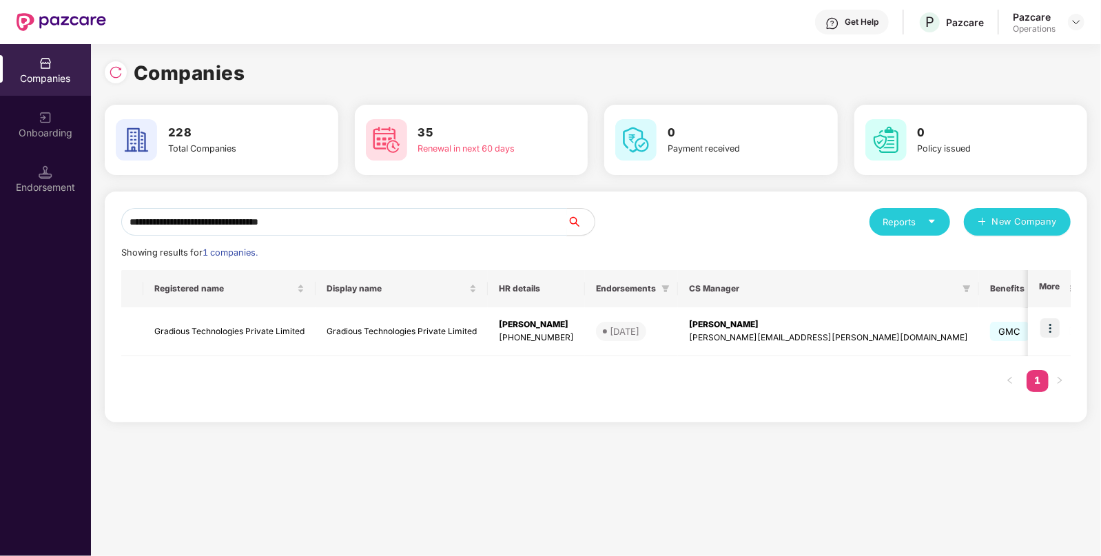
scroll to position [0, 0]
type input "**********"
click at [1053, 317] on td at bounding box center [1049, 331] width 43 height 49
click at [1049, 327] on img at bounding box center [1050, 327] width 19 height 19
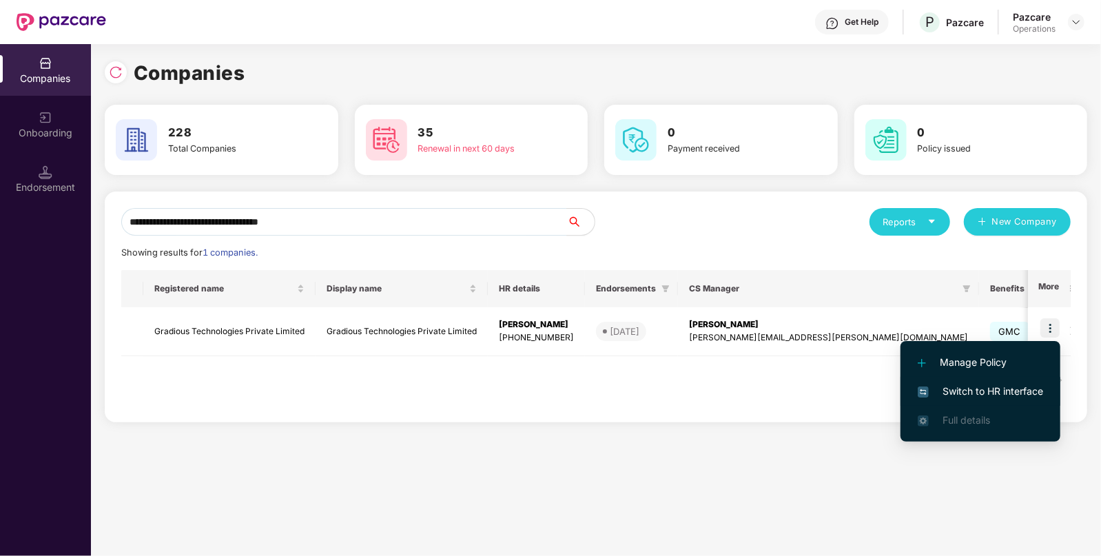
click at [939, 393] on span "Switch to HR interface" at bounding box center [980, 391] width 125 height 15
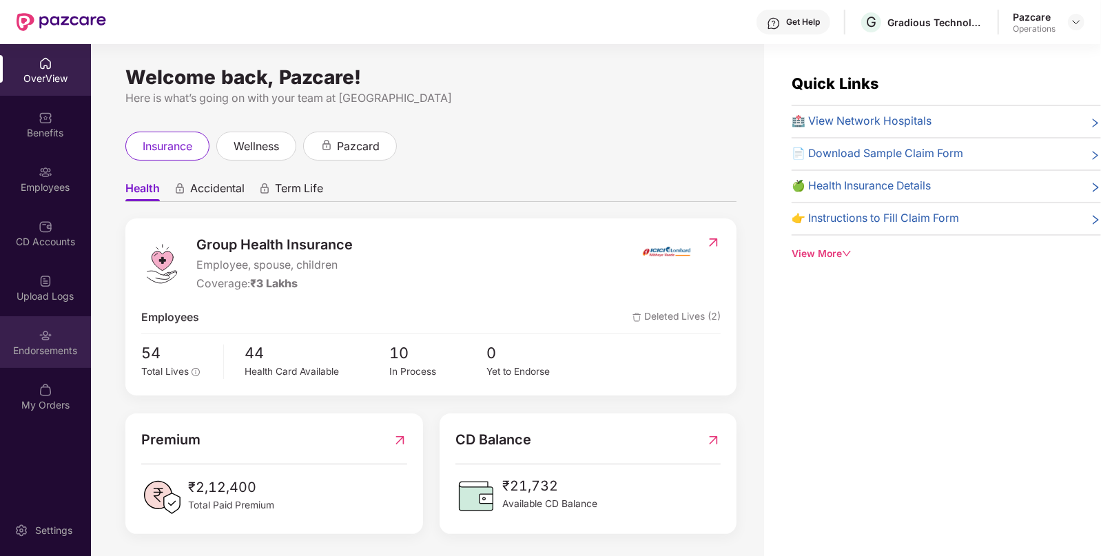
click at [24, 355] on div "Endorsements" at bounding box center [45, 351] width 91 height 14
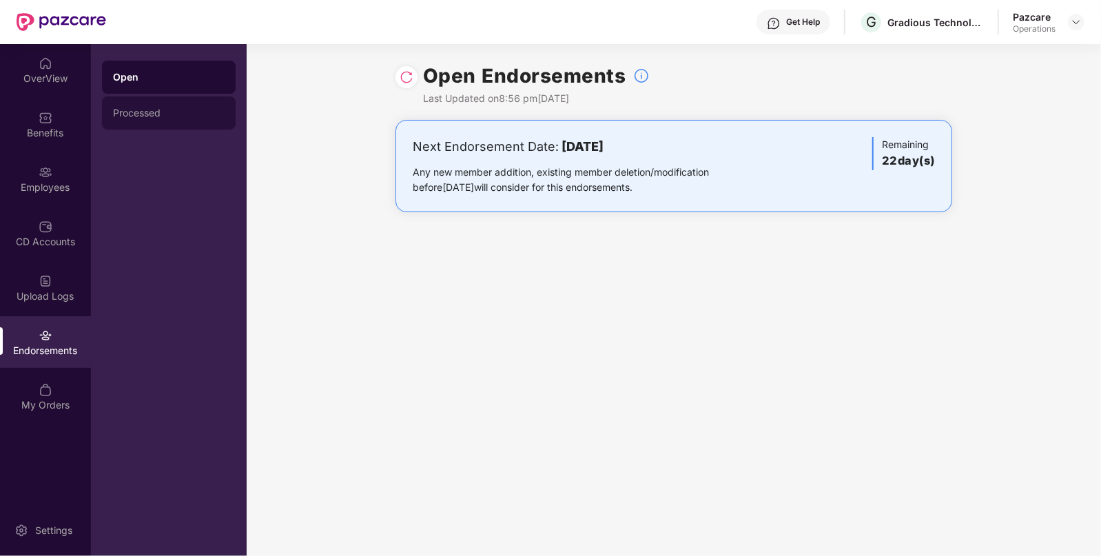
click at [160, 112] on div "Processed" at bounding box center [169, 113] width 112 height 11
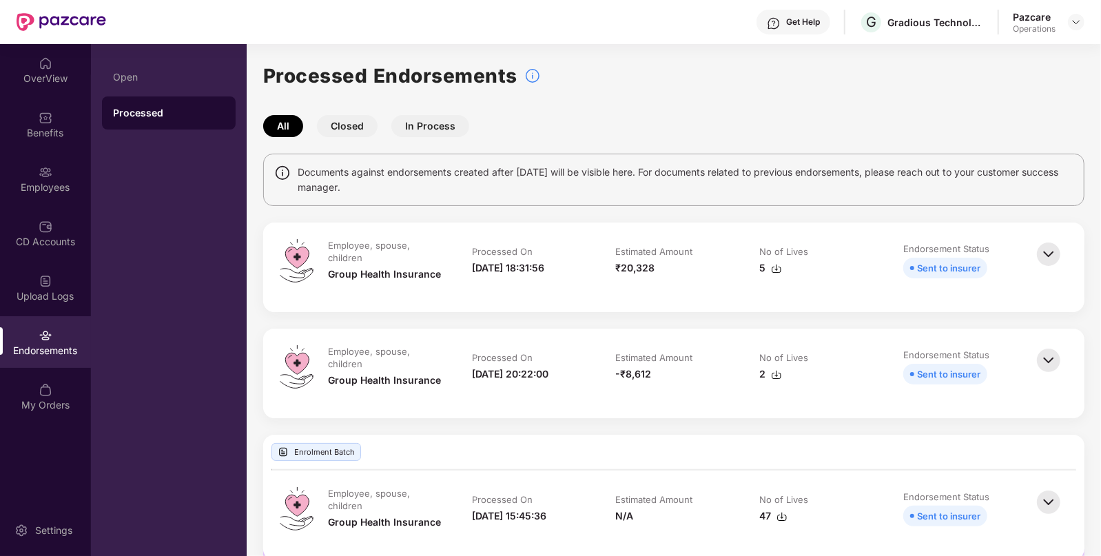
click at [830, 270] on div "5" at bounding box center [818, 268] width 116 height 15
click at [1081, 28] on div at bounding box center [1076, 22] width 17 height 17
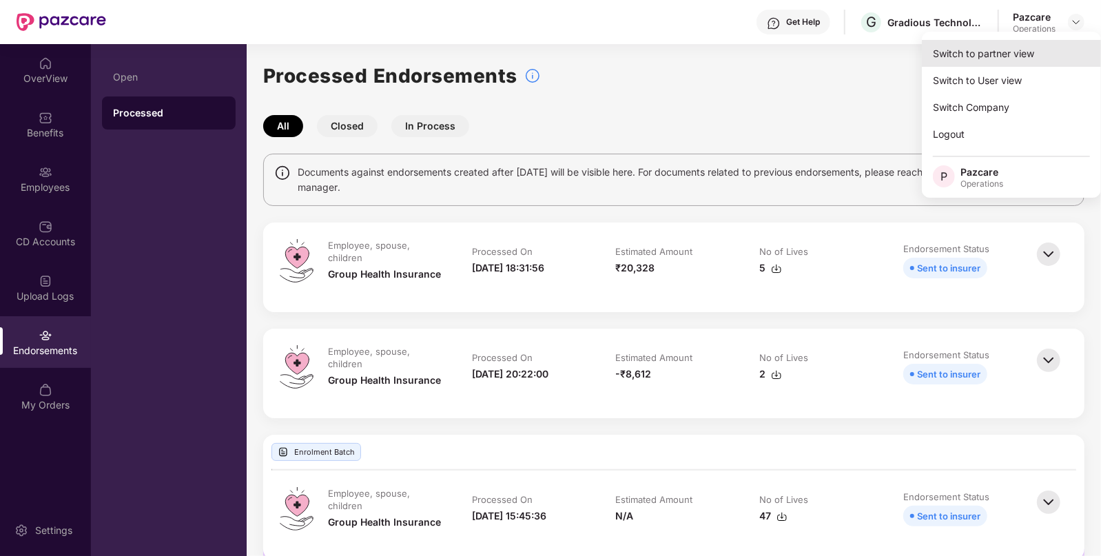
click at [995, 57] on div "Switch to partner view" at bounding box center [1011, 53] width 179 height 27
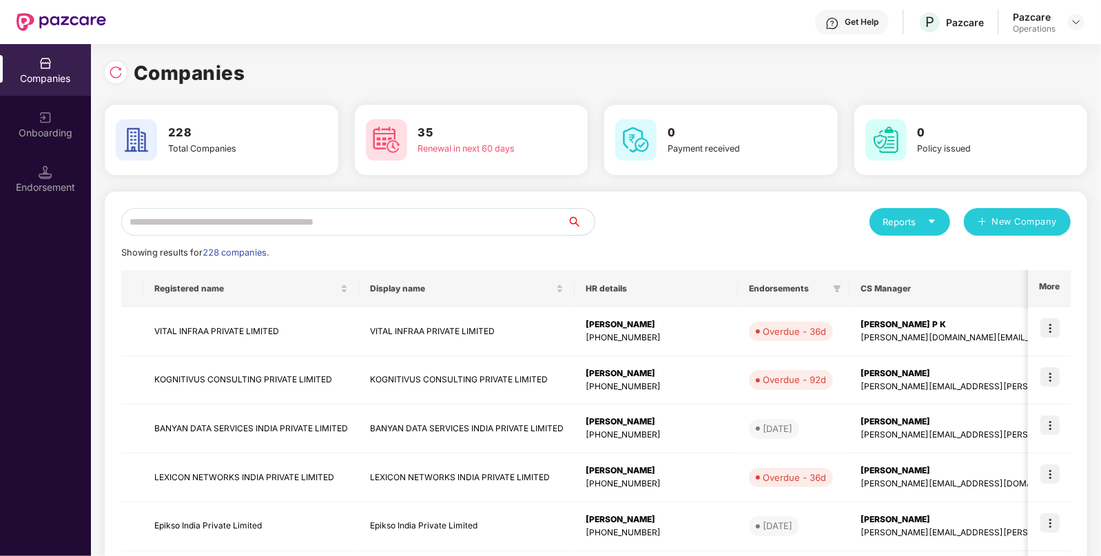
click at [314, 221] on input "text" at bounding box center [344, 222] width 446 height 28
paste input "**********"
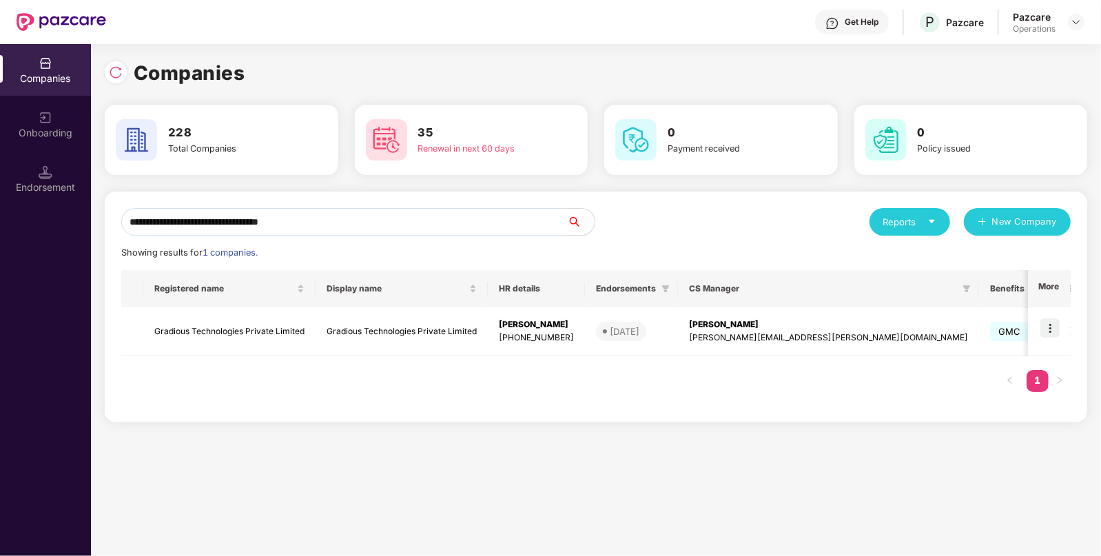
type input "**********"
click at [55, 171] on div "Endorsement" at bounding box center [45, 179] width 91 height 52
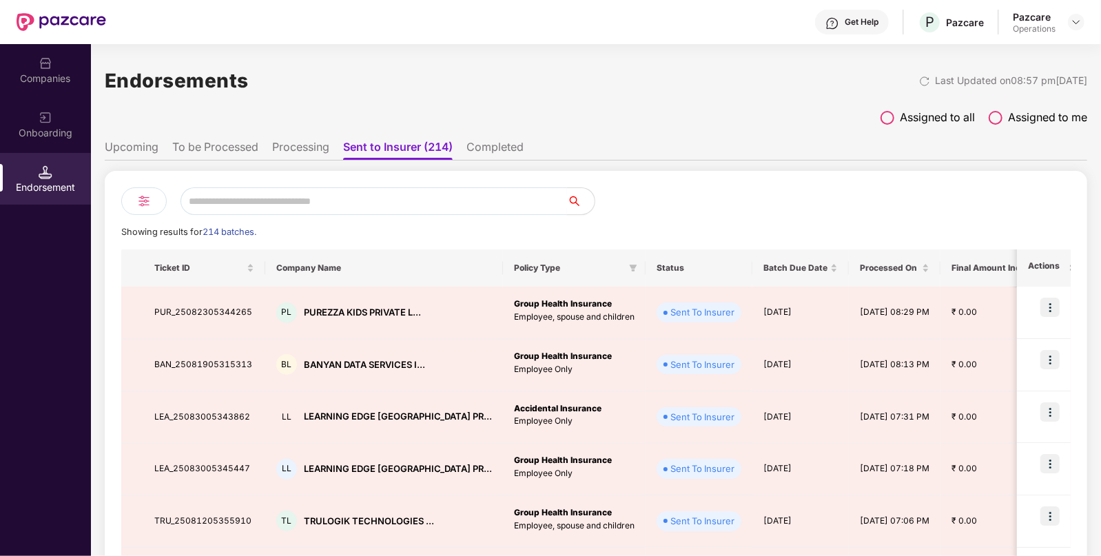
click at [343, 193] on input "text" at bounding box center [374, 201] width 387 height 28
paste input "**********"
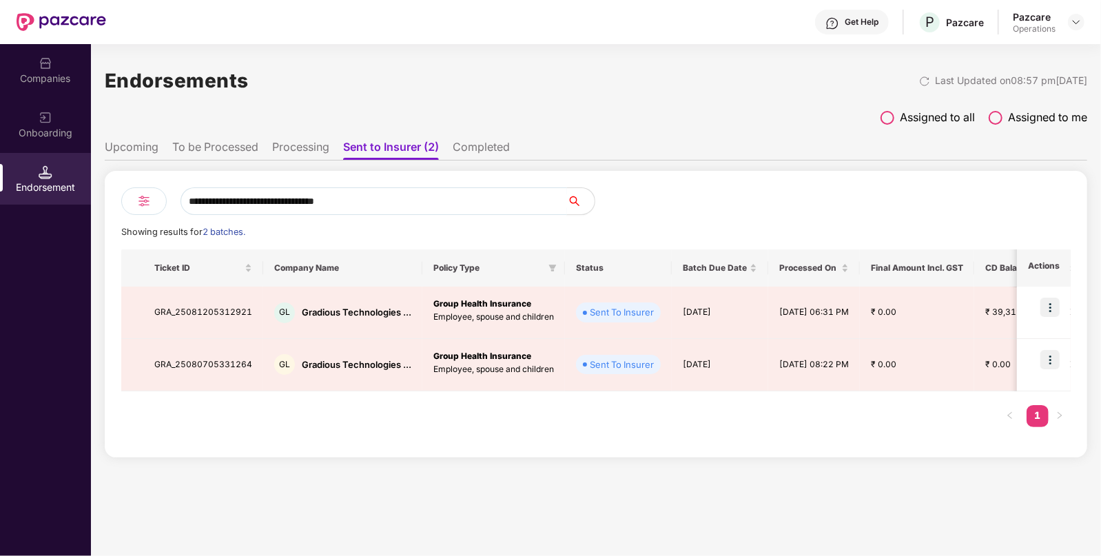
type input "**********"
click at [480, 139] on ul "Upcoming To be Processed Processing Sent to Insurer (2) Completed" at bounding box center [596, 147] width 983 height 28
click at [469, 145] on li "Completed" at bounding box center [481, 150] width 57 height 20
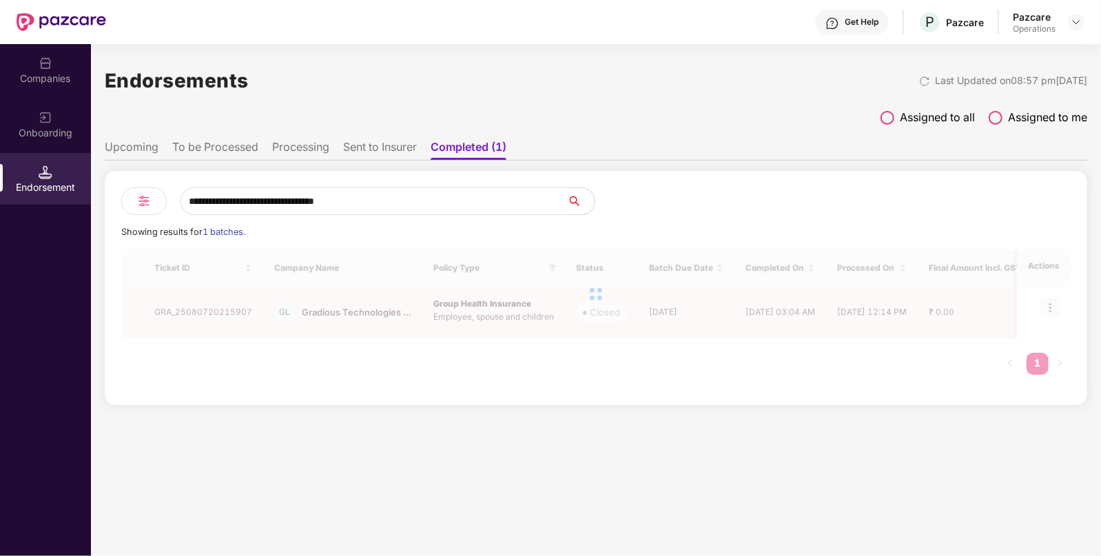
click at [358, 196] on input "**********" at bounding box center [374, 201] width 387 height 28
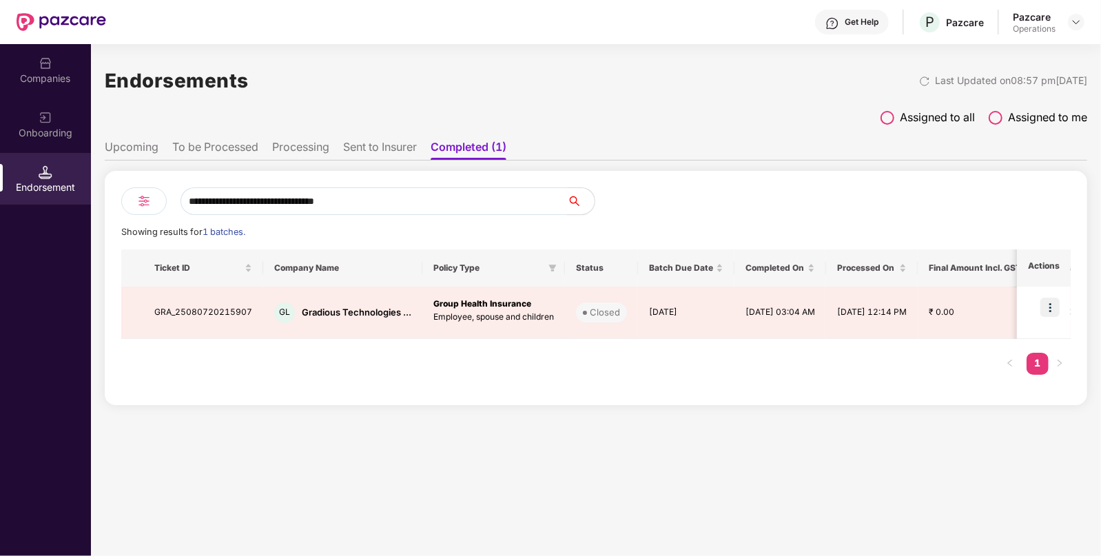
click at [358, 196] on input "**********" at bounding box center [374, 201] width 387 height 28
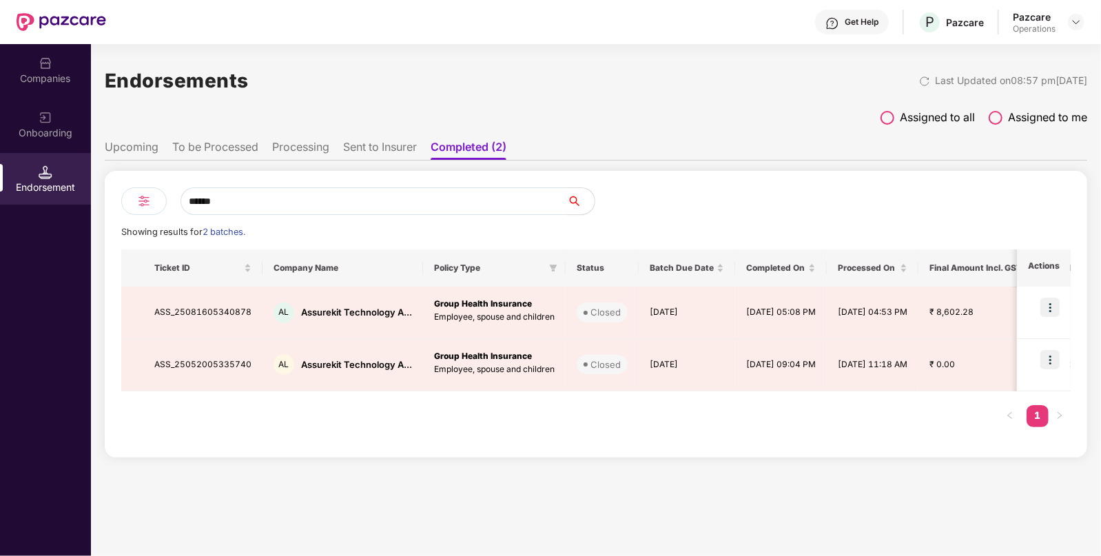
type input "******"
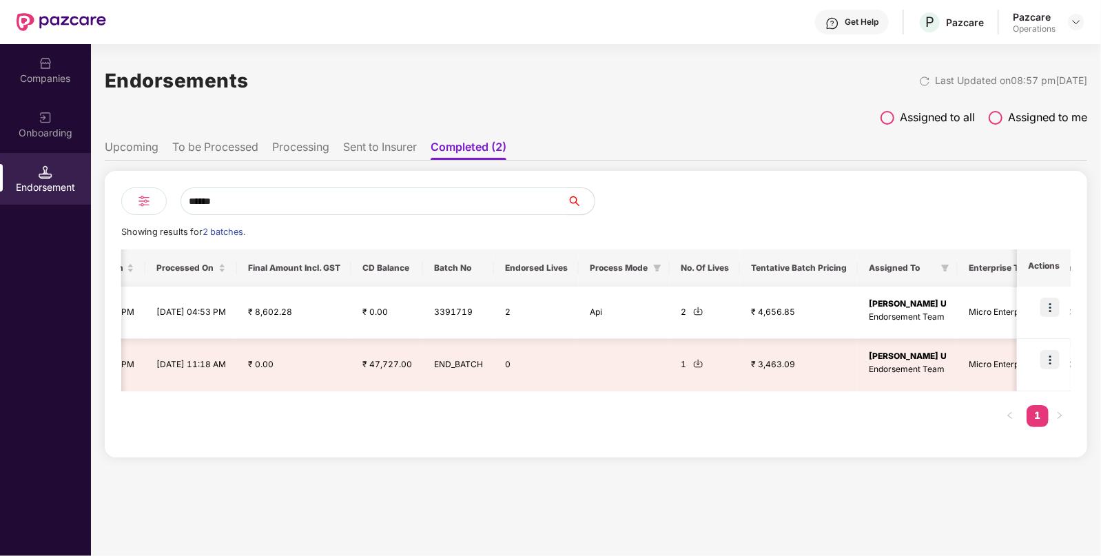
scroll to position [0, 682]
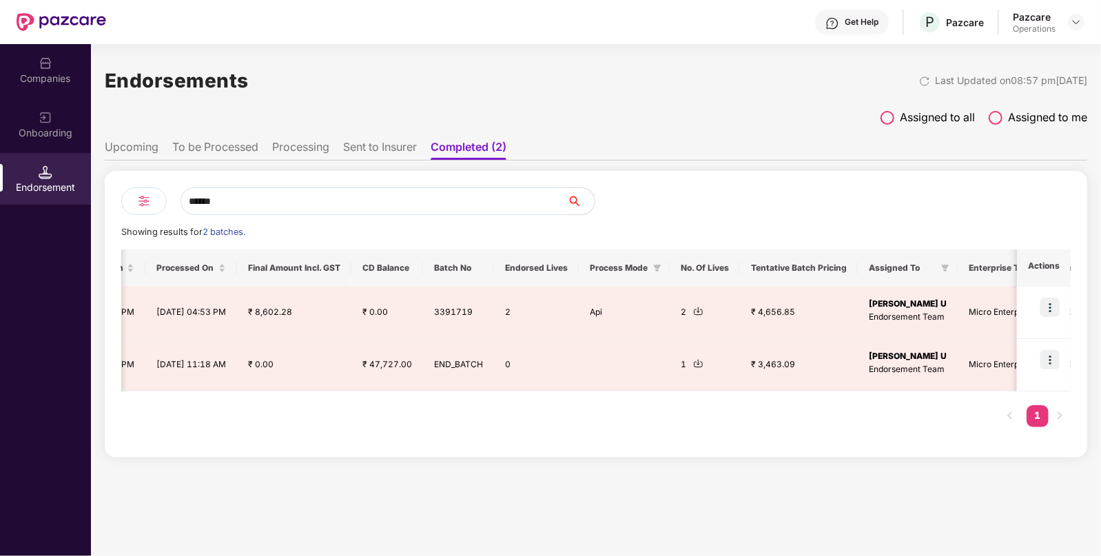
click at [370, 141] on li "Sent to Insurer" at bounding box center [380, 150] width 74 height 20
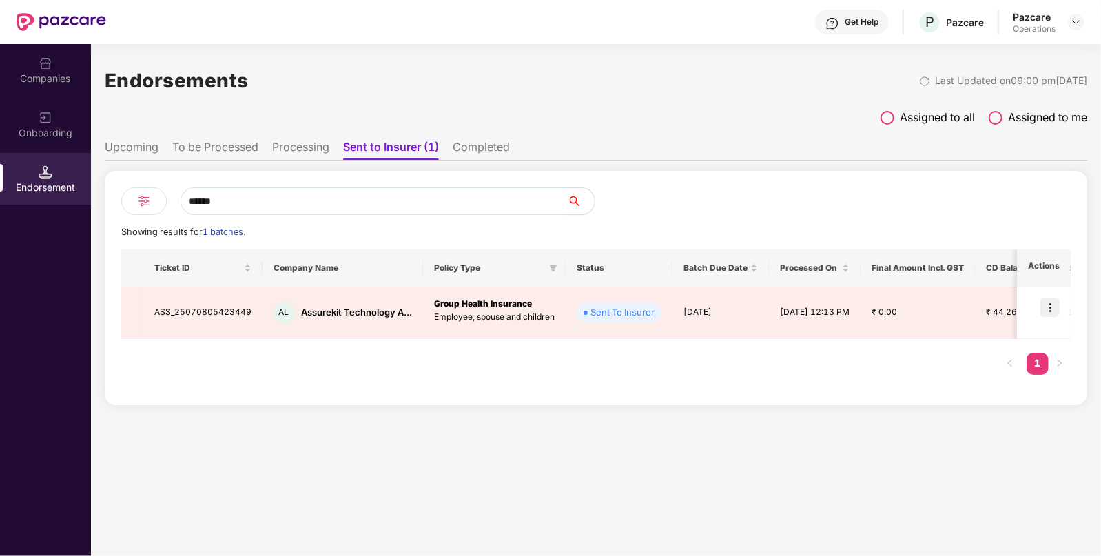
click at [305, 147] on li "Processing" at bounding box center [300, 150] width 57 height 20
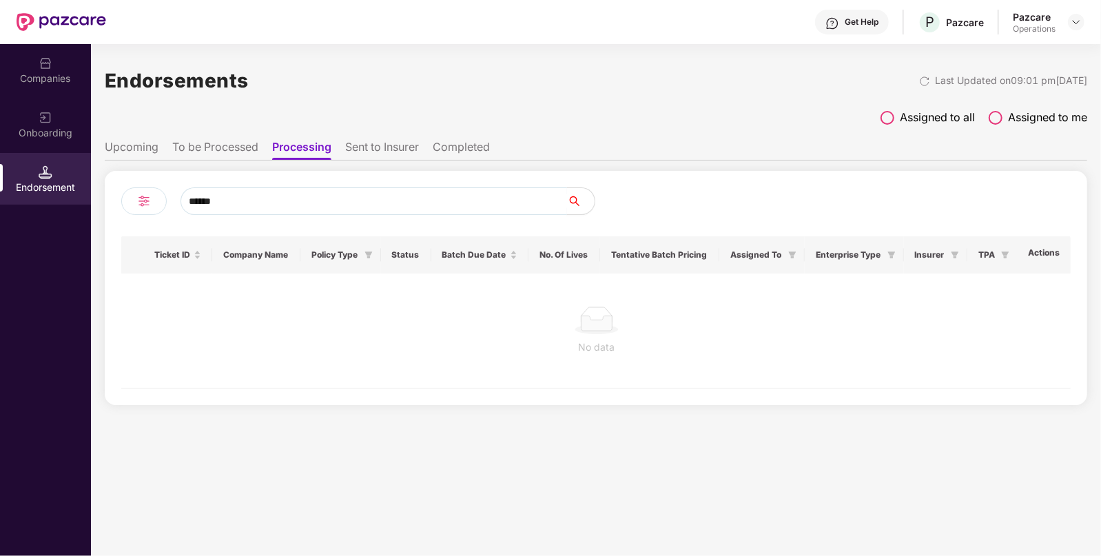
click at [250, 196] on input "******" at bounding box center [374, 201] width 387 height 28
click at [180, 145] on li "To be Processed" at bounding box center [215, 150] width 86 height 20
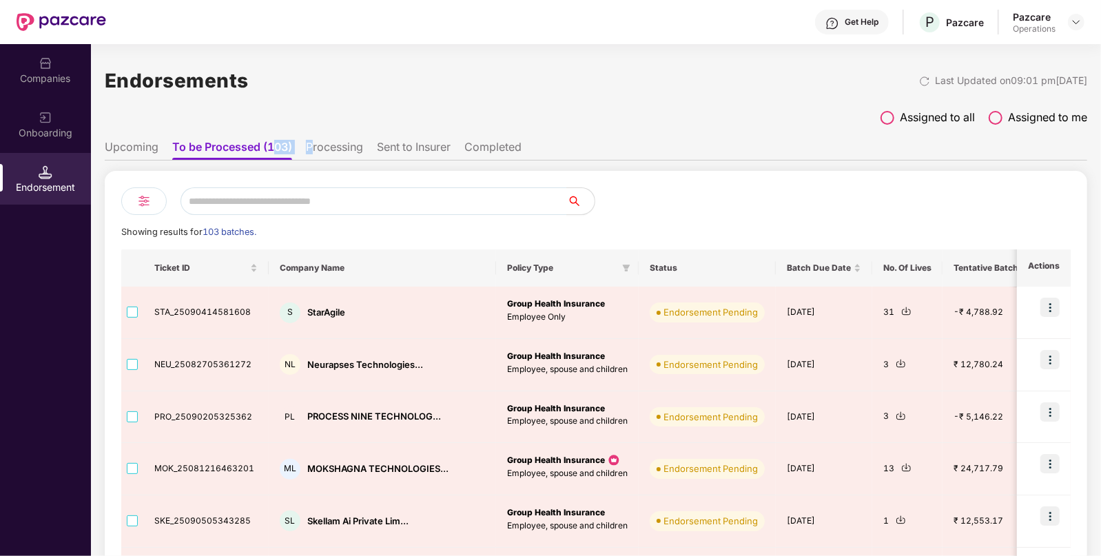
drag, startPoint x: 276, startPoint y: 140, endPoint x: 317, endPoint y: 141, distance: 40.7
click at [317, 141] on ul "Upcoming To be Processed (103) Processing Sent to Insurer Completed" at bounding box center [596, 147] width 983 height 28
click at [317, 141] on li "Processing" at bounding box center [334, 150] width 57 height 20
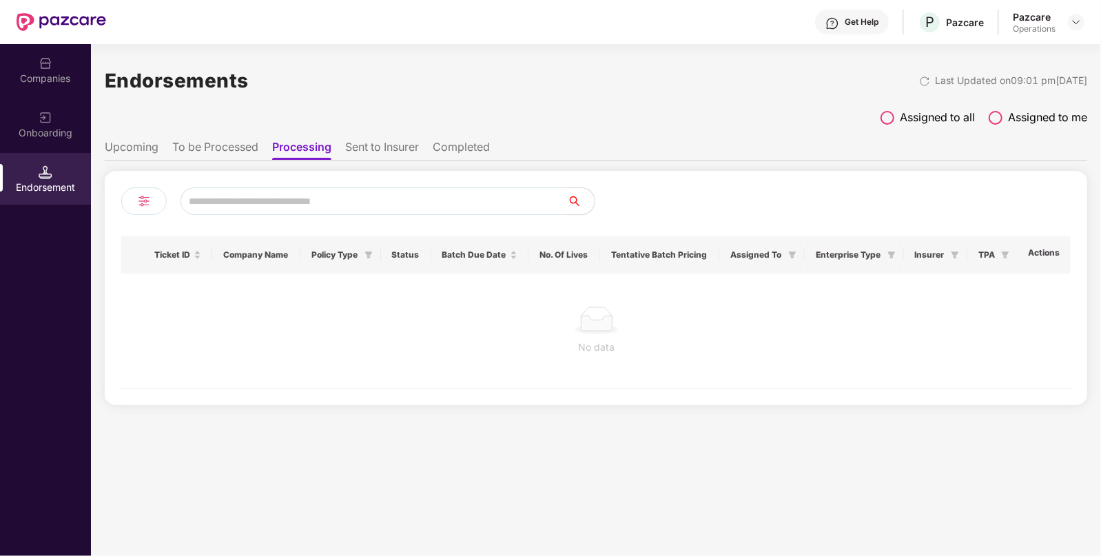
click at [383, 149] on li "Sent to Insurer" at bounding box center [382, 150] width 74 height 20
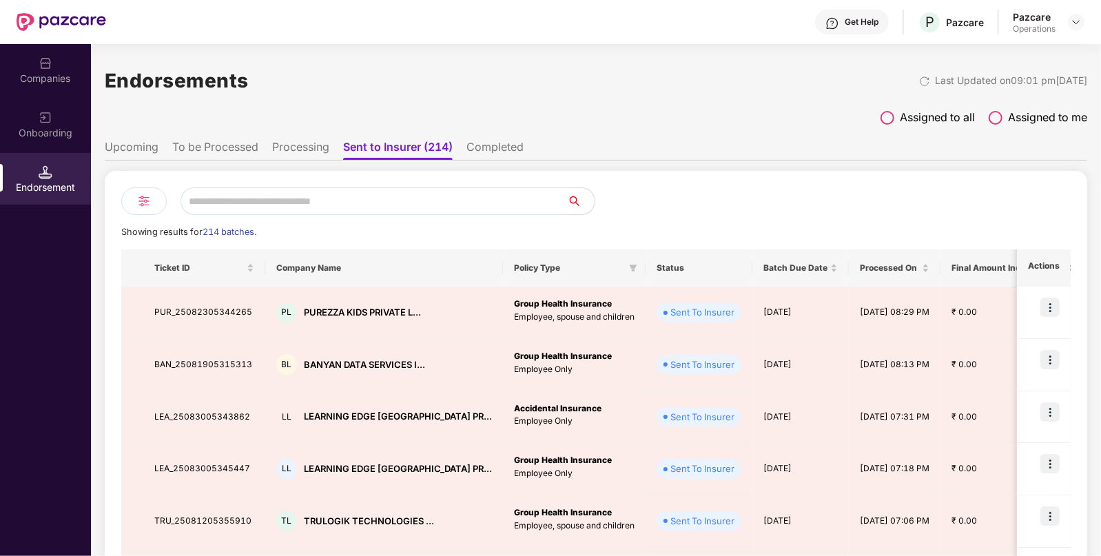
click at [480, 143] on li "Completed" at bounding box center [495, 150] width 57 height 20
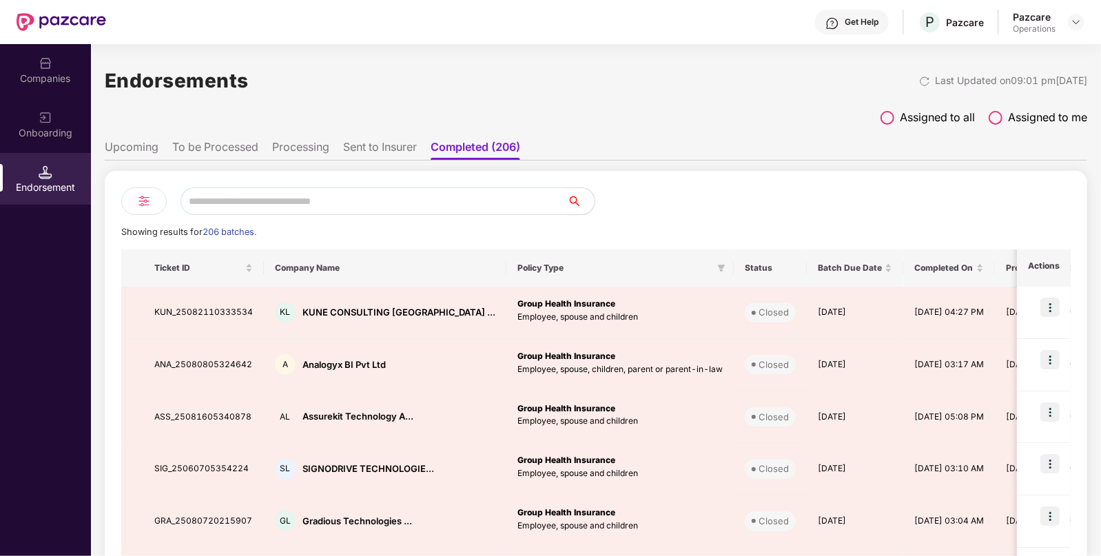
click at [398, 145] on li "Sent to Insurer" at bounding box center [380, 150] width 74 height 20
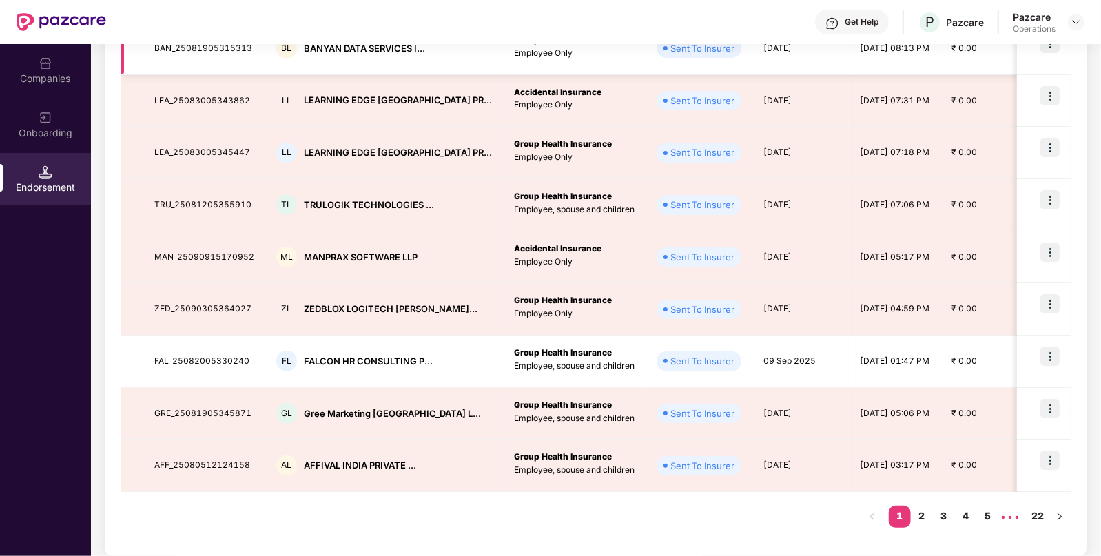
scroll to position [0, 0]
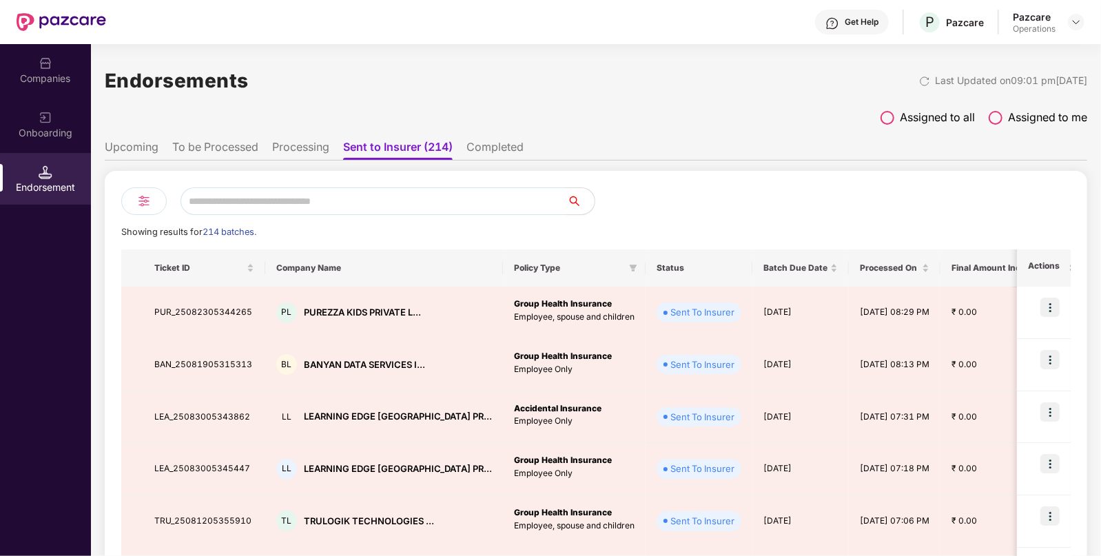
click at [191, 145] on li "To be Processed" at bounding box center [215, 150] width 86 height 20
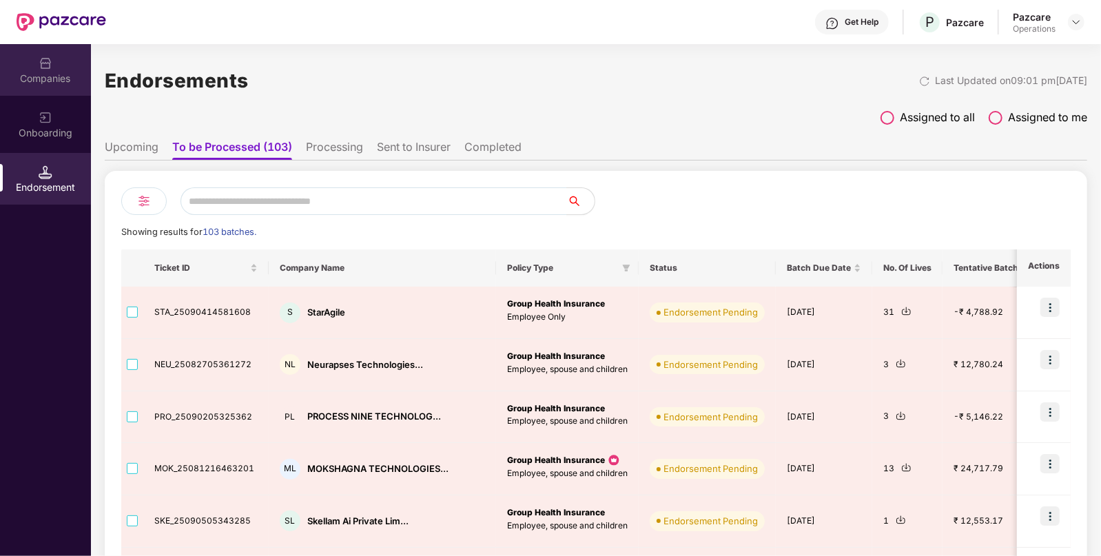
click at [53, 81] on div "Companies" at bounding box center [45, 79] width 91 height 14
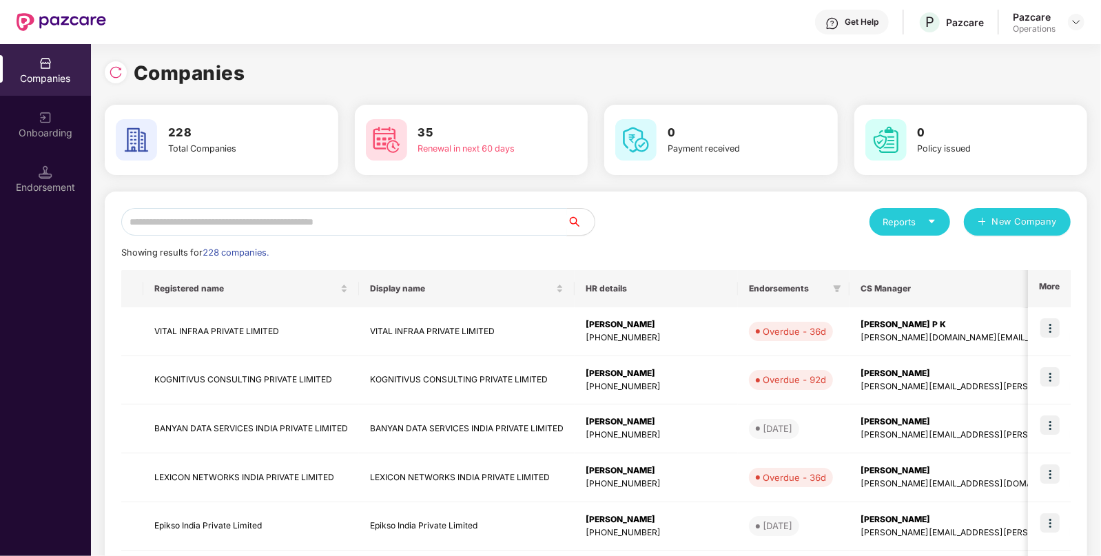
click at [331, 225] on input "text" at bounding box center [344, 222] width 446 height 28
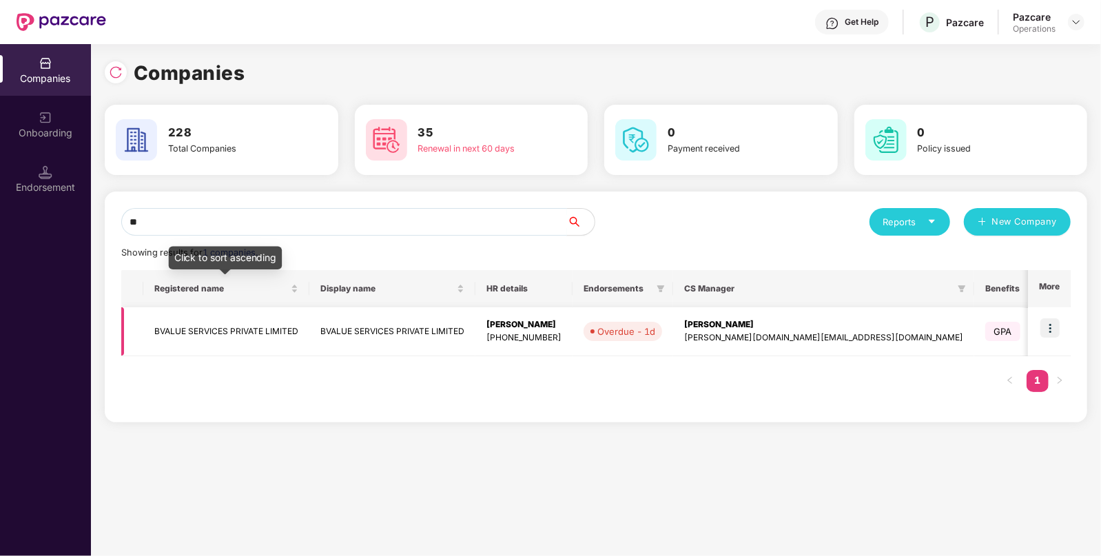
type input "**"
click at [203, 324] on td "BVALUE SERVICES PRIVATE LIMITED" at bounding box center [226, 331] width 166 height 49
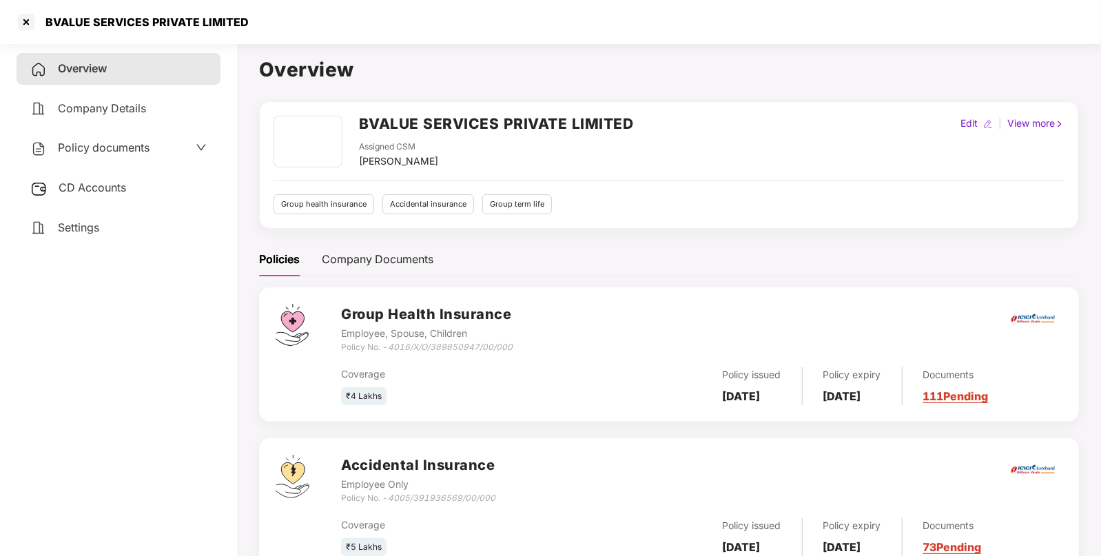
click at [108, 193] on span "CD Accounts" at bounding box center [93, 188] width 68 height 14
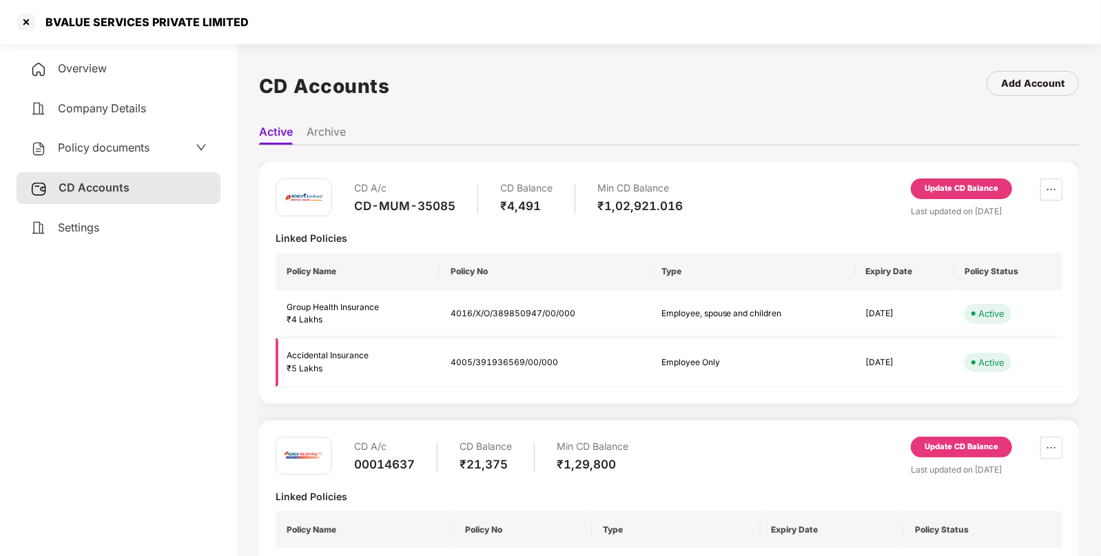
click at [468, 363] on td "4005/391936569/00/000" at bounding box center [545, 362] width 211 height 49
click at [24, 34] on div "BVALUE SERVICES PRIVATE LIMITED" at bounding box center [550, 22] width 1101 height 44
click at [24, 17] on div at bounding box center [26, 22] width 22 height 22
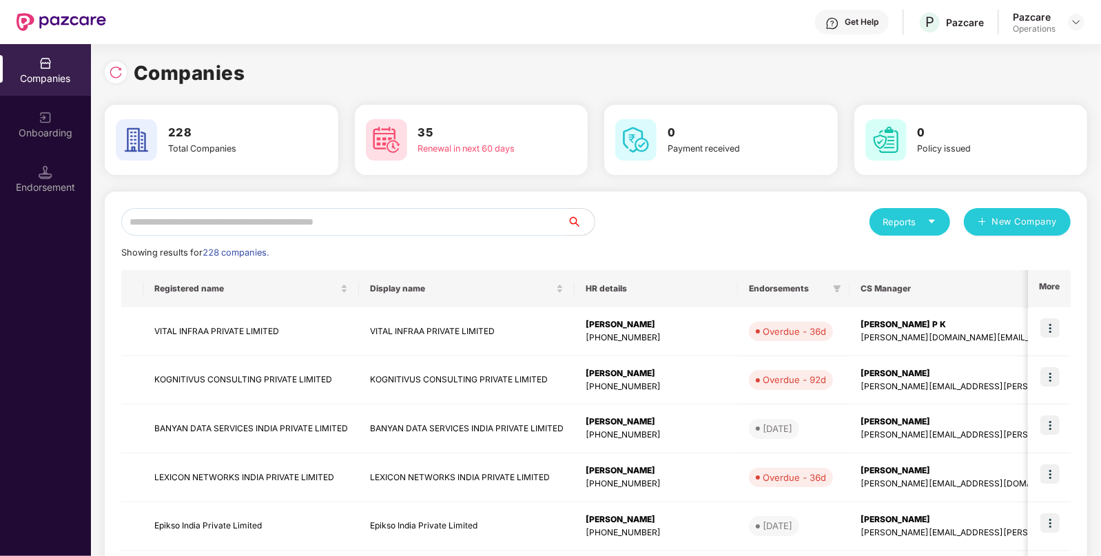
click at [311, 225] on input "text" at bounding box center [344, 222] width 446 height 28
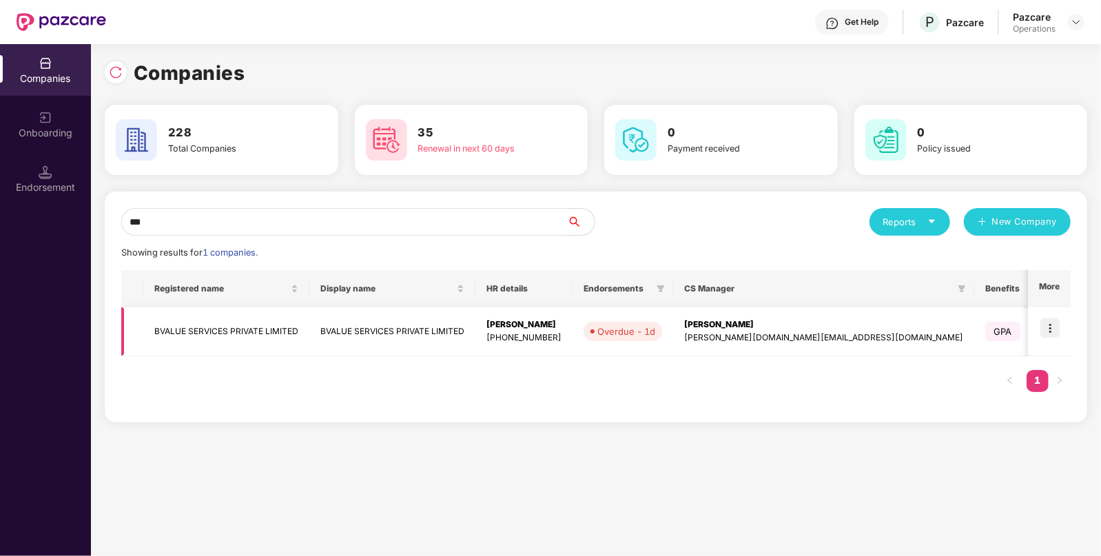
type input "***"
click at [1049, 323] on img at bounding box center [1050, 327] width 19 height 19
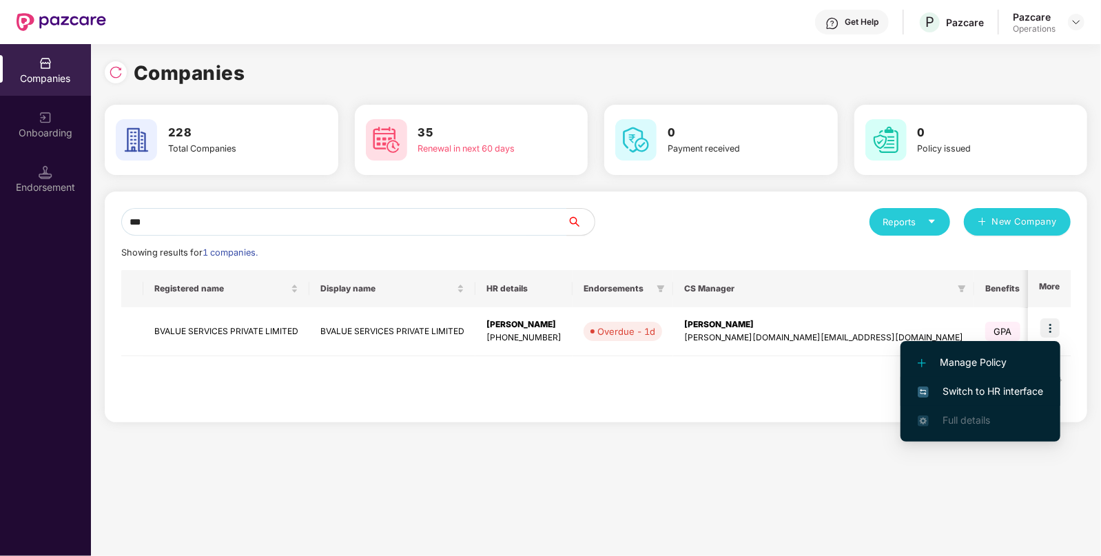
click at [958, 389] on span "Switch to HR interface" at bounding box center [980, 391] width 125 height 15
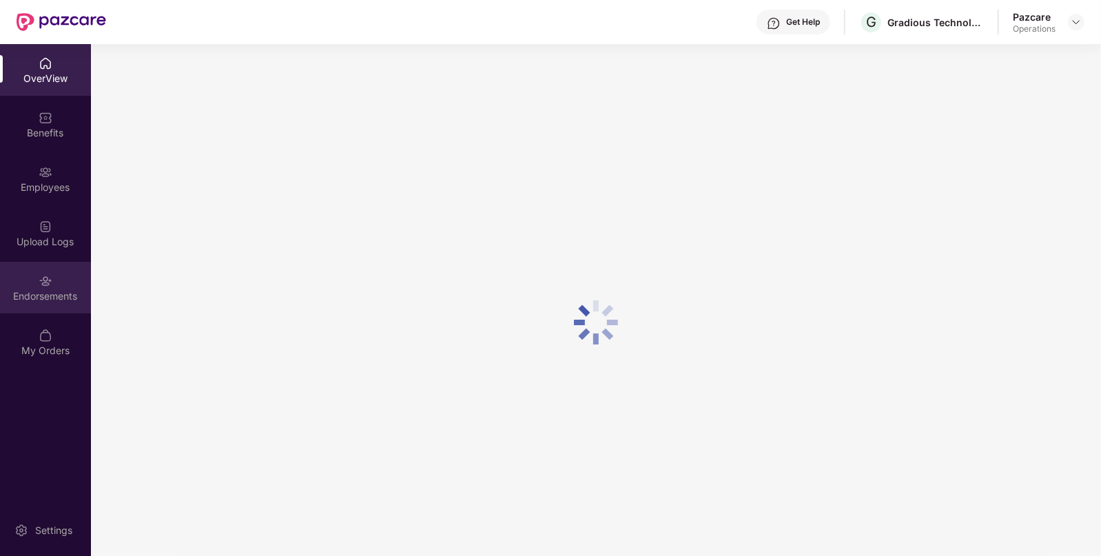
click at [50, 305] on div "Endorsements" at bounding box center [45, 288] width 91 height 52
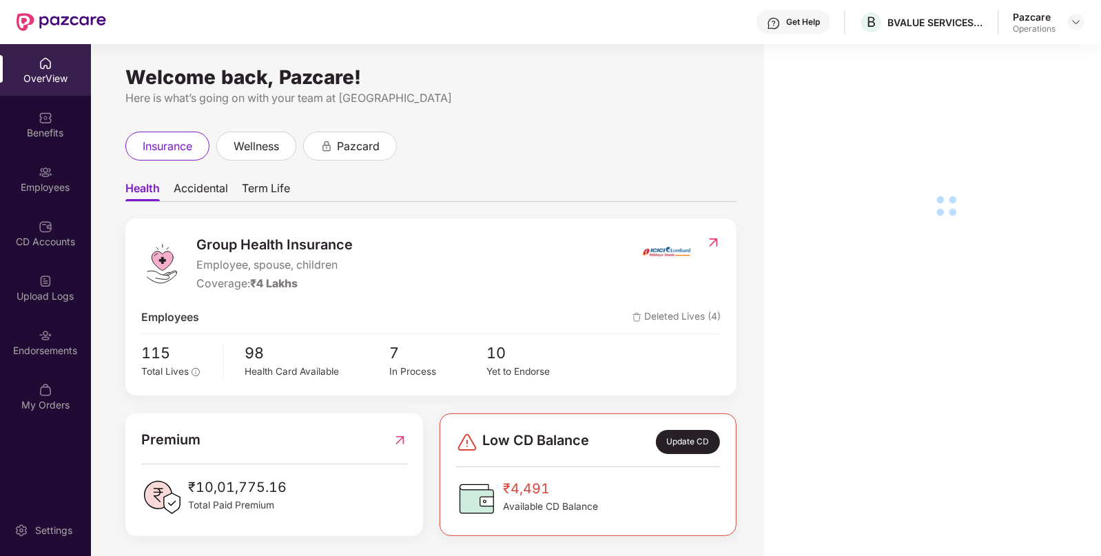
click at [46, 354] on div "Endorsements" at bounding box center [45, 351] width 91 height 14
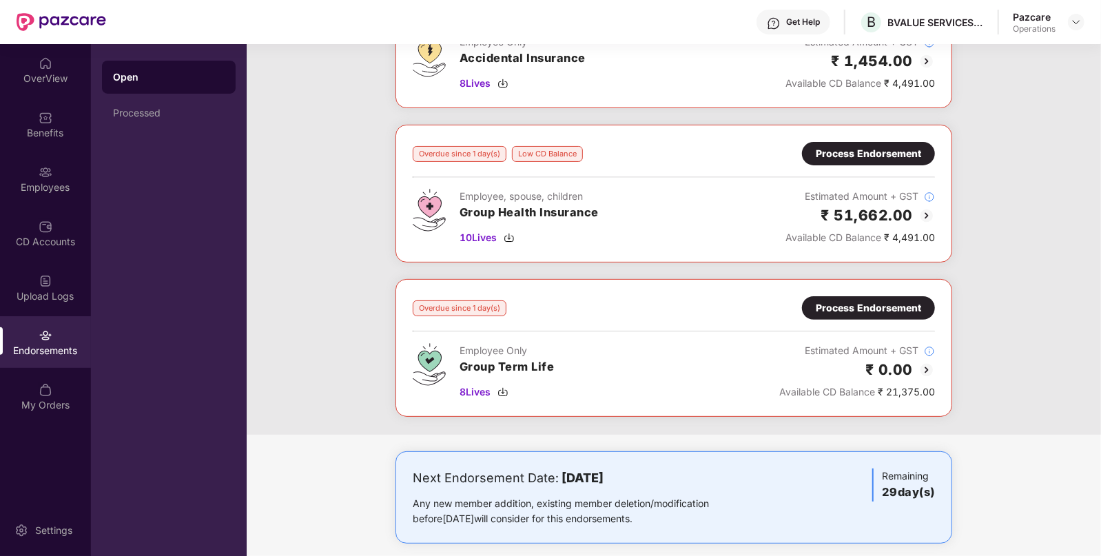
scroll to position [153, 0]
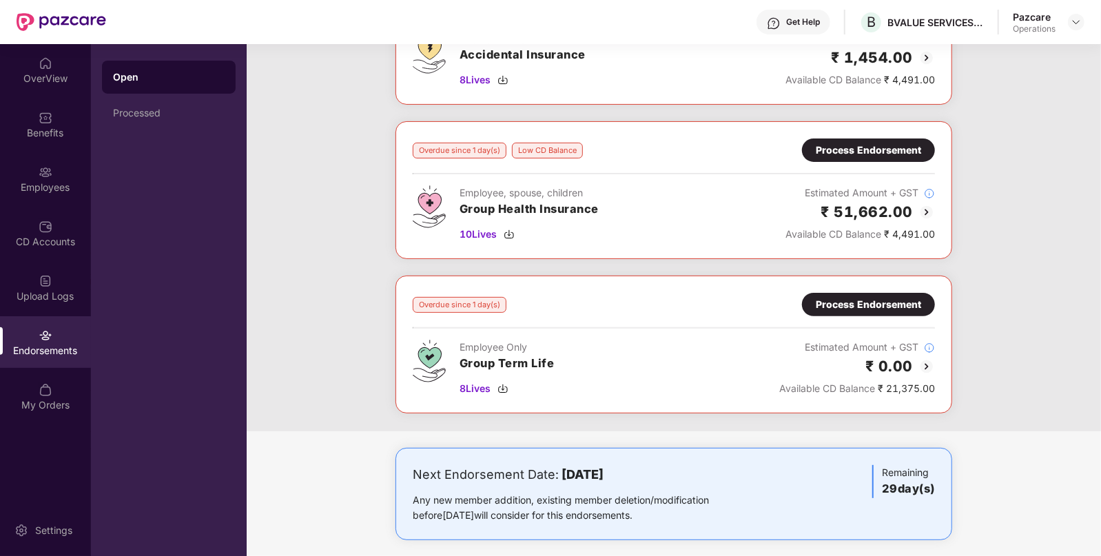
click at [874, 302] on div "Process Endorsement" at bounding box center [868, 304] width 105 height 15
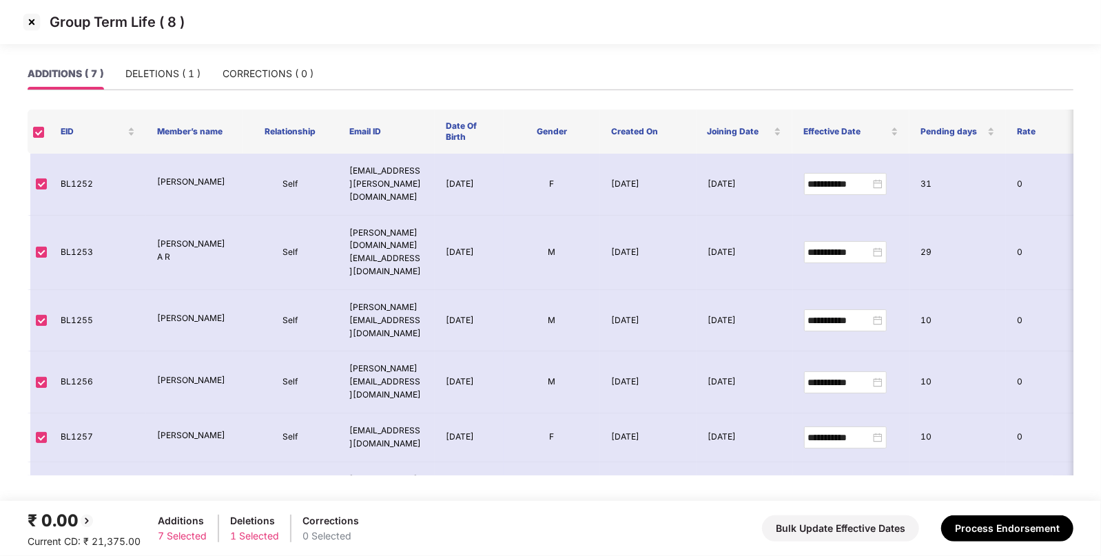
click at [39, 26] on img at bounding box center [32, 22] width 22 height 22
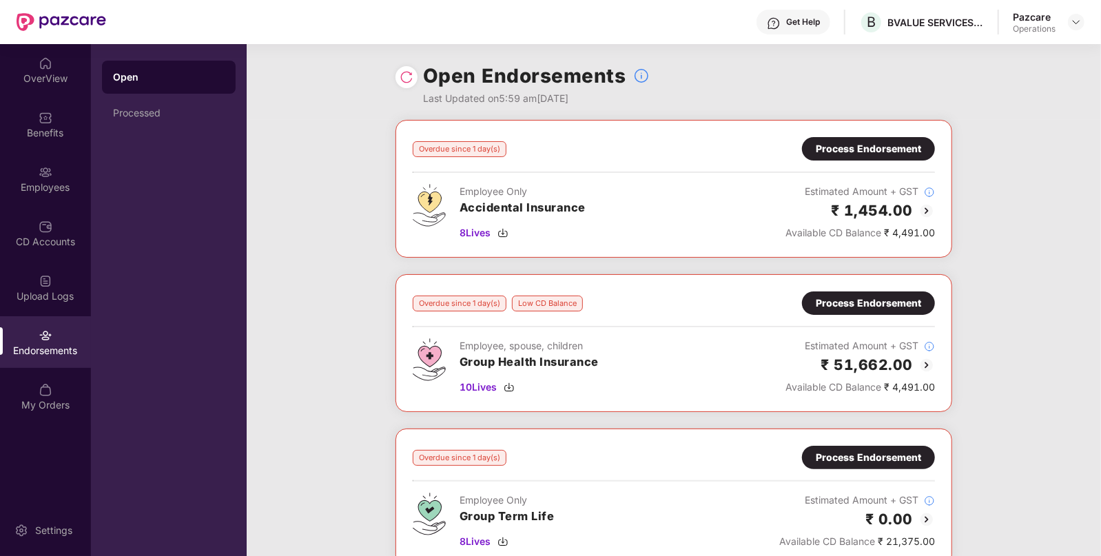
click at [848, 152] on div "Process Endorsement" at bounding box center [868, 148] width 105 height 15
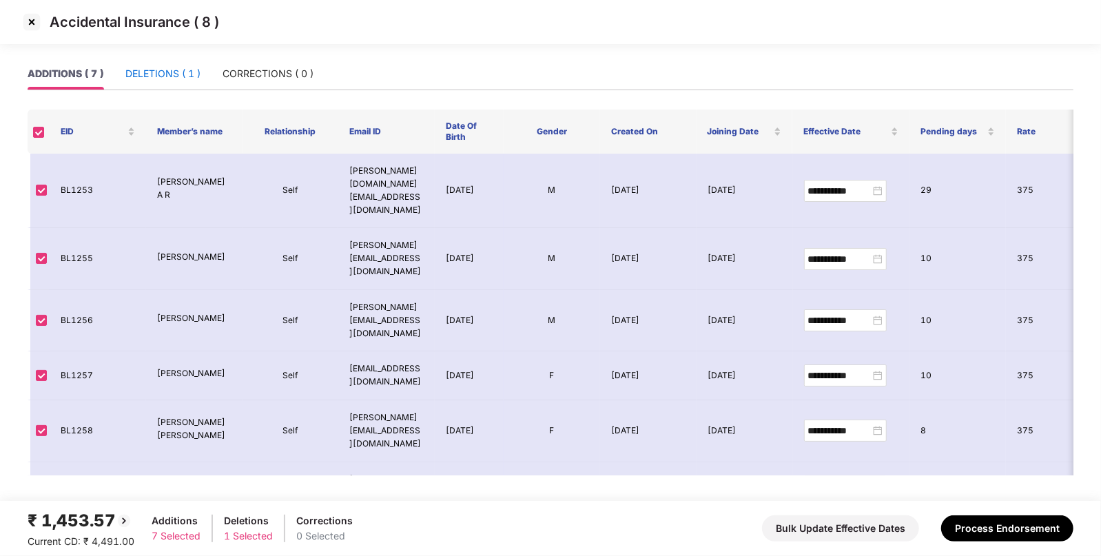
click at [161, 73] on div "DELETIONS ( 1 )" at bounding box center [162, 73] width 75 height 15
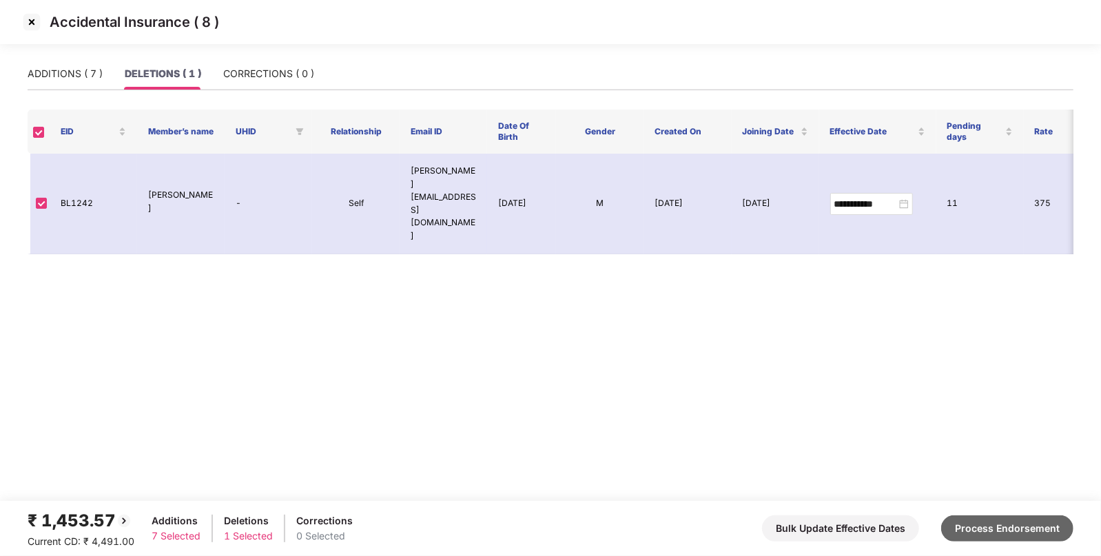
click at [1022, 540] on button "Process Endorsement" at bounding box center [1008, 529] width 132 height 26
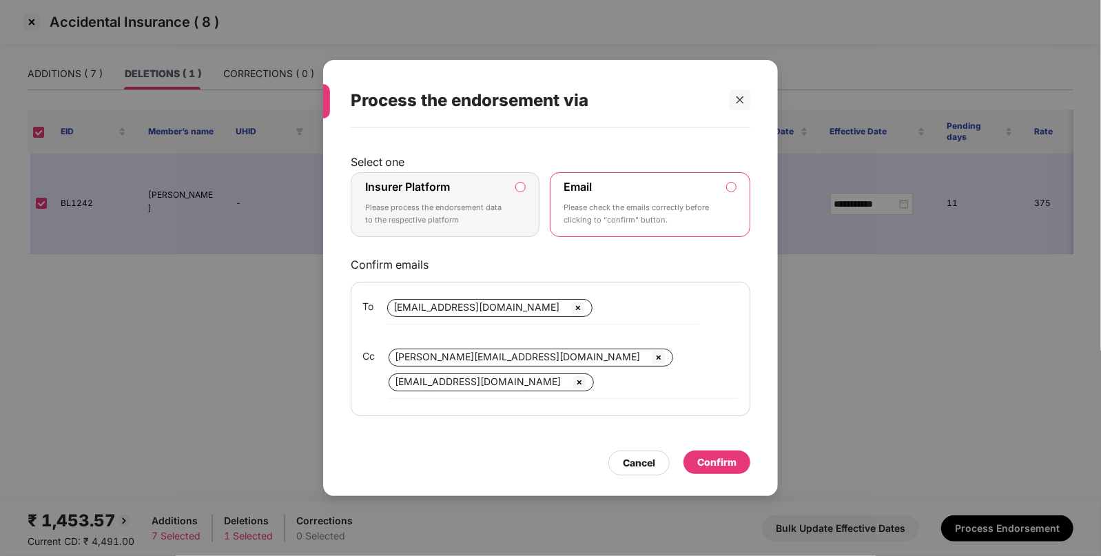
click at [513, 184] on label "Insurer Platform Please process the endorsement data to the respective platform" at bounding box center [445, 204] width 189 height 65
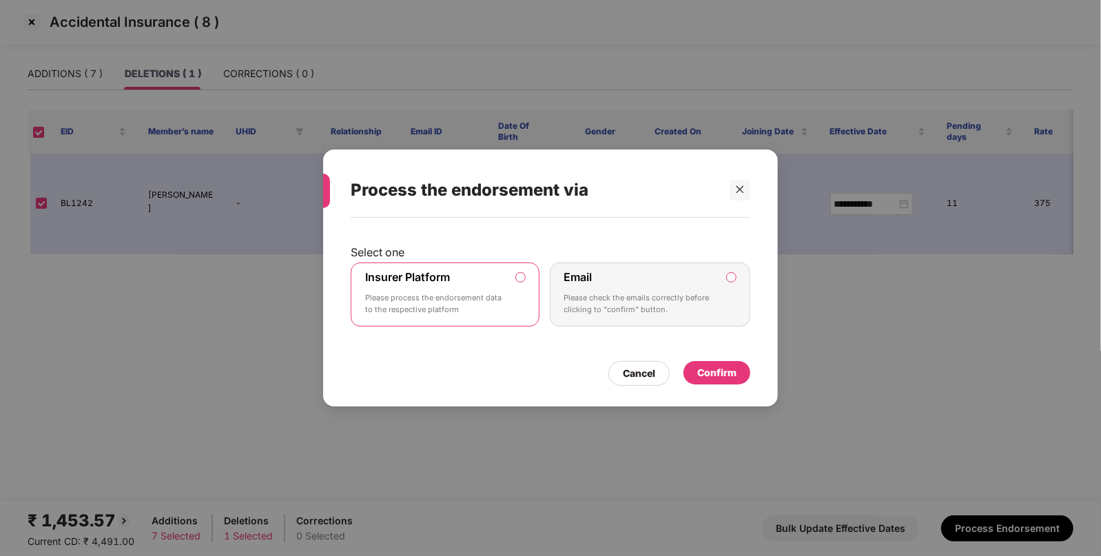
click at [713, 368] on div "Confirm" at bounding box center [717, 372] width 39 height 15
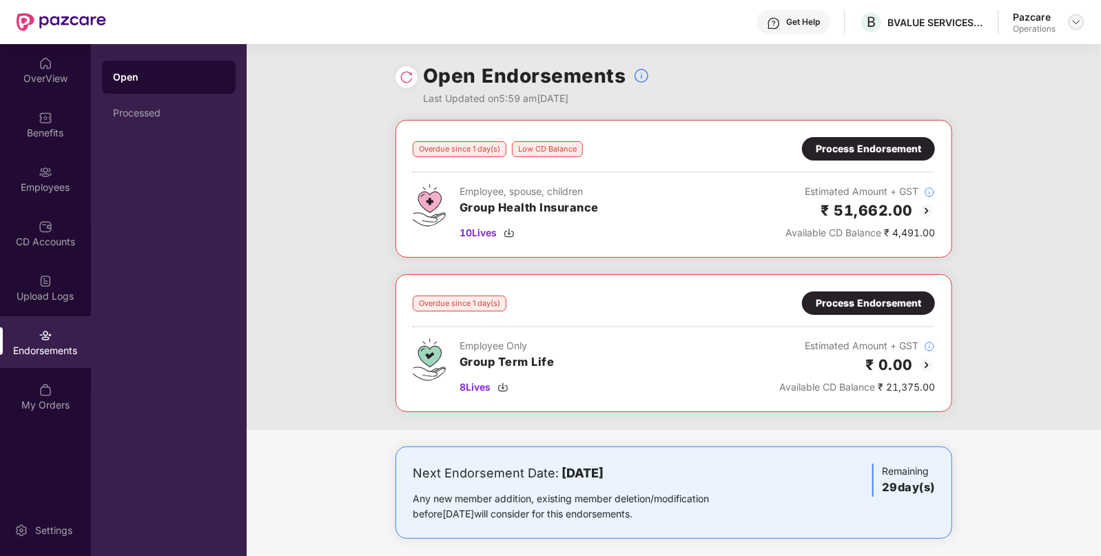
click at [1071, 20] on img at bounding box center [1076, 22] width 11 height 11
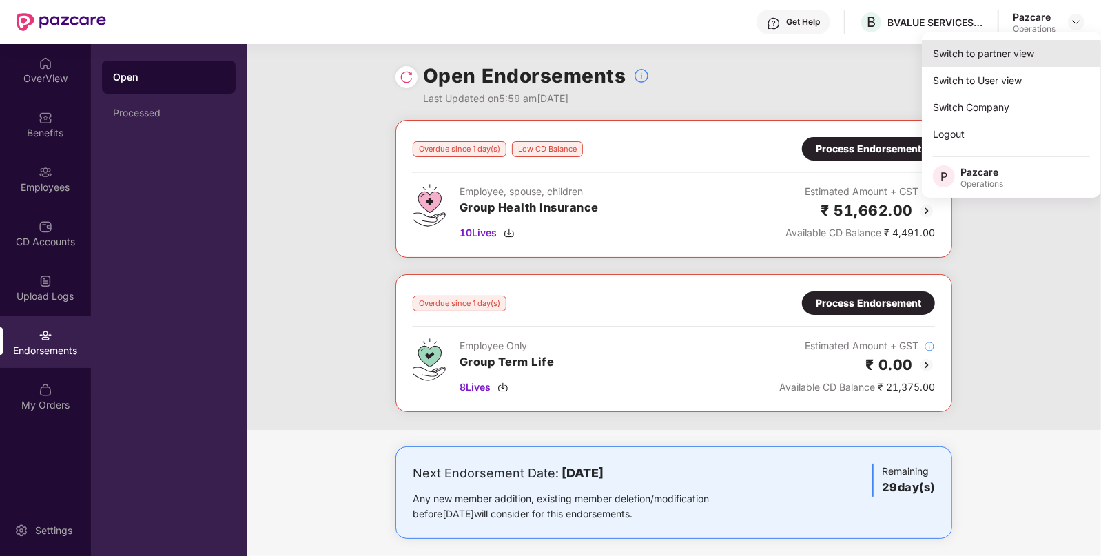
click at [975, 47] on div "Switch to partner view" at bounding box center [1011, 53] width 179 height 27
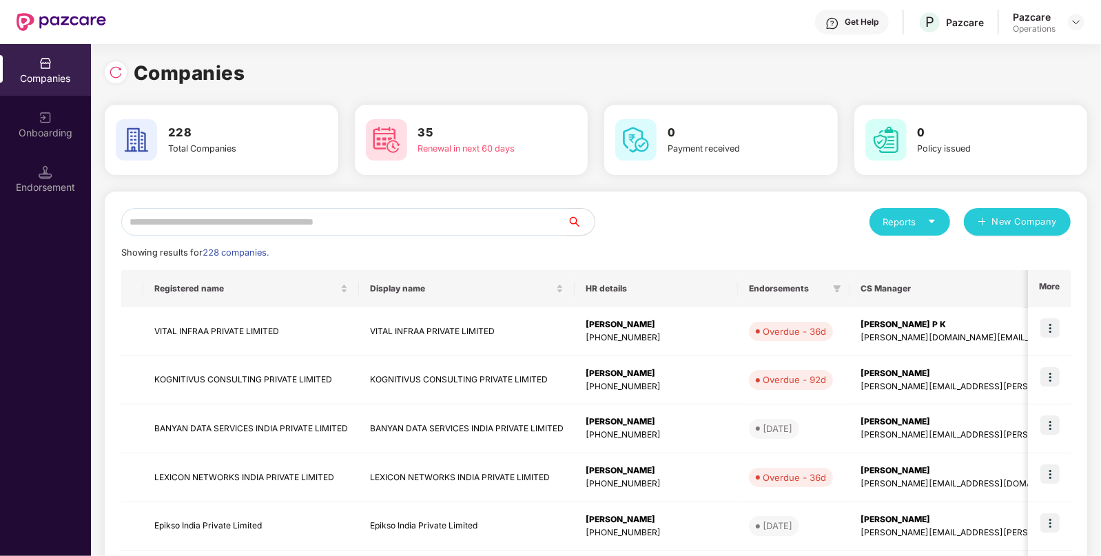
click at [427, 224] on input "text" at bounding box center [344, 222] width 446 height 28
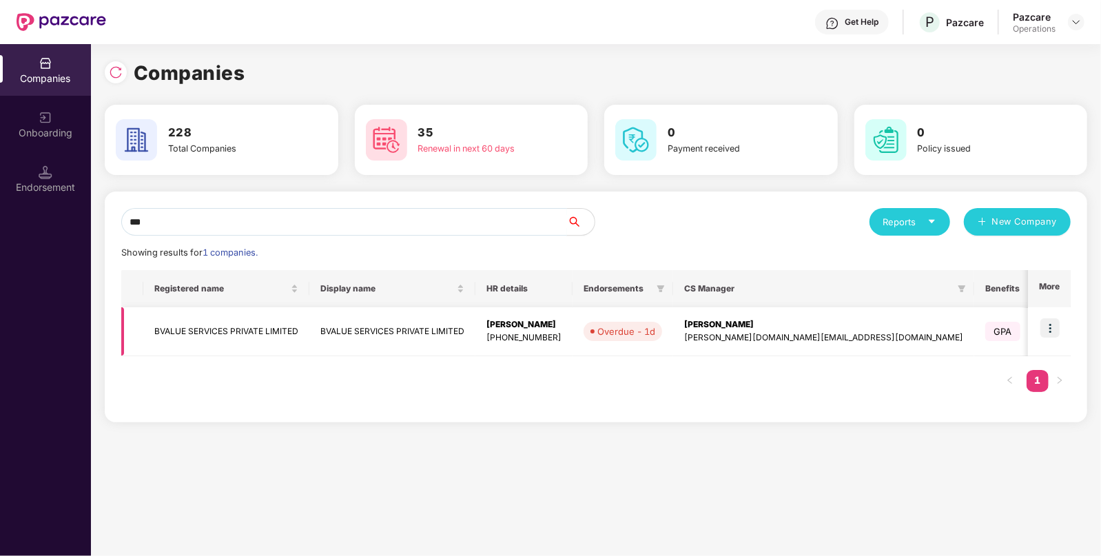
type input "***"
click at [209, 328] on td "BVALUE SERVICES PRIVATE LIMITED" at bounding box center [226, 331] width 166 height 49
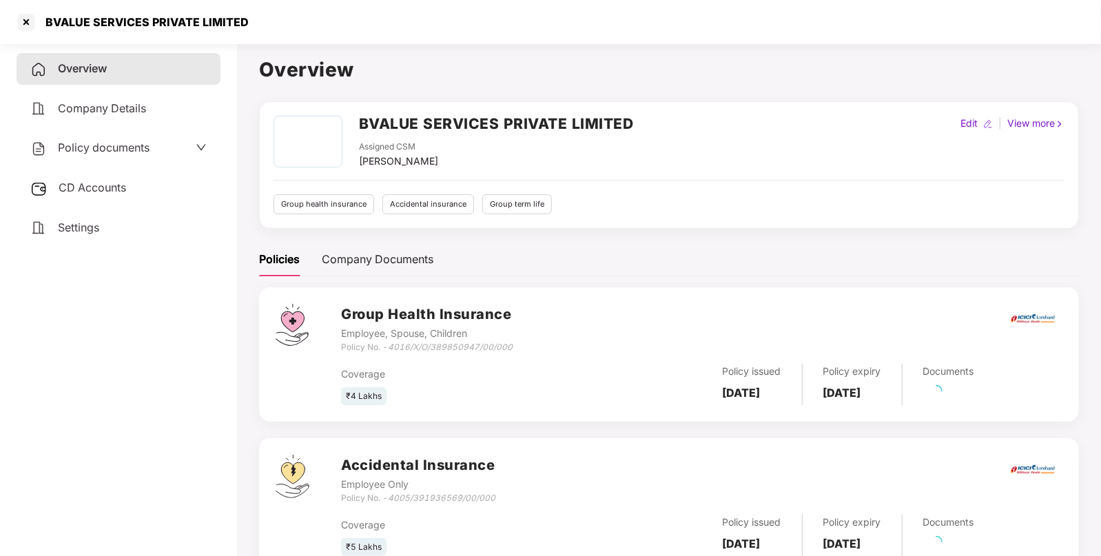
click at [91, 185] on span "CD Accounts" at bounding box center [93, 188] width 68 height 14
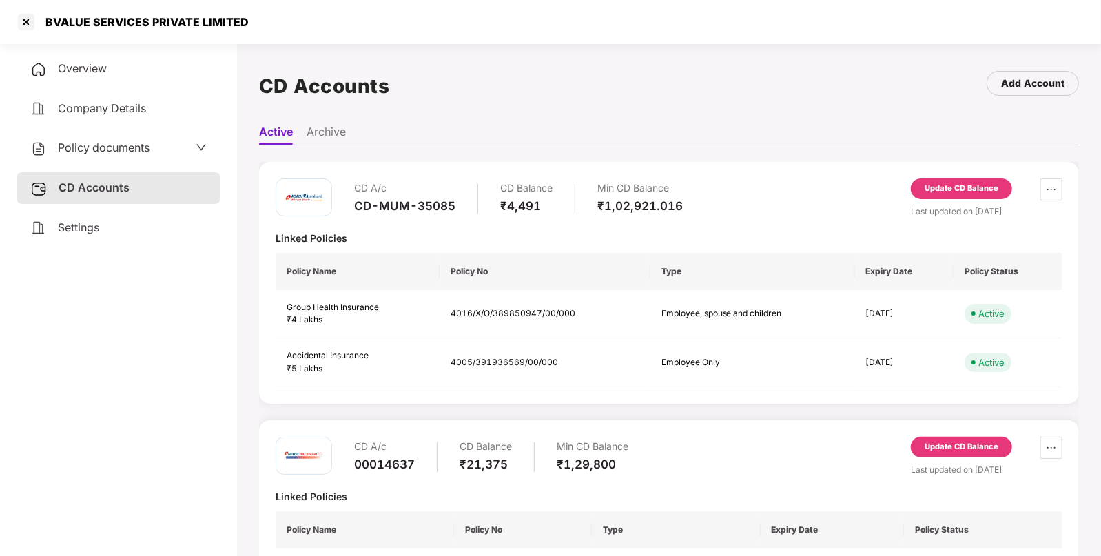
scroll to position [68, 0]
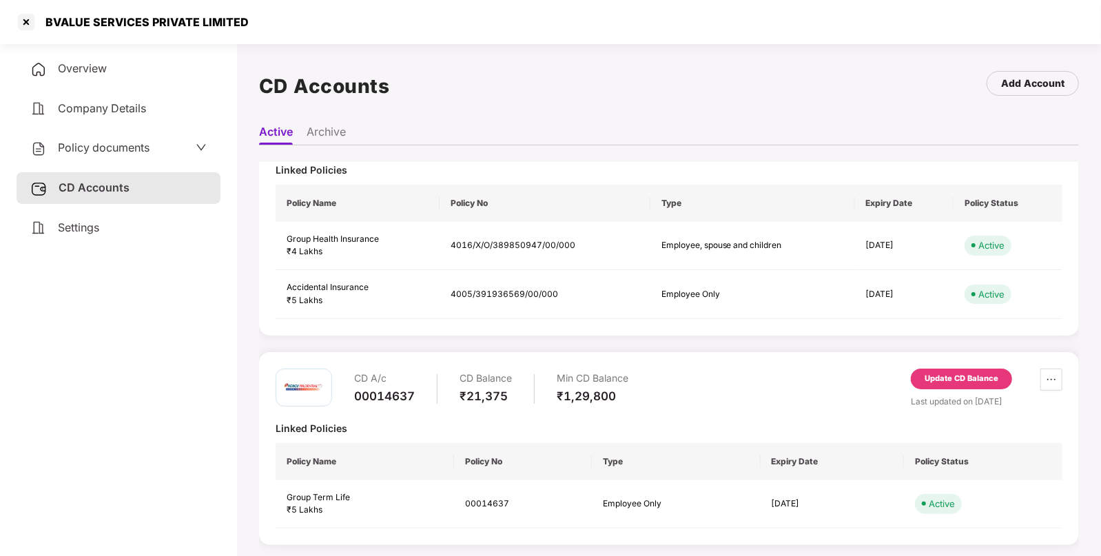
click at [942, 376] on div "Update CD Balance" at bounding box center [962, 379] width 74 height 12
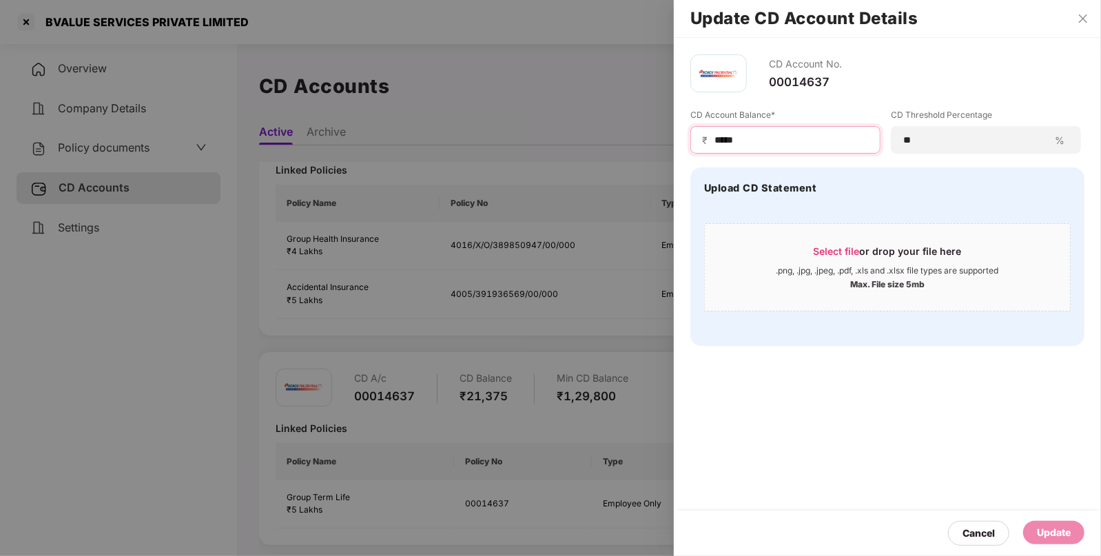
click at [780, 136] on input "*****" at bounding box center [791, 140] width 156 height 14
type input "*"
click at [1041, 529] on div "Update" at bounding box center [1054, 532] width 34 height 15
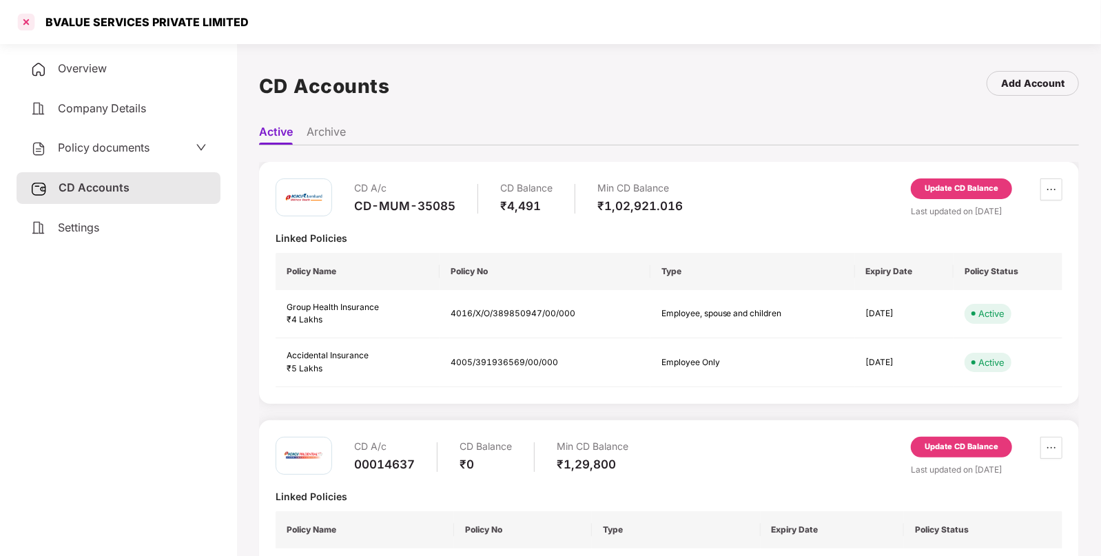
click at [21, 23] on div at bounding box center [26, 22] width 22 height 22
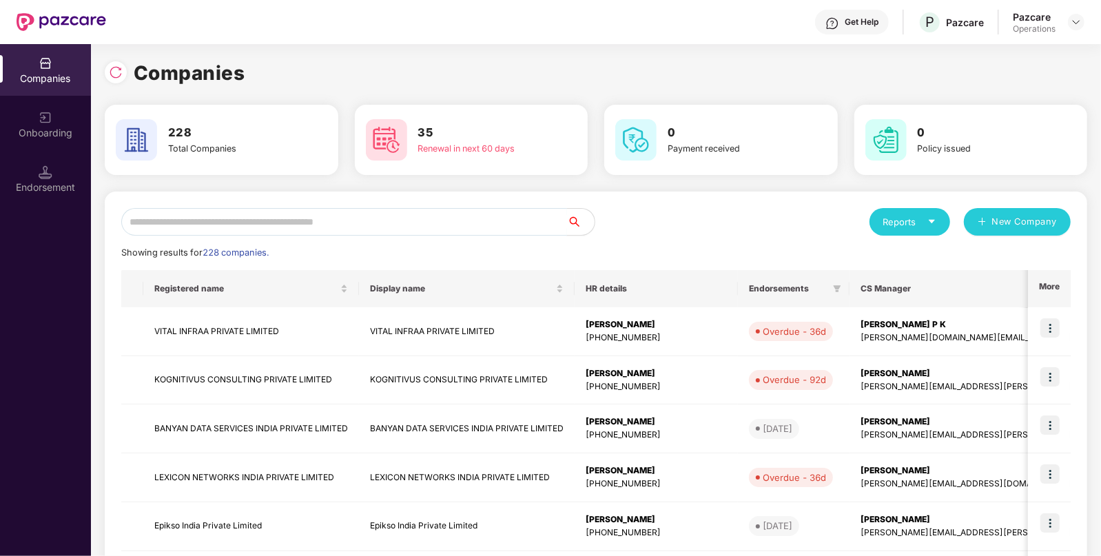
click at [295, 212] on input "text" at bounding box center [344, 222] width 446 height 28
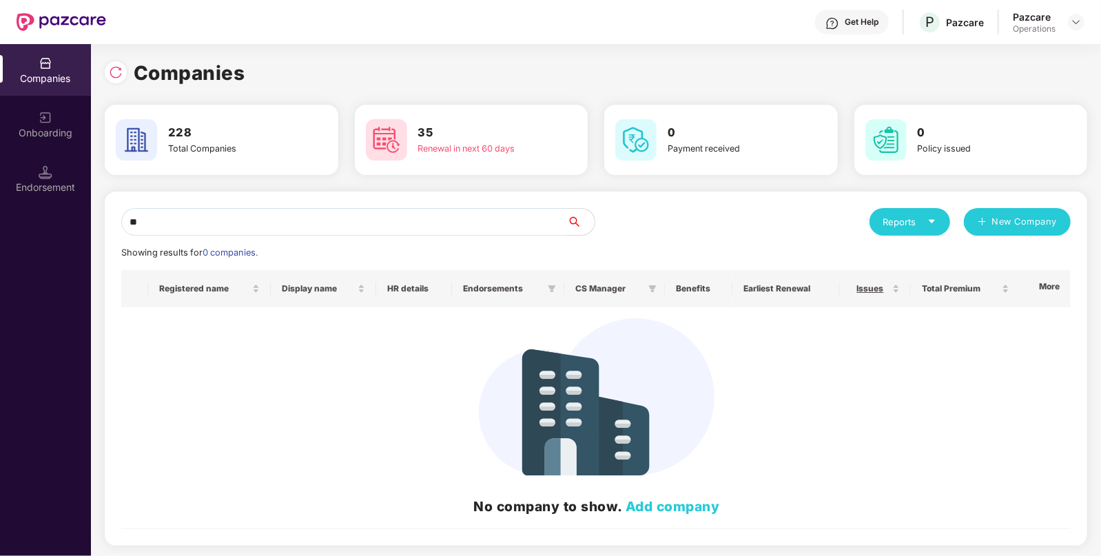
type input "*"
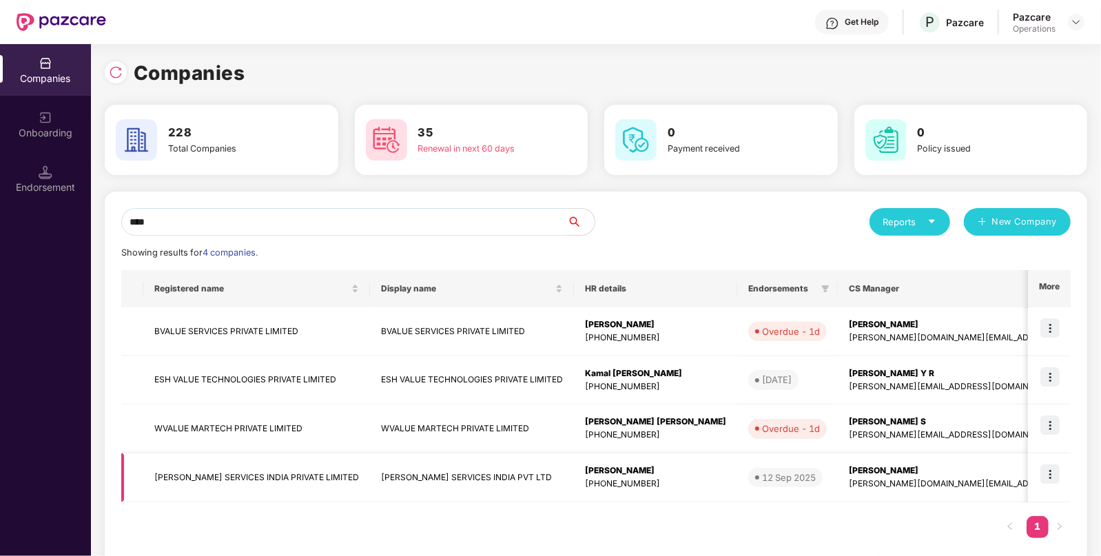
type input "****"
click at [209, 464] on td "[PERSON_NAME] SERVICES INDIA PRIVATE LIMITED" at bounding box center [256, 478] width 227 height 49
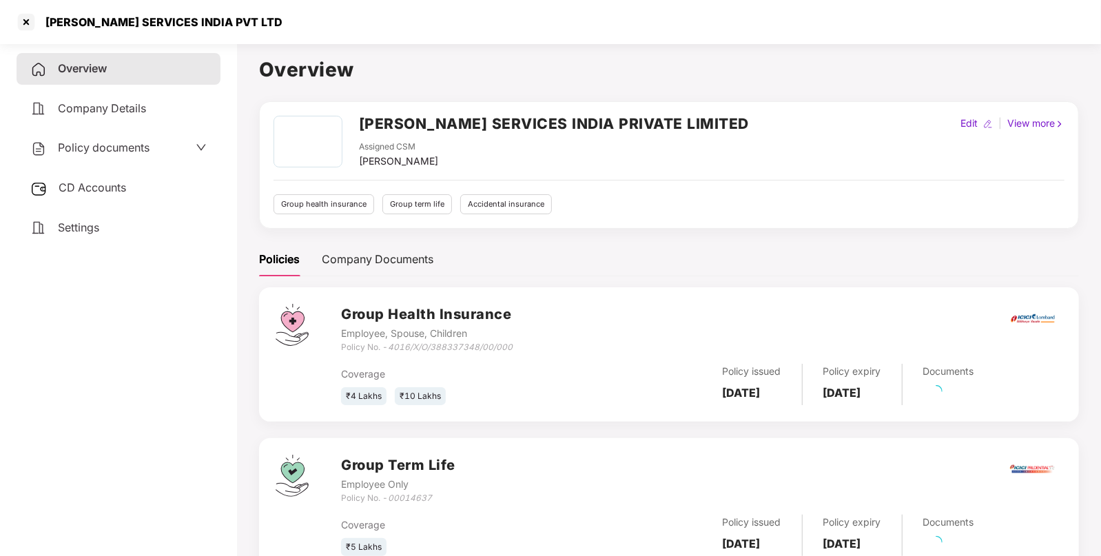
click at [118, 186] on span "CD Accounts" at bounding box center [93, 188] width 68 height 14
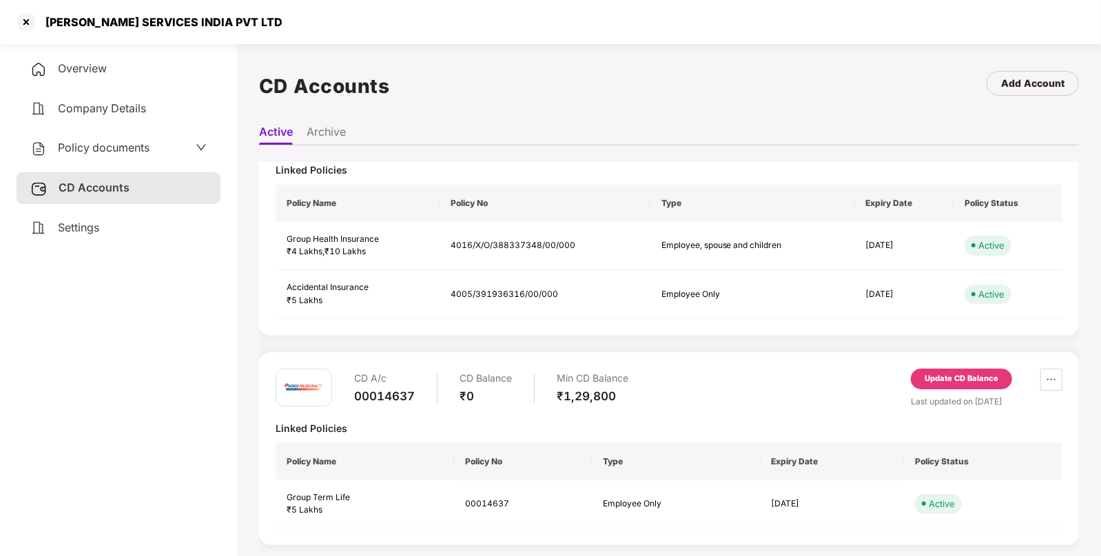
click at [925, 373] on div "Update CD Balance" at bounding box center [962, 379] width 74 height 12
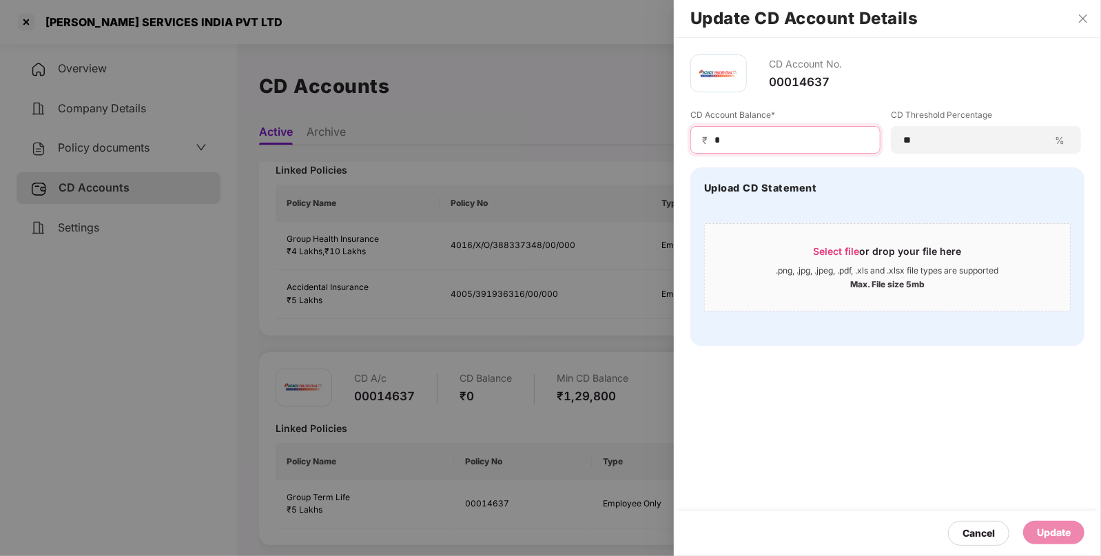
click at [746, 134] on input "*" at bounding box center [791, 140] width 156 height 14
type input "****"
click at [1044, 524] on div "Update" at bounding box center [1054, 532] width 61 height 23
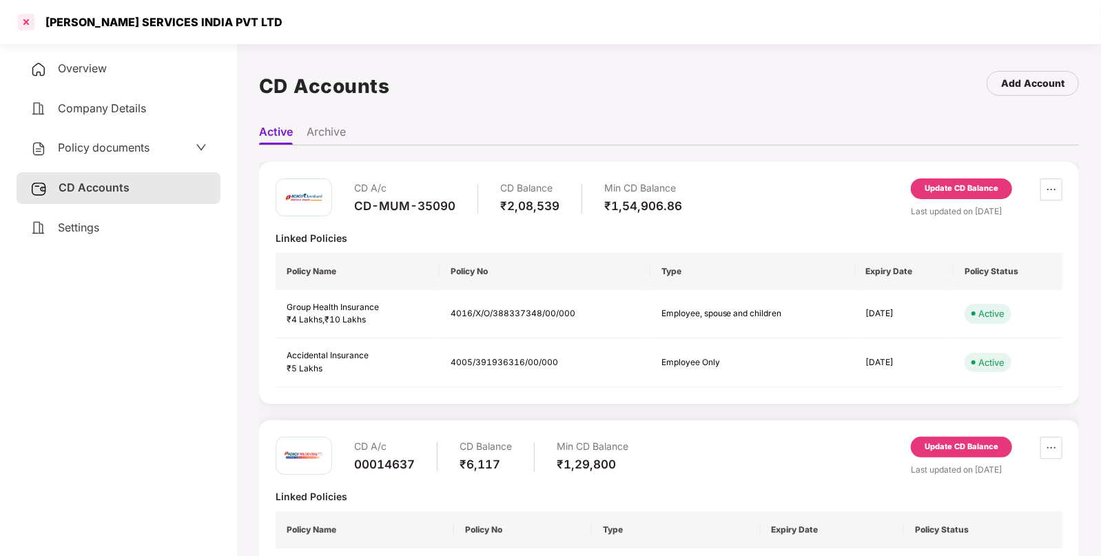
click at [17, 23] on div at bounding box center [26, 22] width 22 height 22
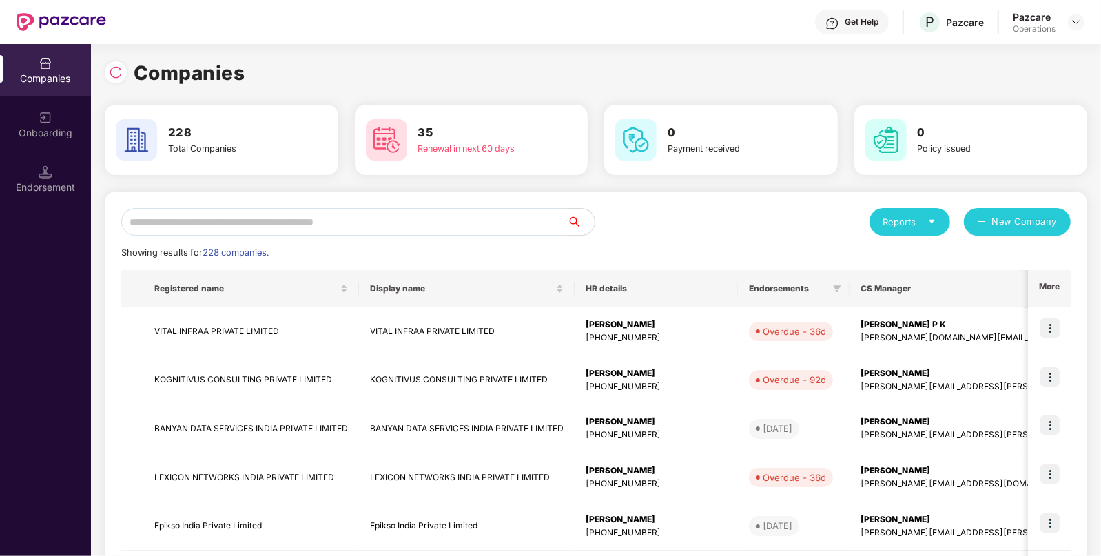
click at [196, 221] on input "text" at bounding box center [344, 222] width 446 height 28
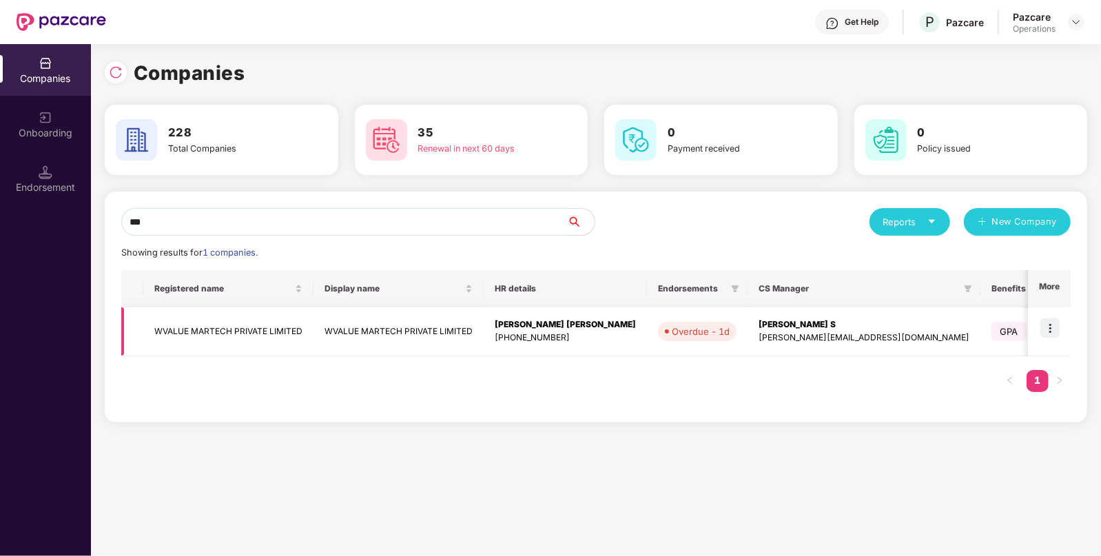
type input "***"
click at [199, 314] on td "WVALUE MARTECH PRIVATE LIMITED" at bounding box center [228, 331] width 170 height 49
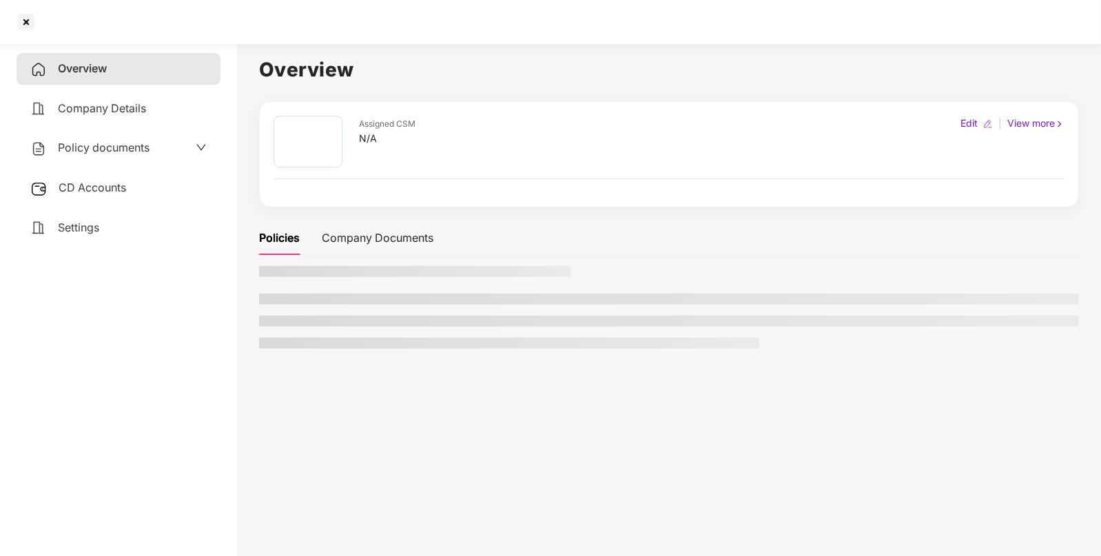
click at [106, 186] on span "CD Accounts" at bounding box center [93, 188] width 68 height 14
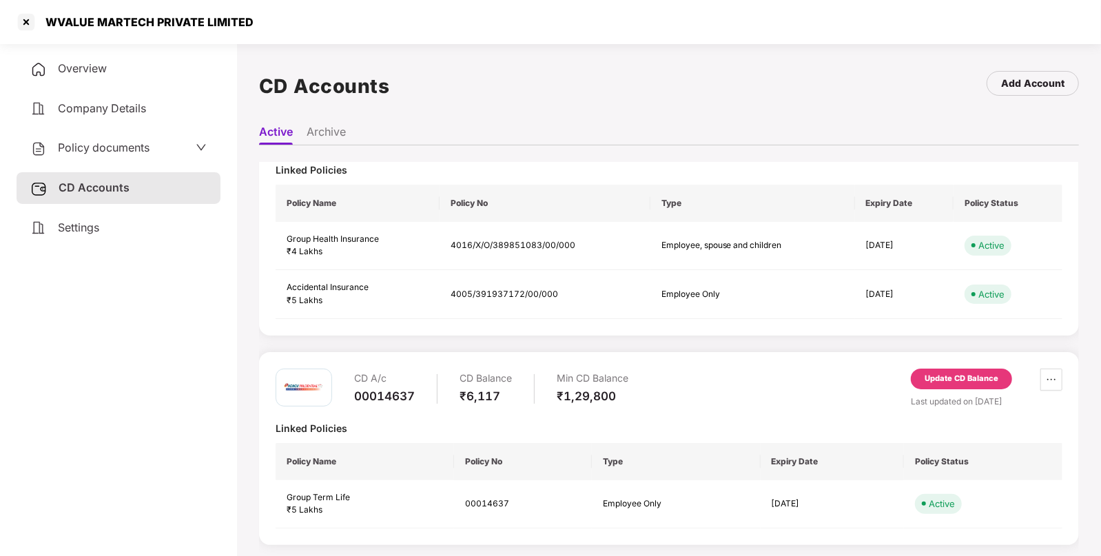
click at [960, 385] on div "Update CD Balance" at bounding box center [961, 379] width 101 height 21
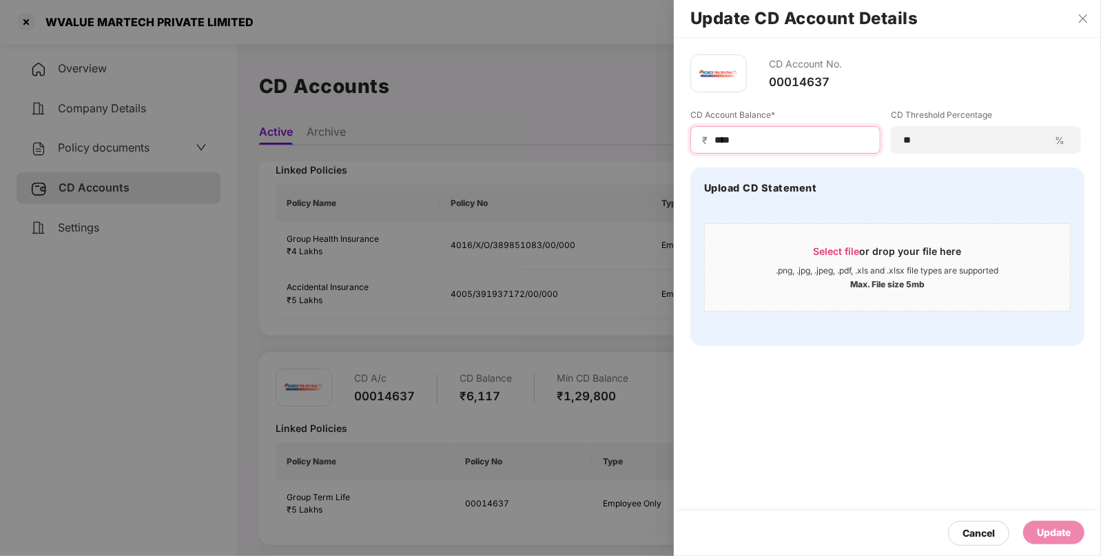
click at [729, 139] on input "****" at bounding box center [791, 140] width 156 height 14
type input "****"
click at [1047, 527] on div "Update" at bounding box center [1054, 532] width 34 height 15
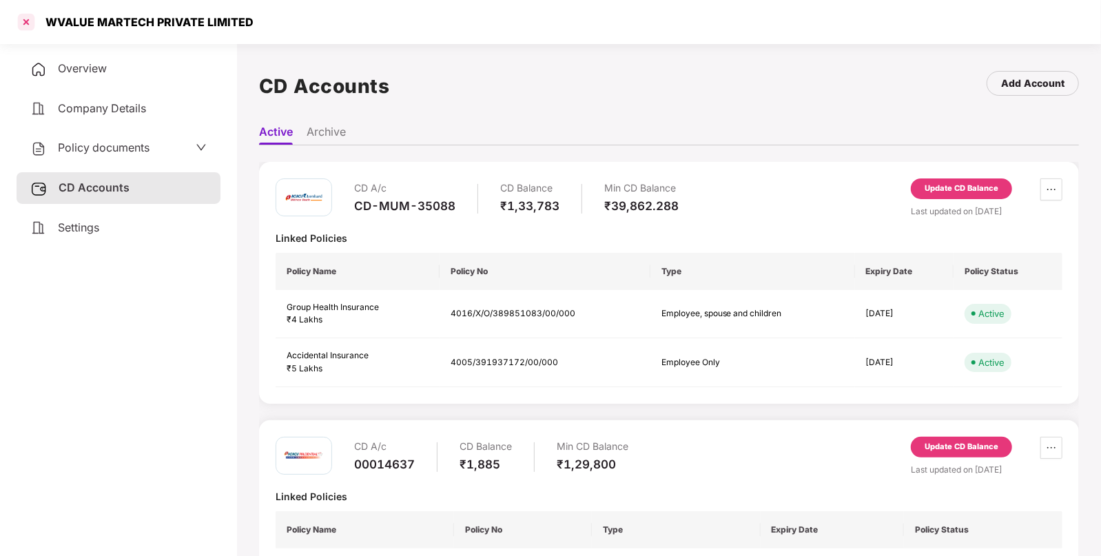
click at [23, 21] on div at bounding box center [26, 22] width 22 height 22
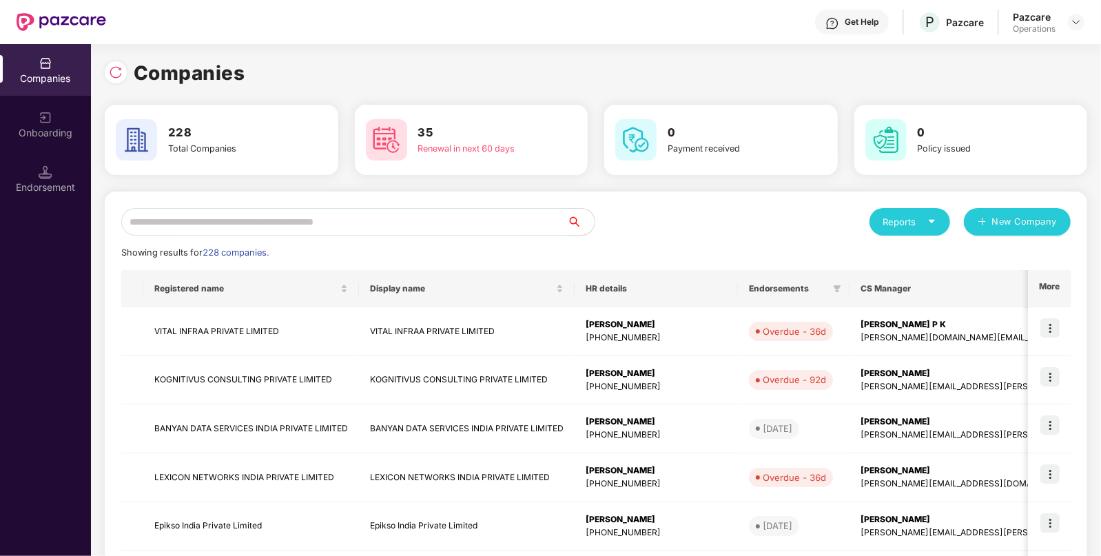
click at [52, 176] on img at bounding box center [46, 172] width 14 height 14
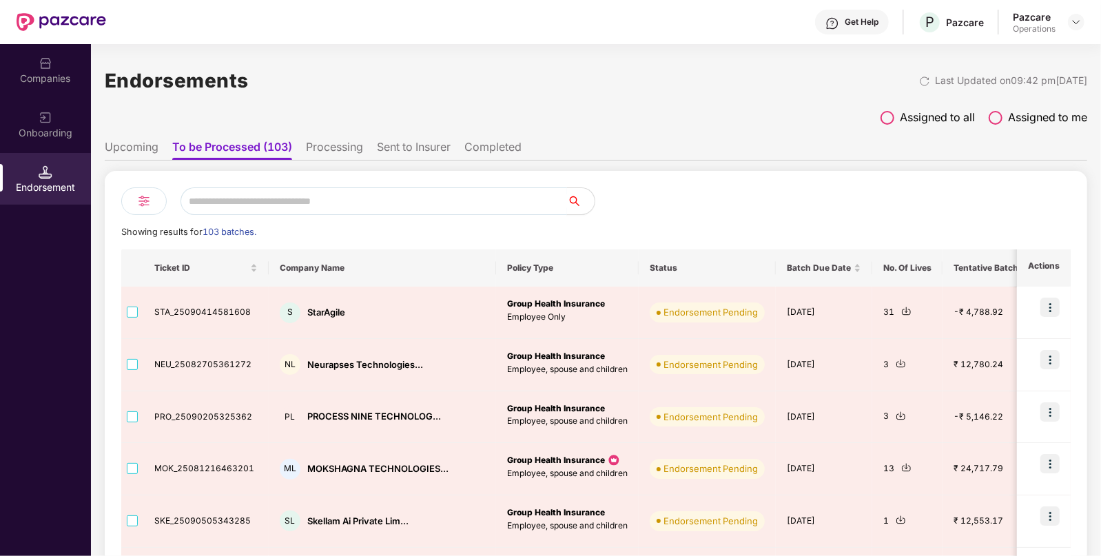
click at [310, 210] on input "text" at bounding box center [374, 201] width 387 height 28
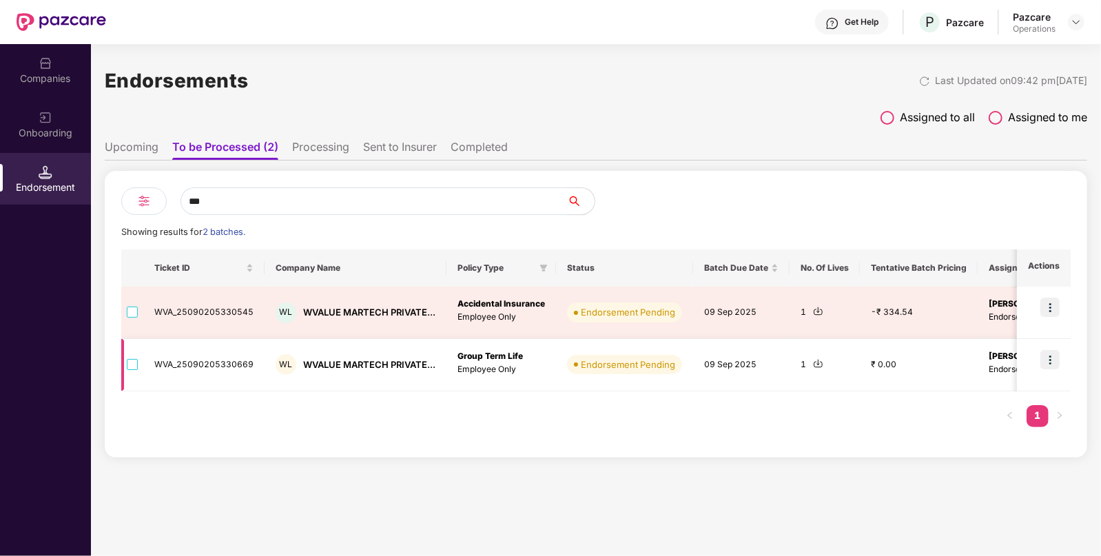
type input "***"
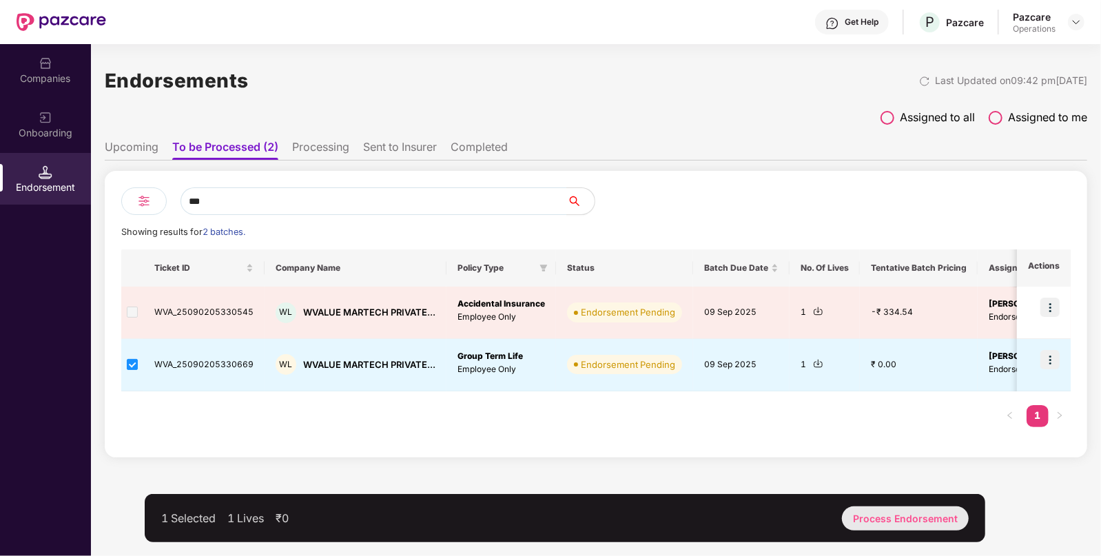
click at [903, 516] on div "Process Endorsement" at bounding box center [905, 519] width 127 height 24
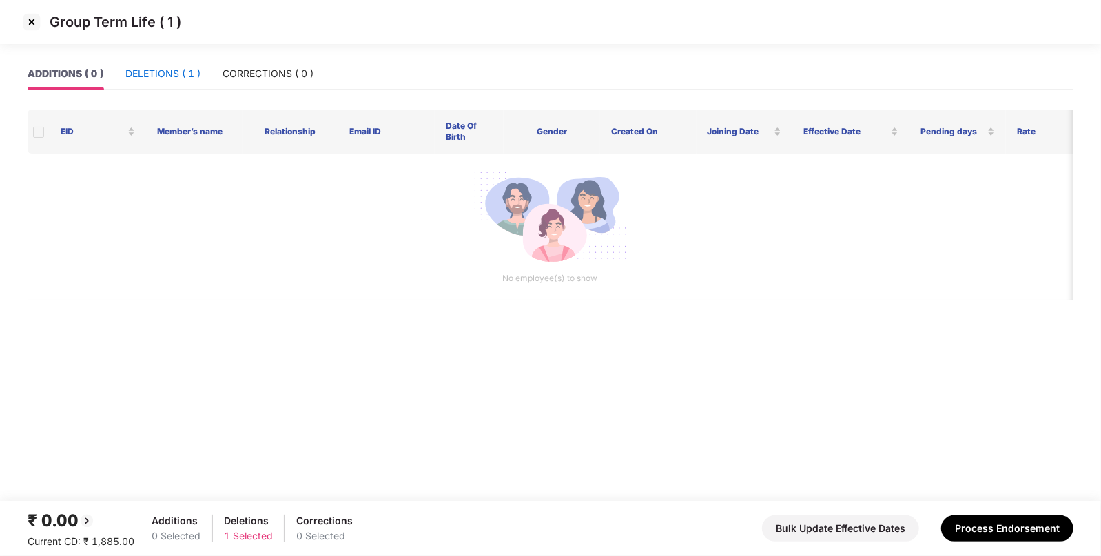
click at [196, 73] on div "DELETIONS ( 1 )" at bounding box center [162, 73] width 75 height 15
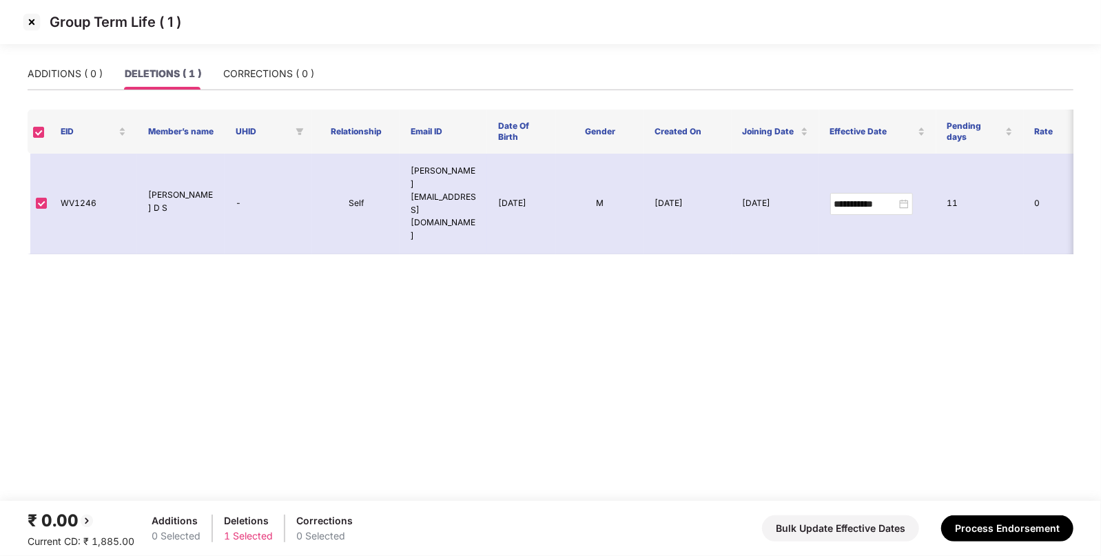
click at [36, 19] on img at bounding box center [32, 22] width 22 height 22
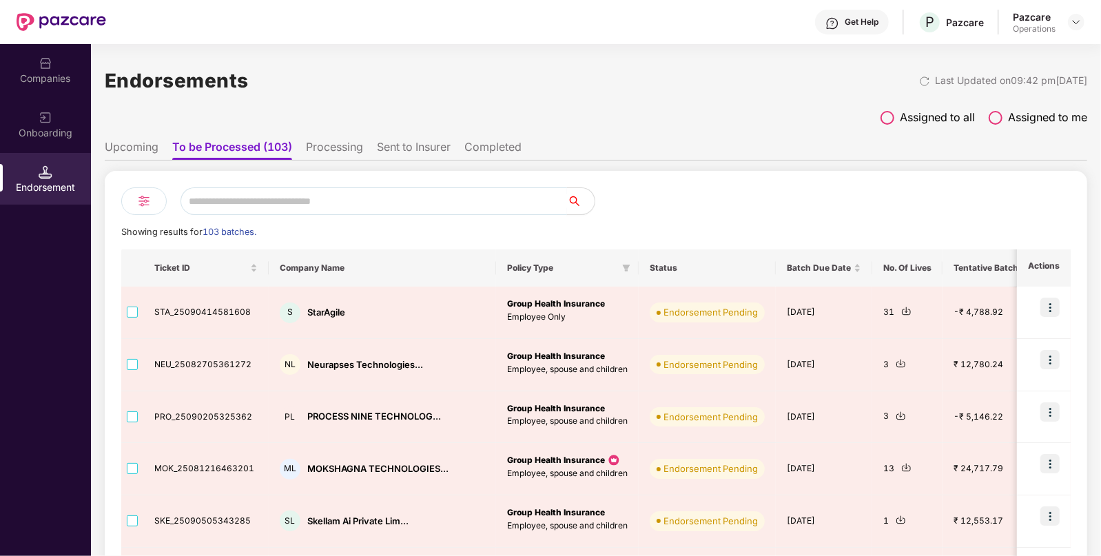
click at [306, 203] on input "text" at bounding box center [374, 201] width 387 height 28
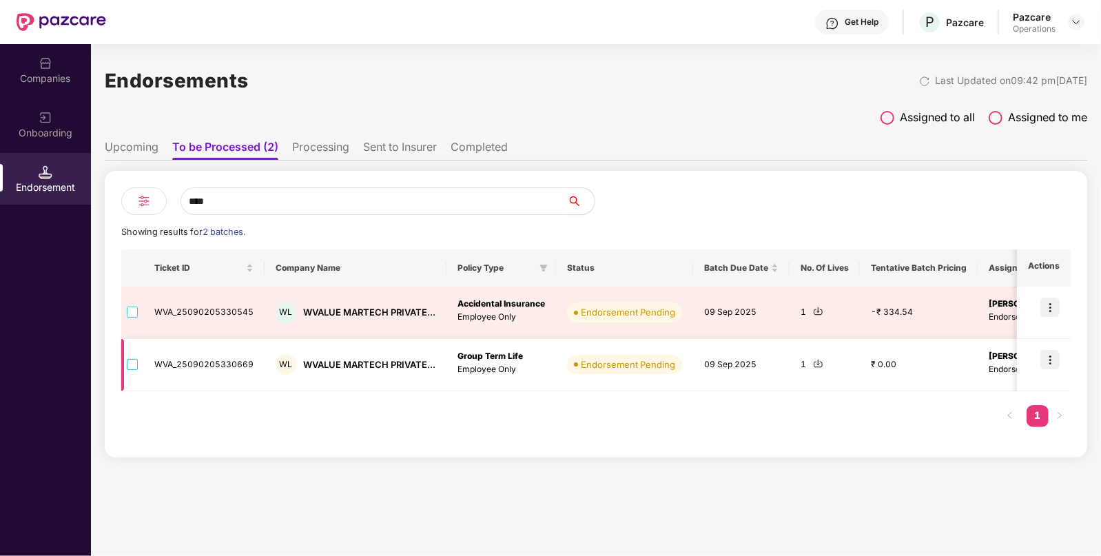
type input "****"
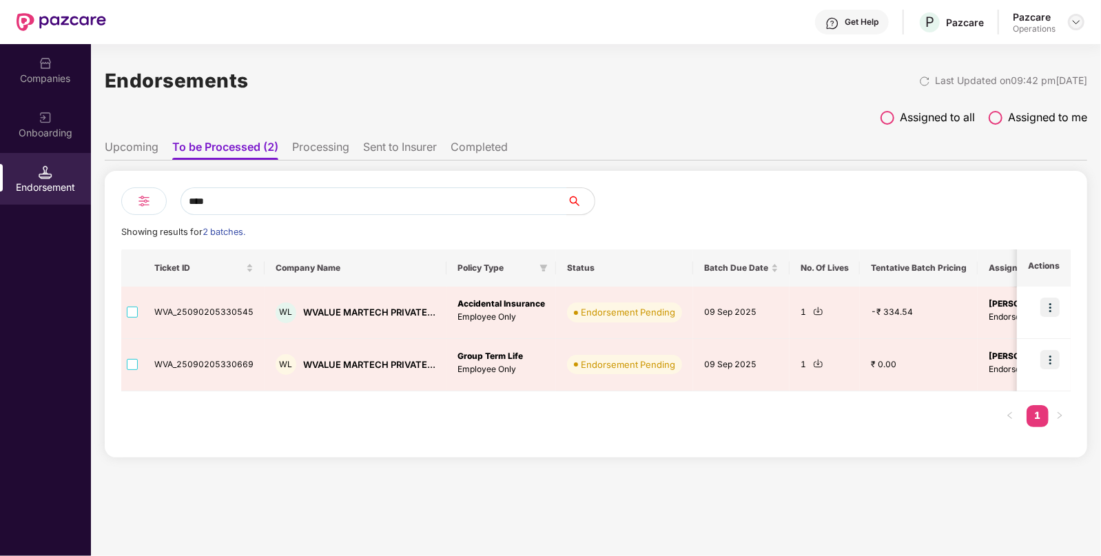
click at [1075, 22] on img at bounding box center [1076, 22] width 11 height 11
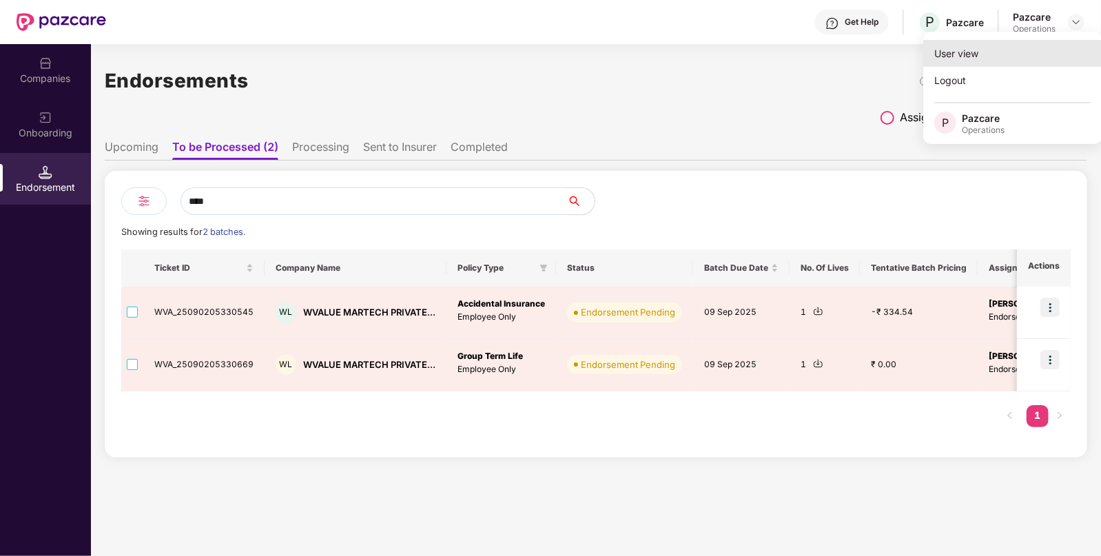
click at [968, 52] on div "User view" at bounding box center [1013, 53] width 179 height 27
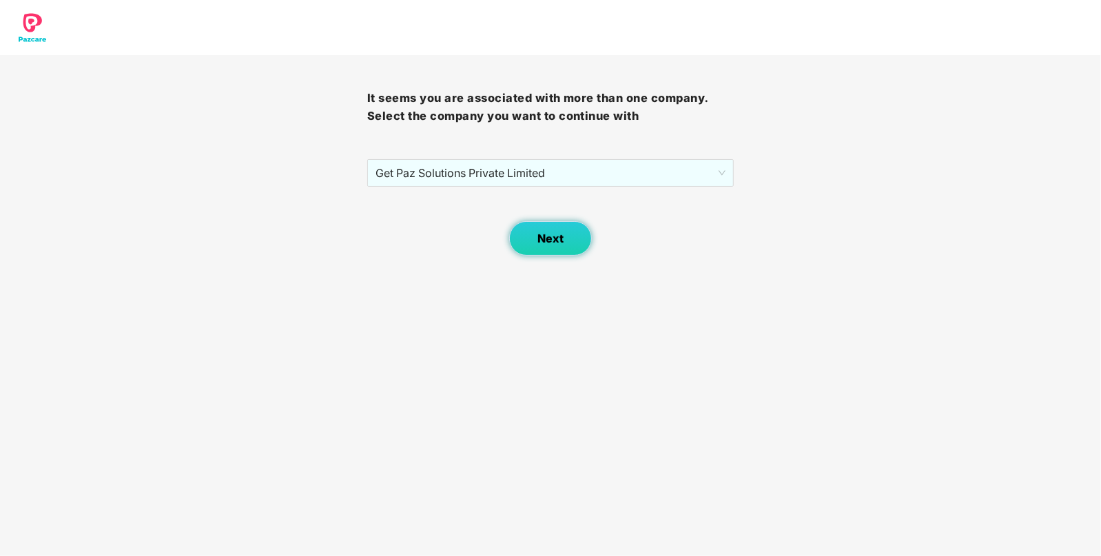
click at [579, 239] on button "Next" at bounding box center [550, 238] width 83 height 34
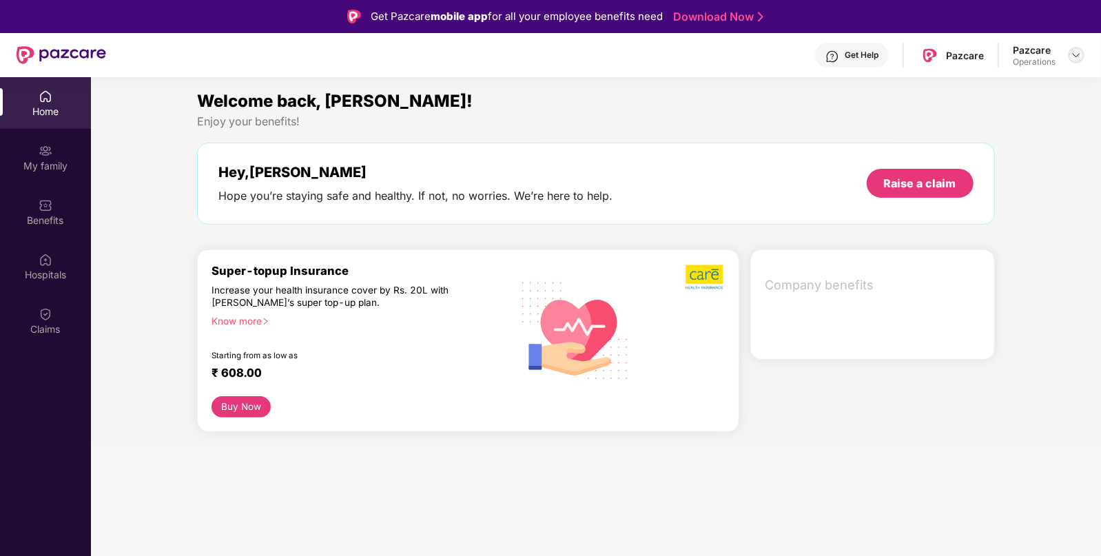
click at [1077, 58] on img at bounding box center [1076, 55] width 11 height 11
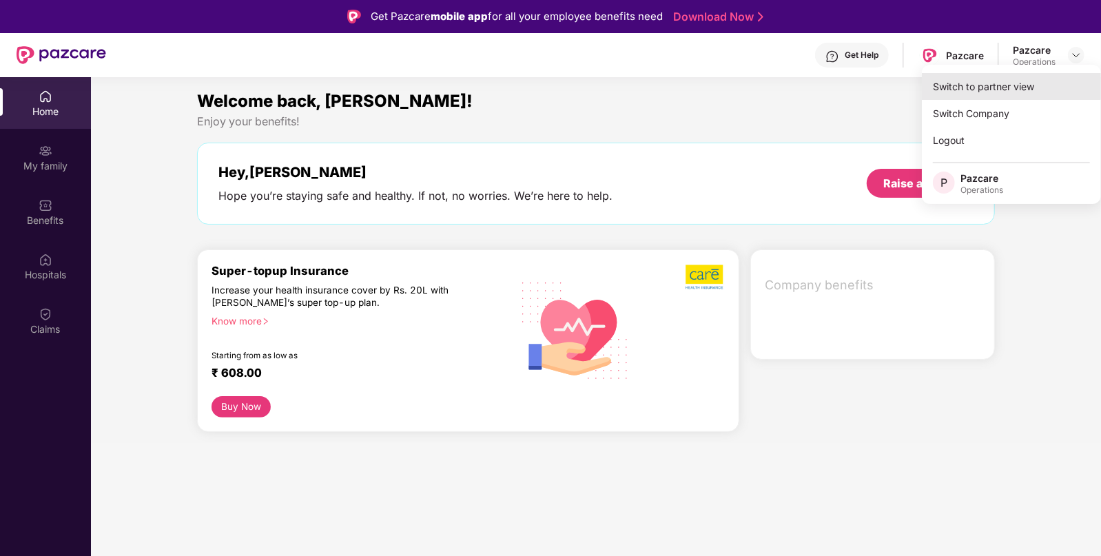
click at [998, 86] on div "Switch to partner view" at bounding box center [1011, 86] width 179 height 27
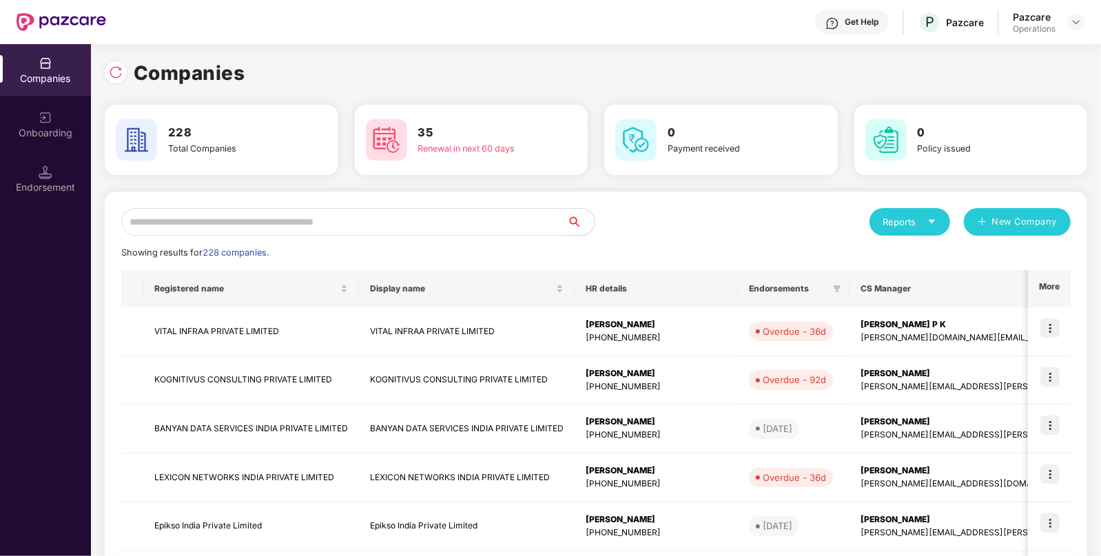
click at [275, 231] on input "text" at bounding box center [344, 222] width 446 height 28
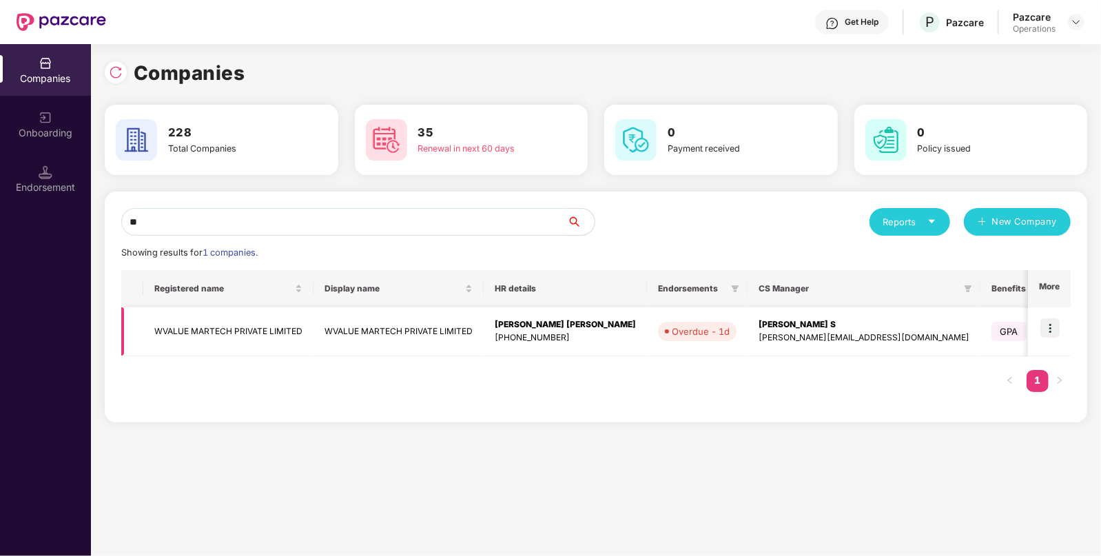
type input "**"
click at [1050, 320] on img at bounding box center [1050, 327] width 19 height 19
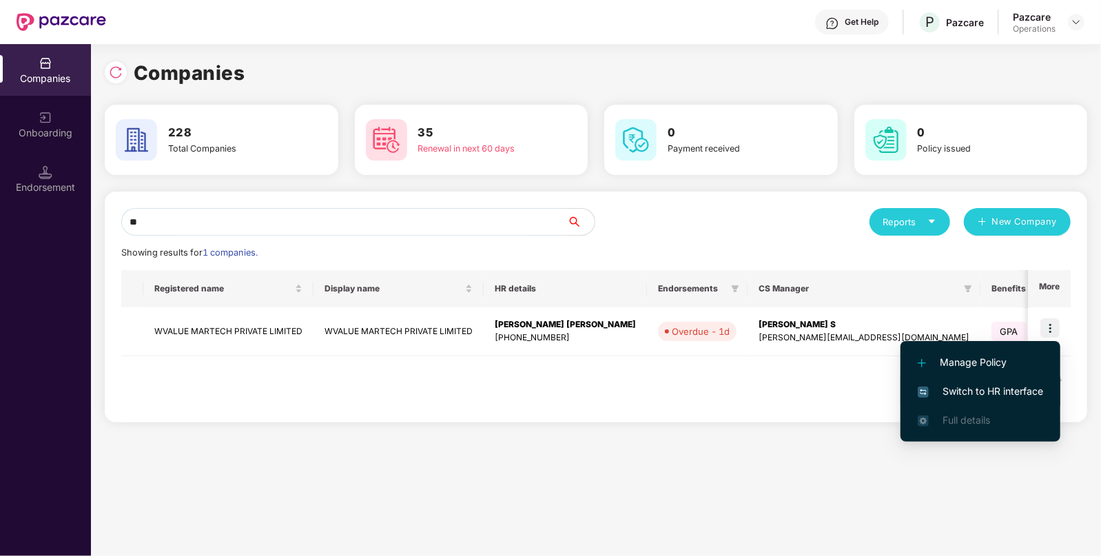
click at [955, 380] on li "Switch to HR interface" at bounding box center [981, 391] width 160 height 29
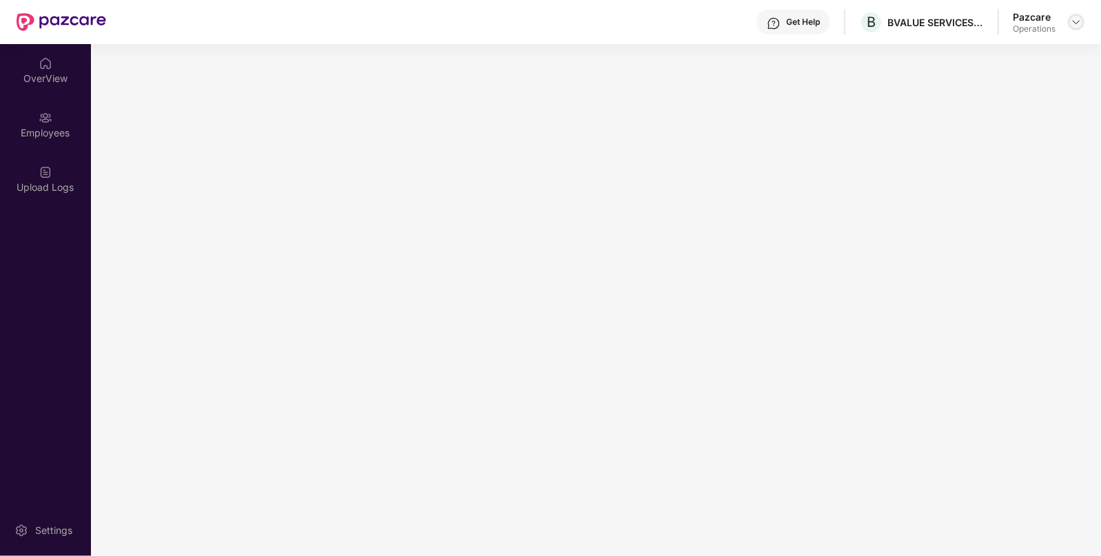
click at [1081, 18] on img at bounding box center [1076, 22] width 11 height 11
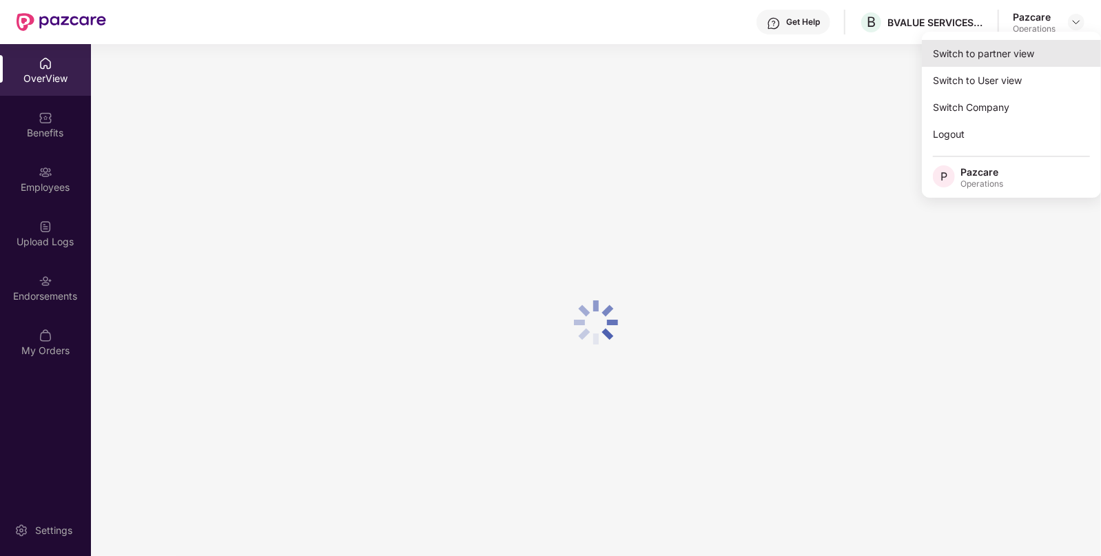
click at [995, 50] on div "Switch to partner view" at bounding box center [1011, 53] width 179 height 27
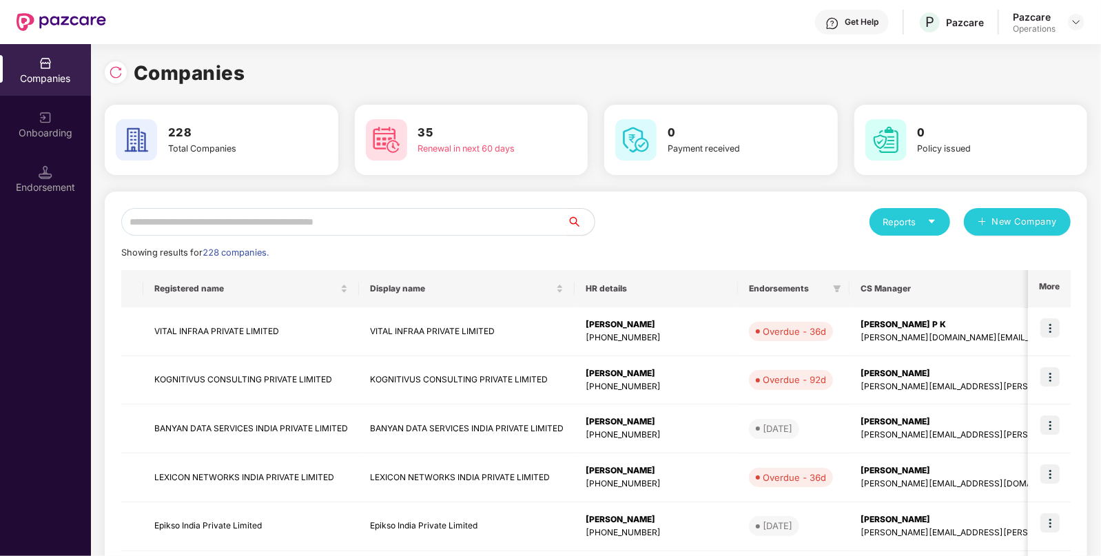
click at [441, 224] on input "text" at bounding box center [344, 222] width 446 height 28
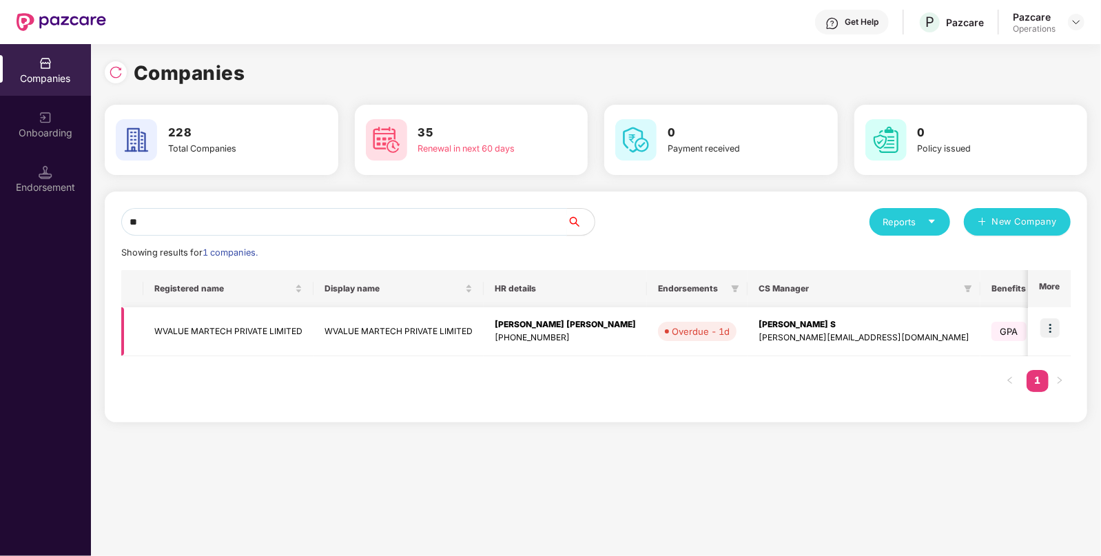
type input "**"
click at [1050, 331] on img at bounding box center [1050, 327] width 19 height 19
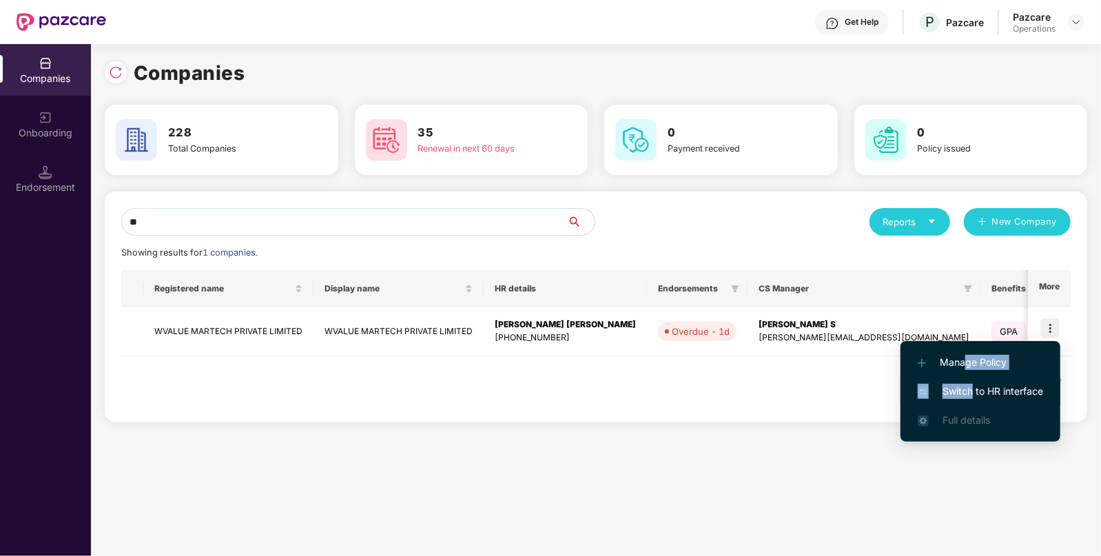
drag, startPoint x: 968, startPoint y: 356, endPoint x: 971, endPoint y: 390, distance: 33.9
click at [971, 390] on ul "Manage Policy Switch to HR interface Full details" at bounding box center [981, 391] width 160 height 101
click at [971, 390] on span "Switch to HR interface" at bounding box center [980, 391] width 125 height 15
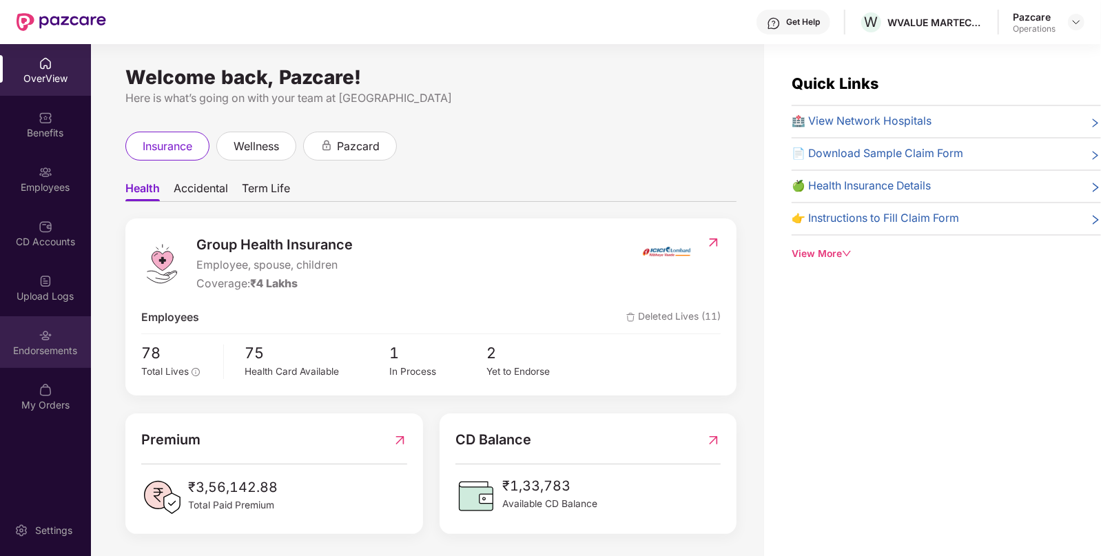
click at [48, 344] on div "Endorsements" at bounding box center [45, 351] width 91 height 14
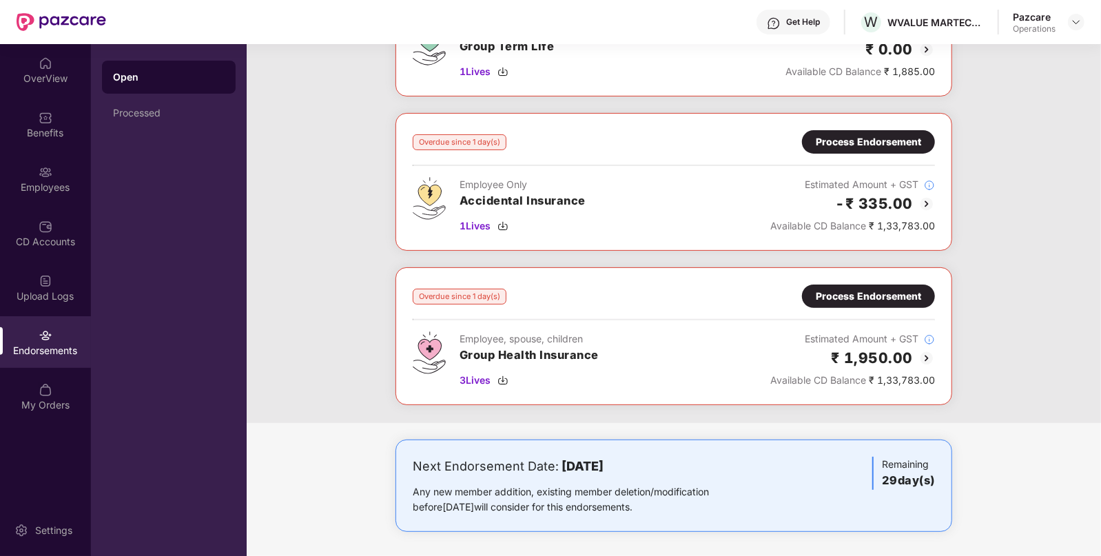
scroll to position [162, 0]
click at [927, 355] on img at bounding box center [927, 357] width 17 height 17
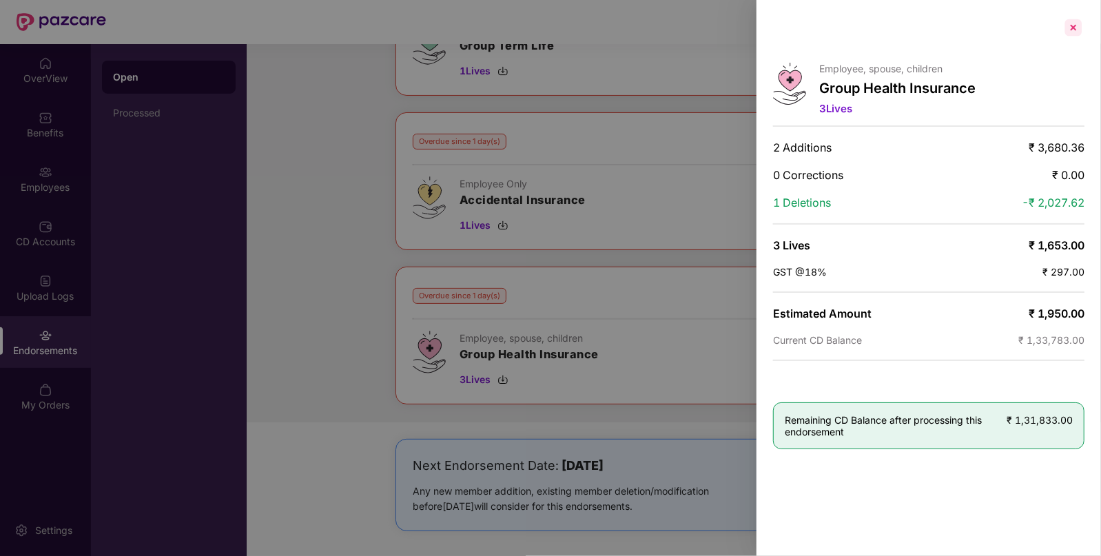
click at [1079, 28] on div at bounding box center [1074, 28] width 22 height 22
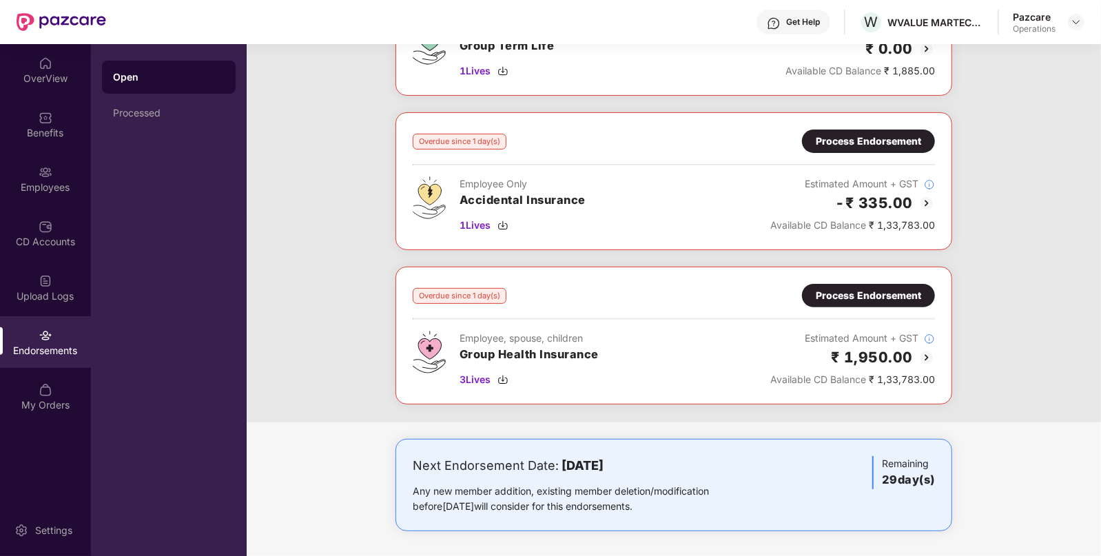
scroll to position [0, 0]
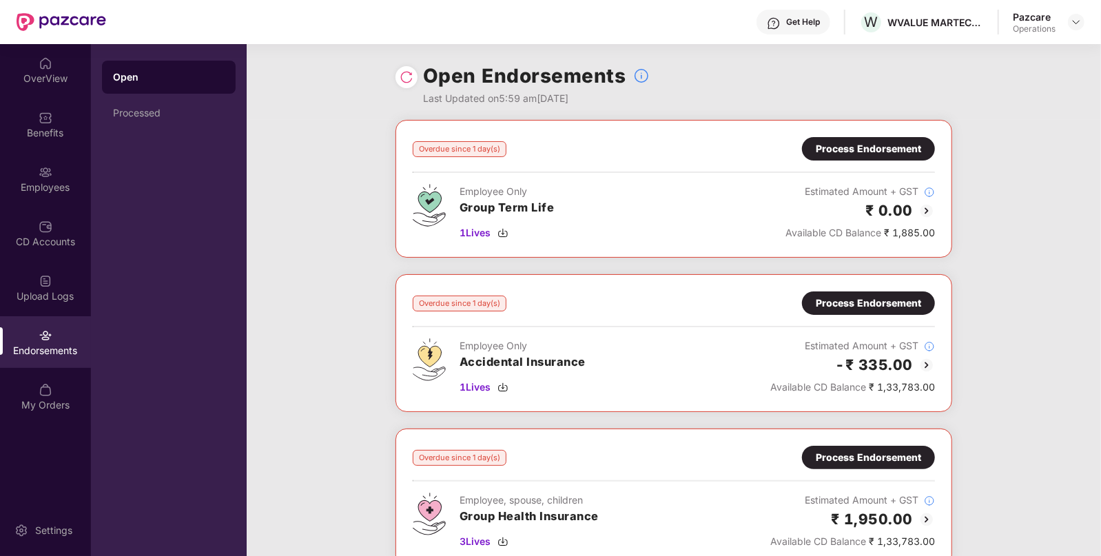
click at [847, 458] on div "Process Endorsement" at bounding box center [868, 457] width 105 height 15
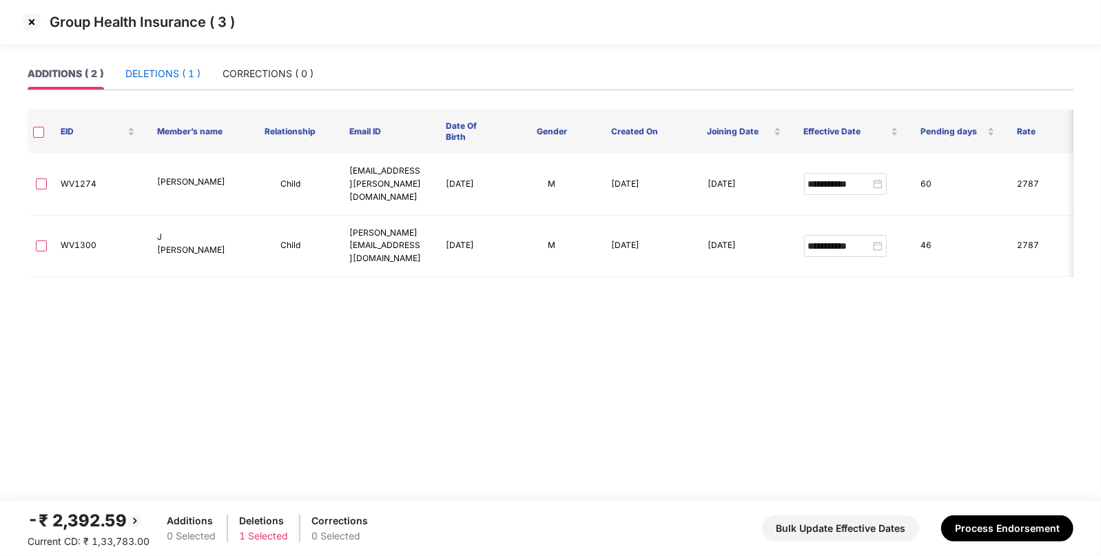
click at [172, 68] on div "DELETIONS ( 1 )" at bounding box center [162, 73] width 75 height 15
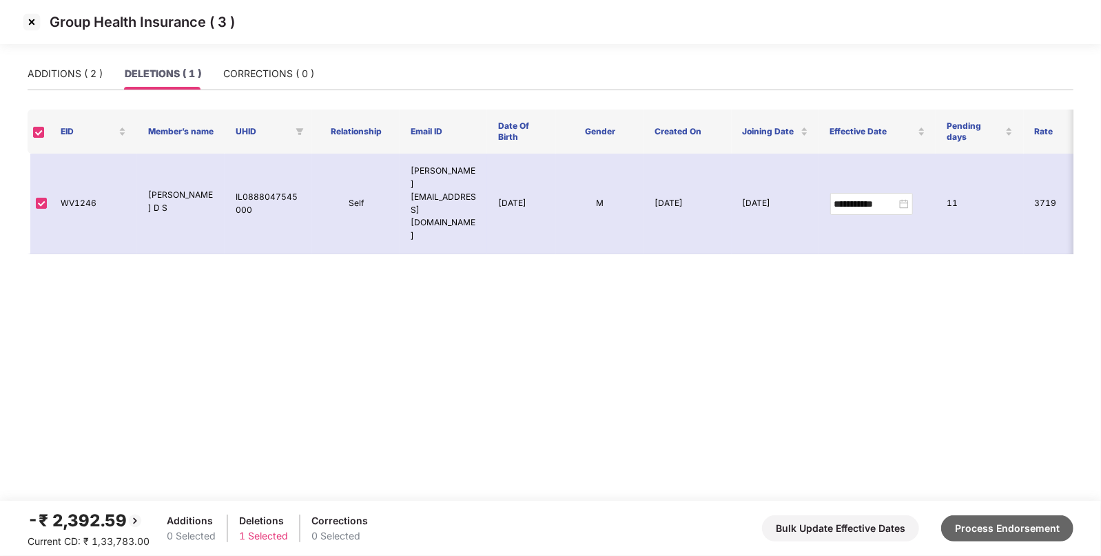
click at [1009, 526] on button "Process Endorsement" at bounding box center [1008, 529] width 132 height 26
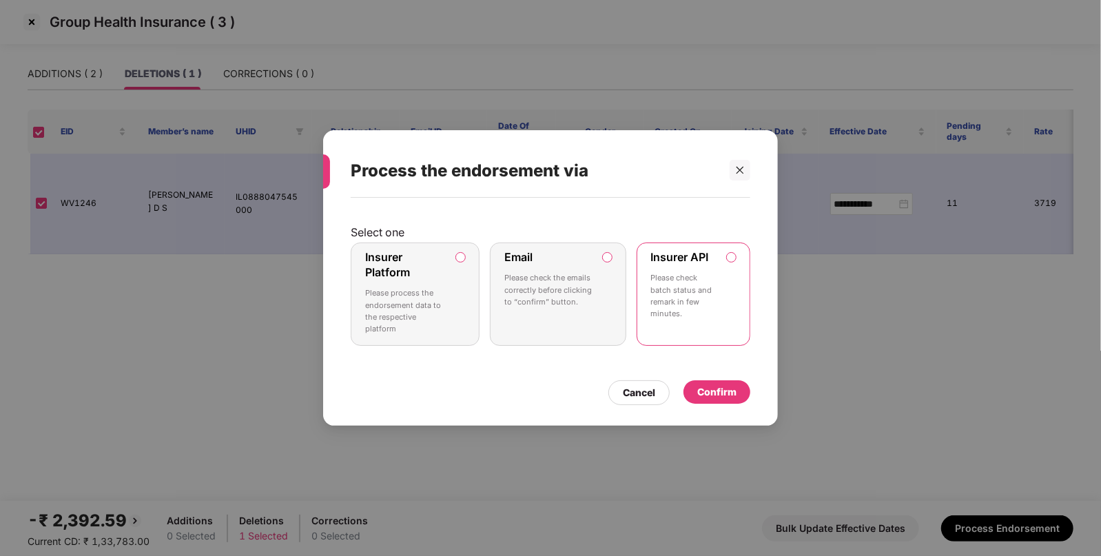
click at [713, 396] on div "Confirm" at bounding box center [717, 392] width 39 height 15
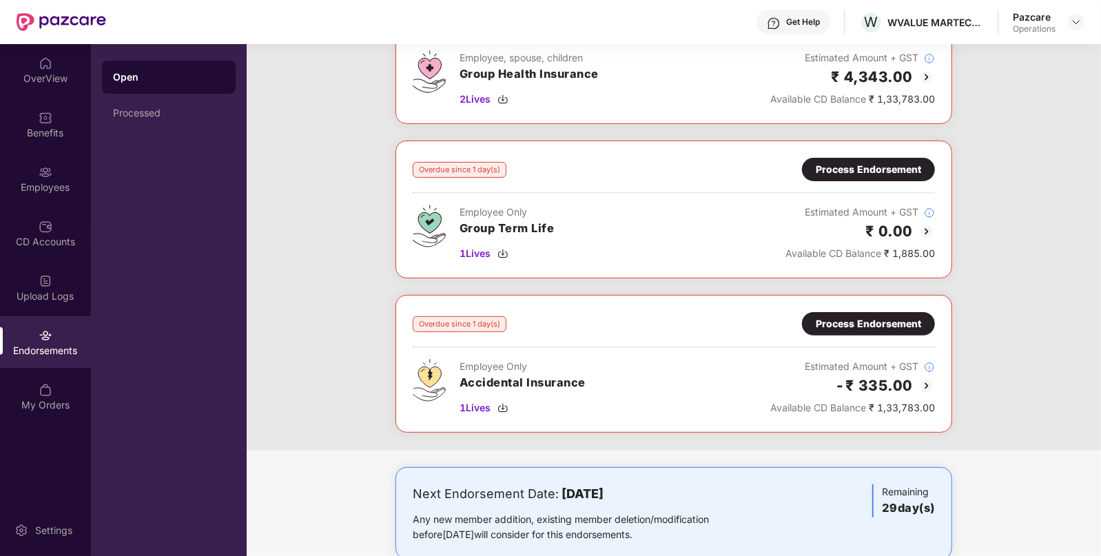
scroll to position [135, 0]
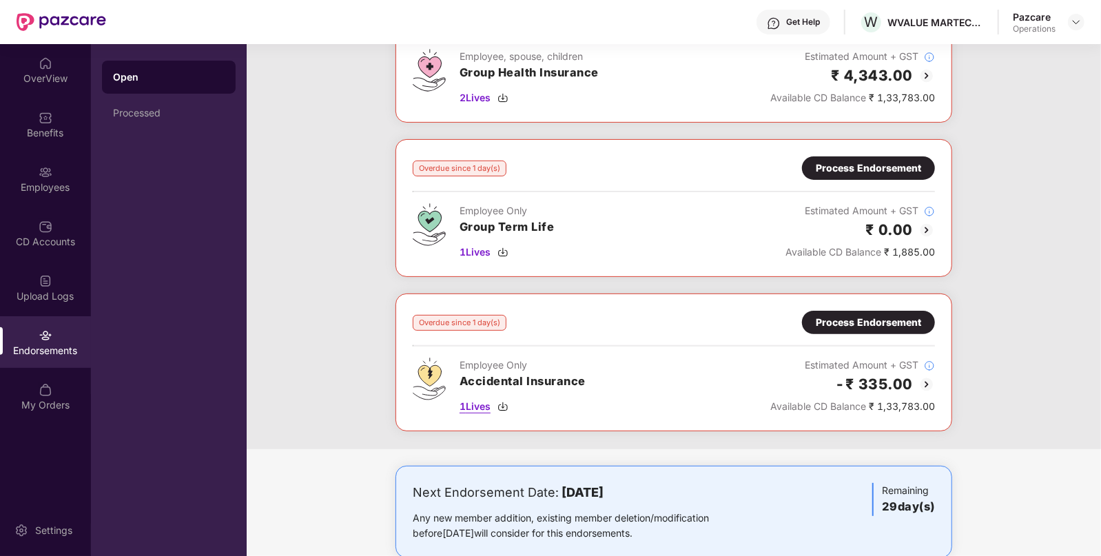
click at [509, 401] on img at bounding box center [503, 406] width 11 height 11
click at [855, 322] on div "Process Endorsement" at bounding box center [868, 322] width 105 height 15
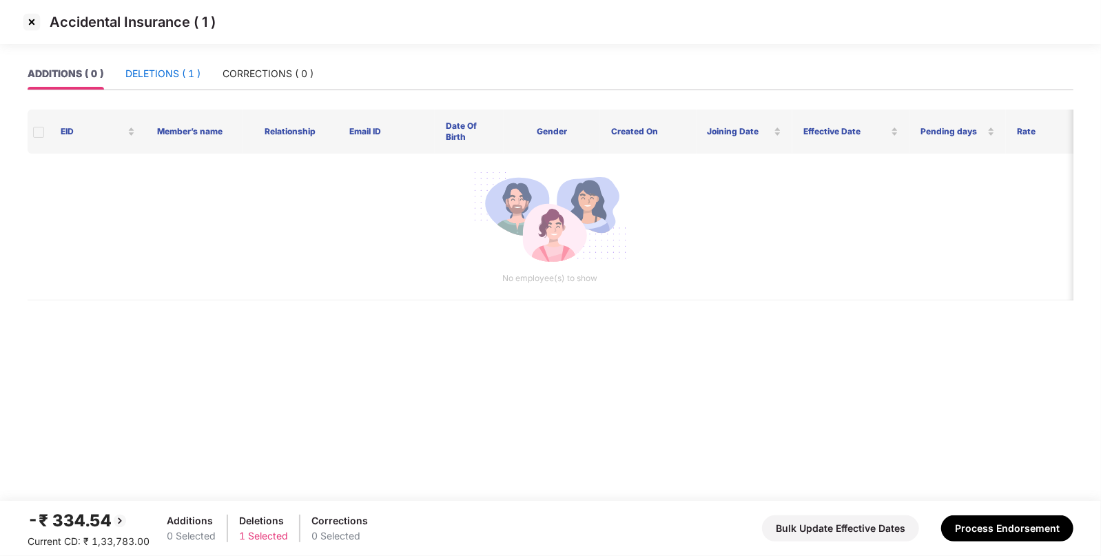
click at [161, 77] on div "DELETIONS ( 1 )" at bounding box center [162, 73] width 75 height 15
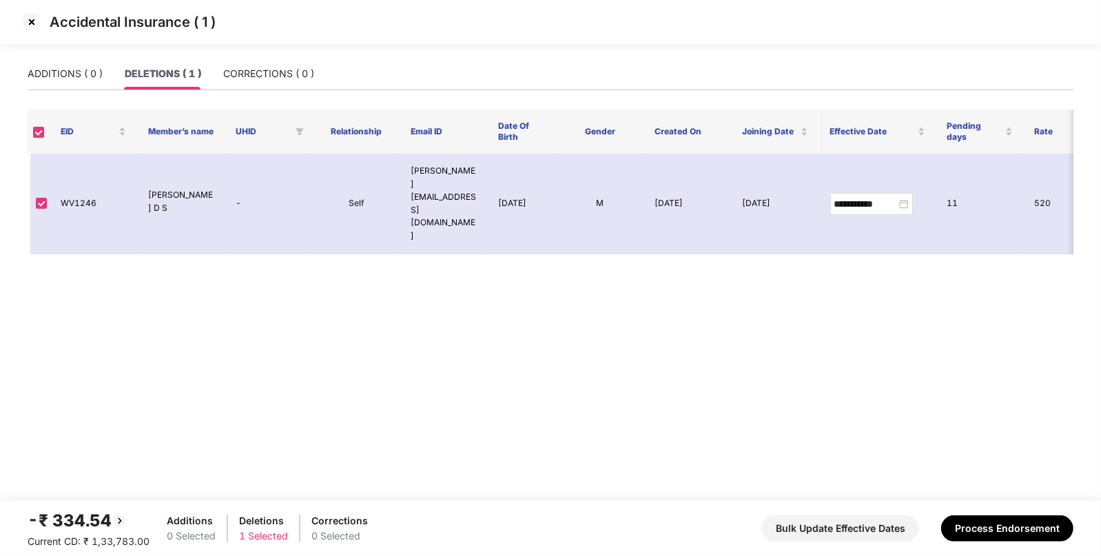
click at [828, 506] on footer "-₹ 334.54 Current CD: ₹ 1,33,783.00 Additions 0 Selected Deletions 1 Selected C…" at bounding box center [550, 528] width 1101 height 55
click at [971, 524] on button "Process Endorsement" at bounding box center [1008, 529] width 132 height 26
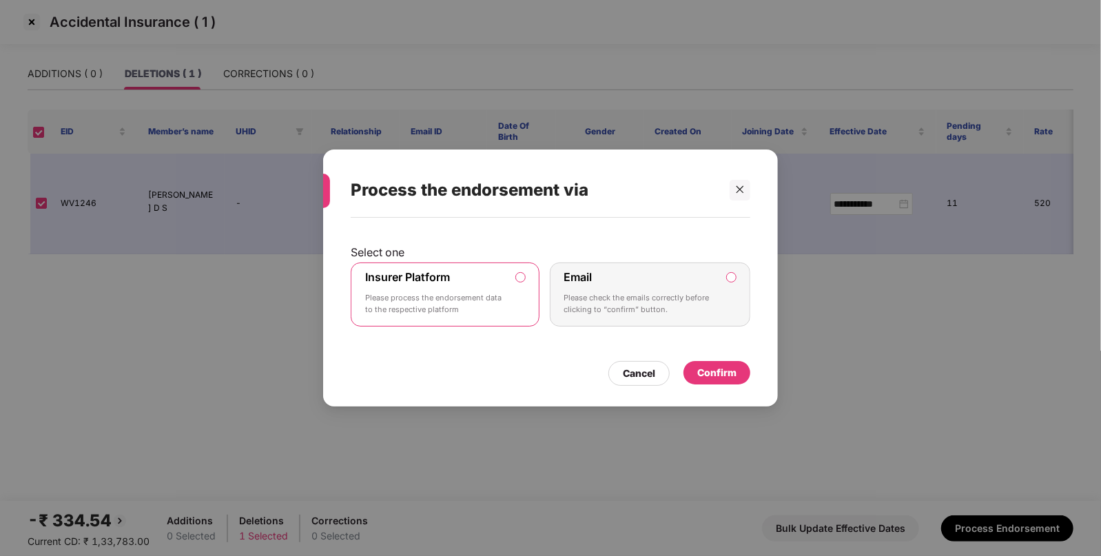
click at [724, 380] on div "Confirm" at bounding box center [717, 372] width 39 height 15
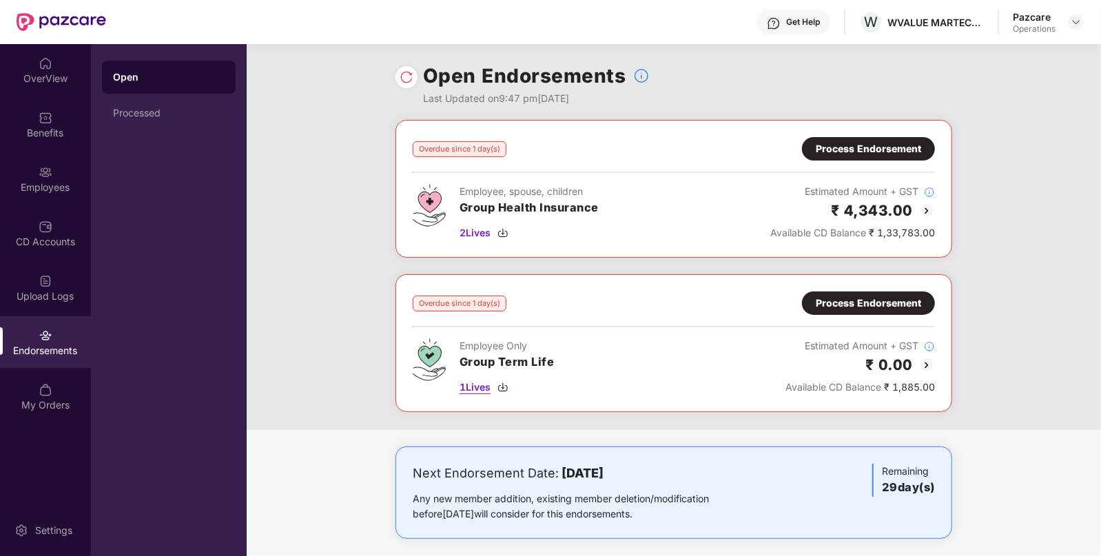
click at [503, 383] on img at bounding box center [503, 387] width 11 height 11
